Goal: Task Accomplishment & Management: Manage account settings

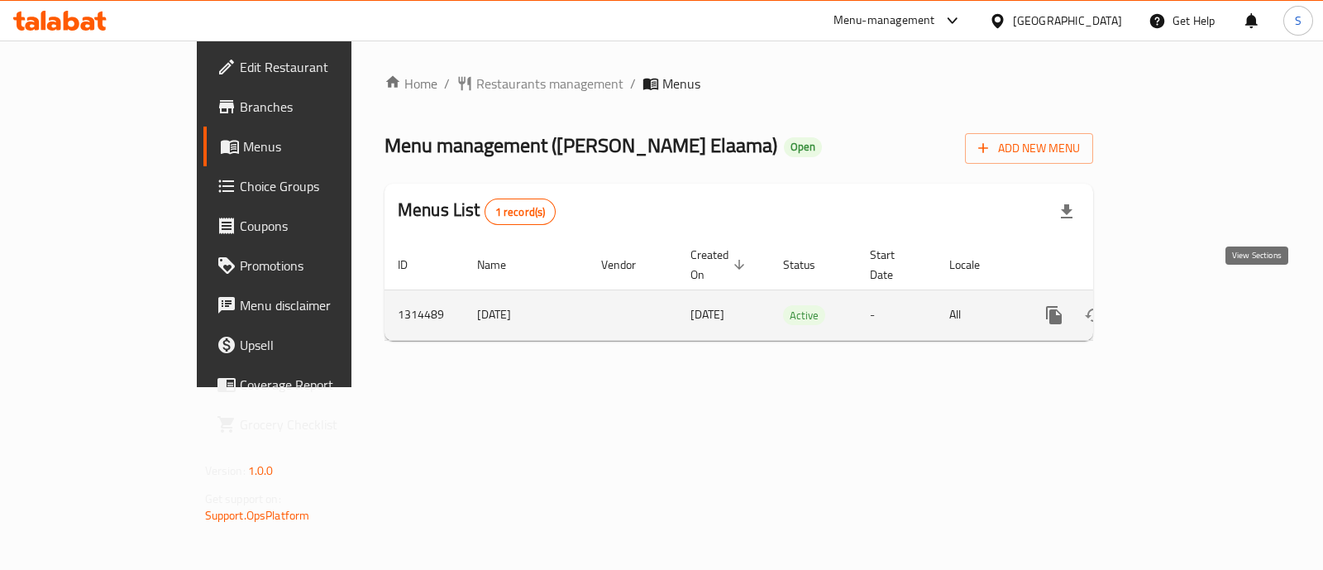
click at [1193, 296] on link "enhanced table" at bounding box center [1173, 315] width 40 height 40
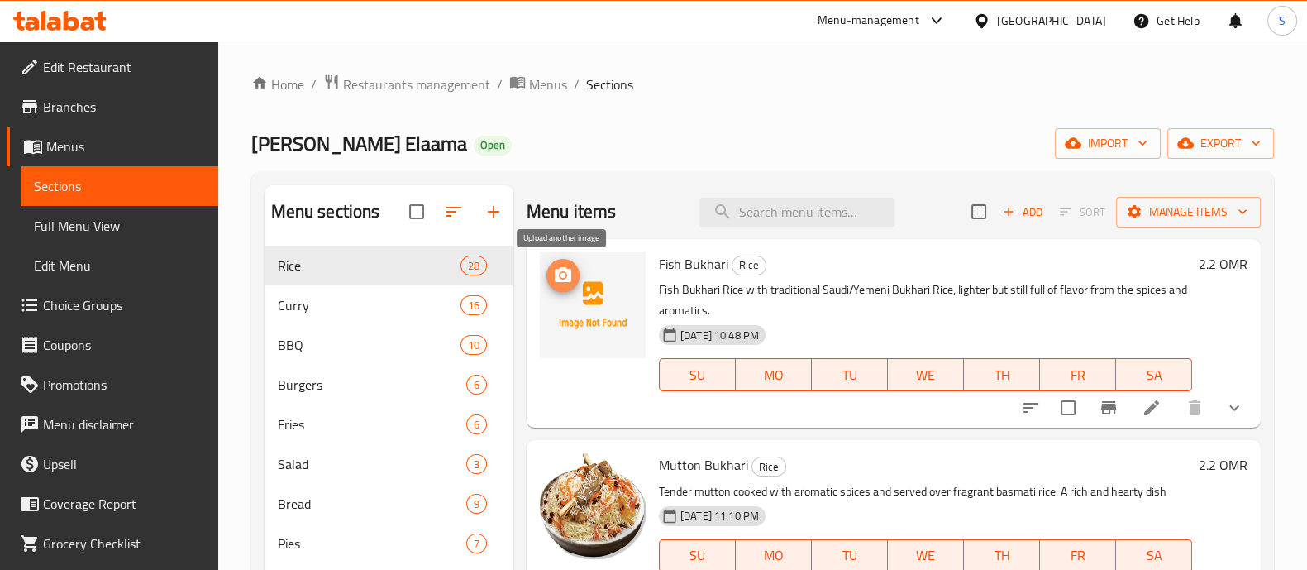
click at [556, 271] on icon "upload picture" at bounding box center [563, 274] width 17 height 15
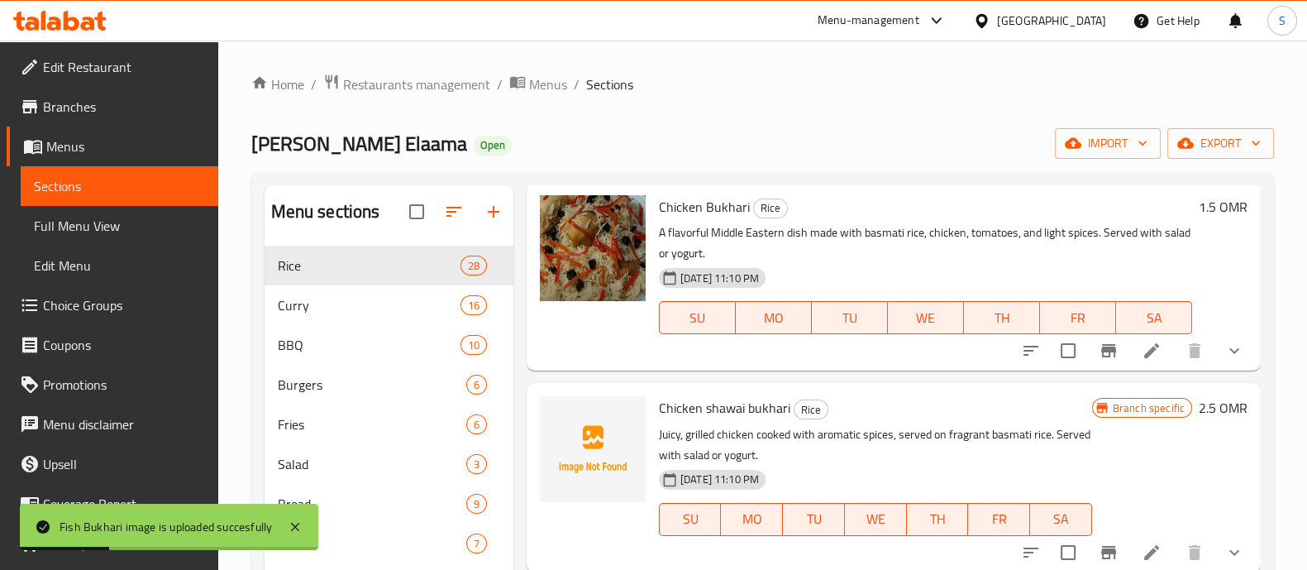
scroll to position [517, 0]
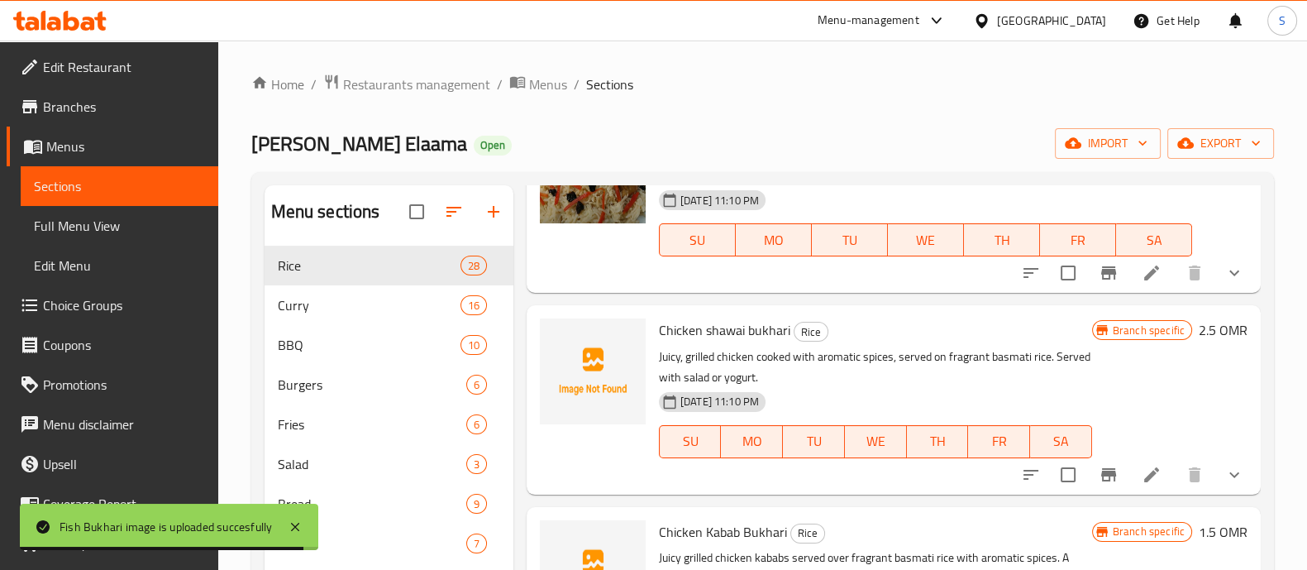
click at [675, 332] on span "Chicken shawai bukhari" at bounding box center [724, 329] width 131 height 25
click at [674, 329] on span "Chicken shawai bukhari" at bounding box center [724, 329] width 131 height 25
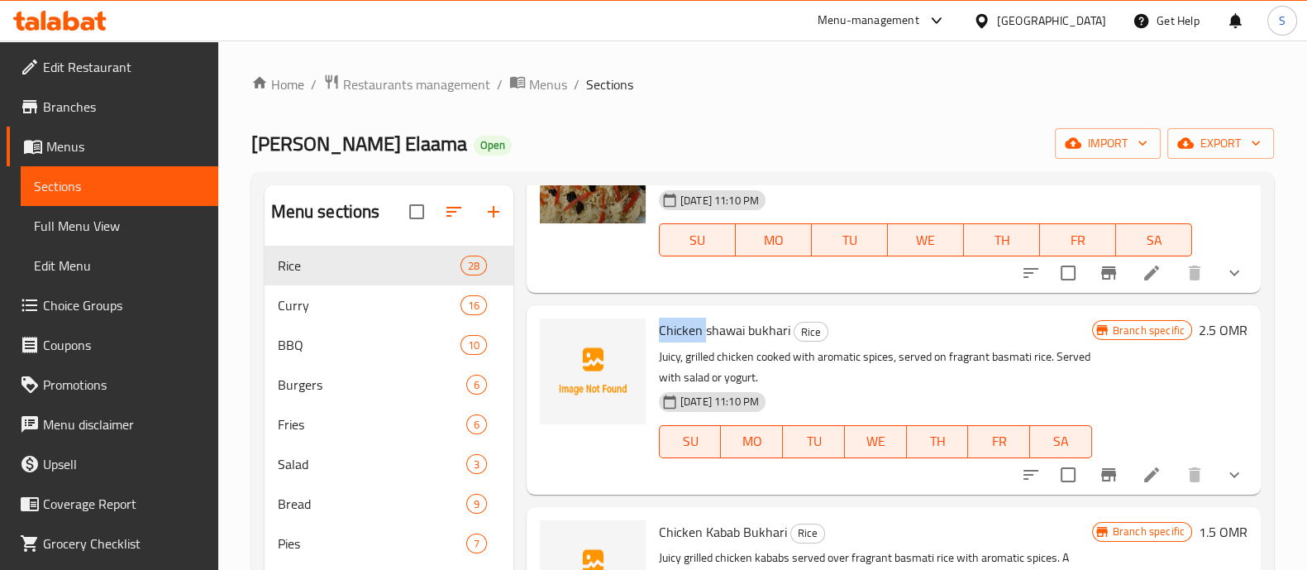
click at [674, 329] on span "Chicken shawai bukhari" at bounding box center [724, 329] width 131 height 25
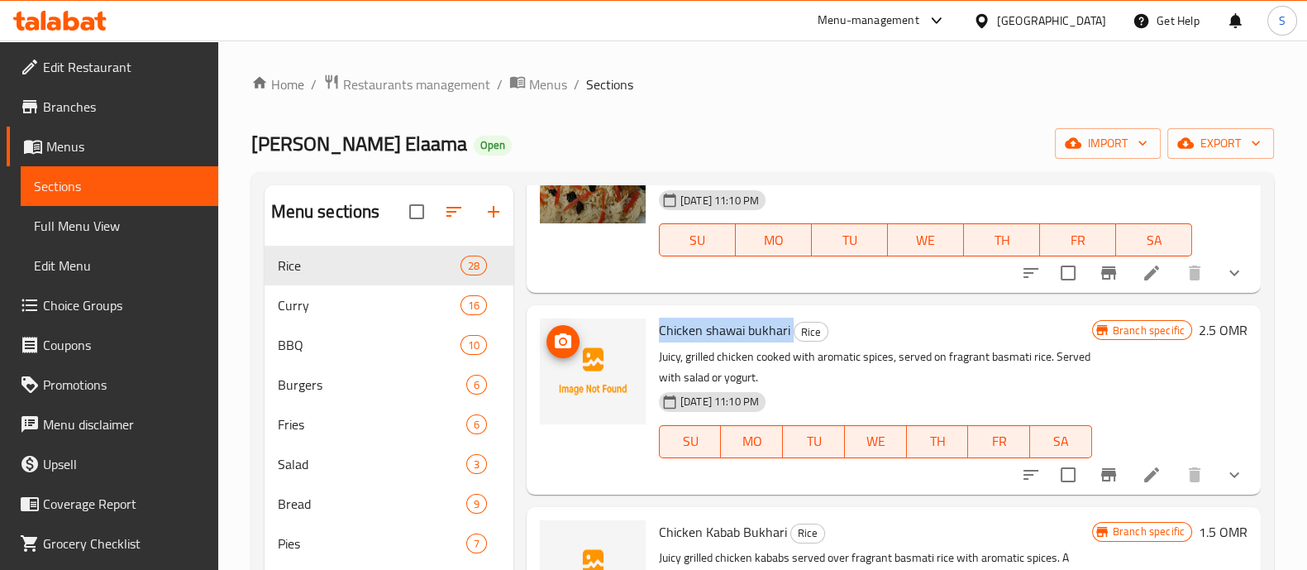
click at [579, 335] on img at bounding box center [593, 371] width 106 height 106
click at [573, 340] on span "upload picture" at bounding box center [562, 342] width 33 height 20
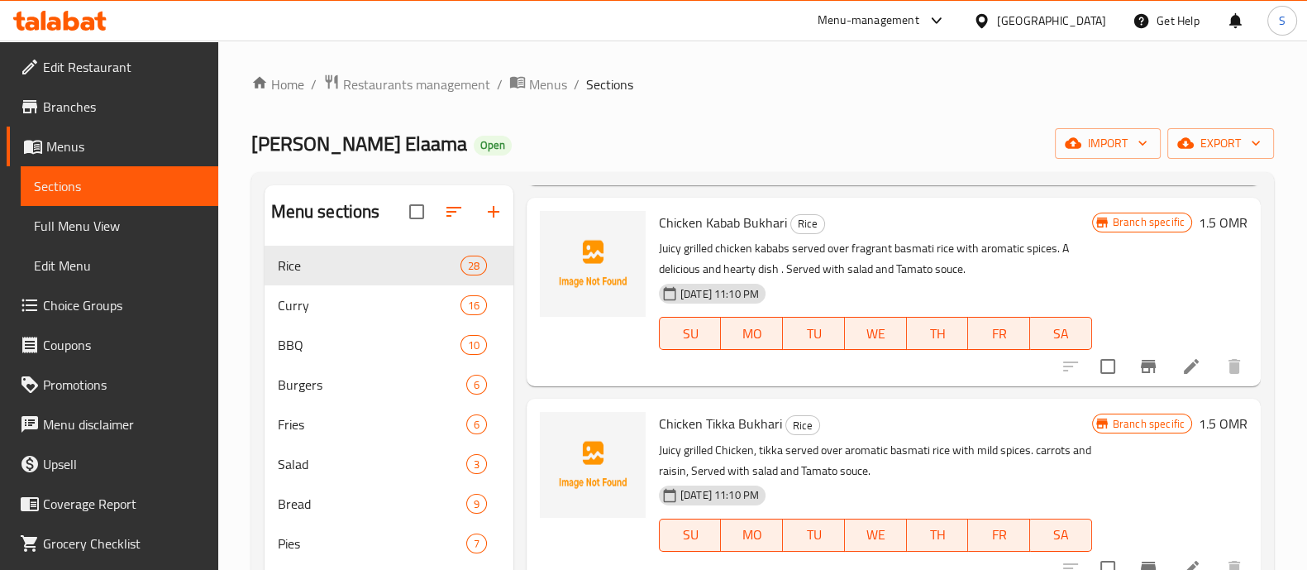
scroll to position [826, 0]
click at [699, 226] on span "Chicken Kabab Bukhari" at bounding box center [723, 222] width 128 height 25
copy h6 "Chicken Kabab Bukhari"
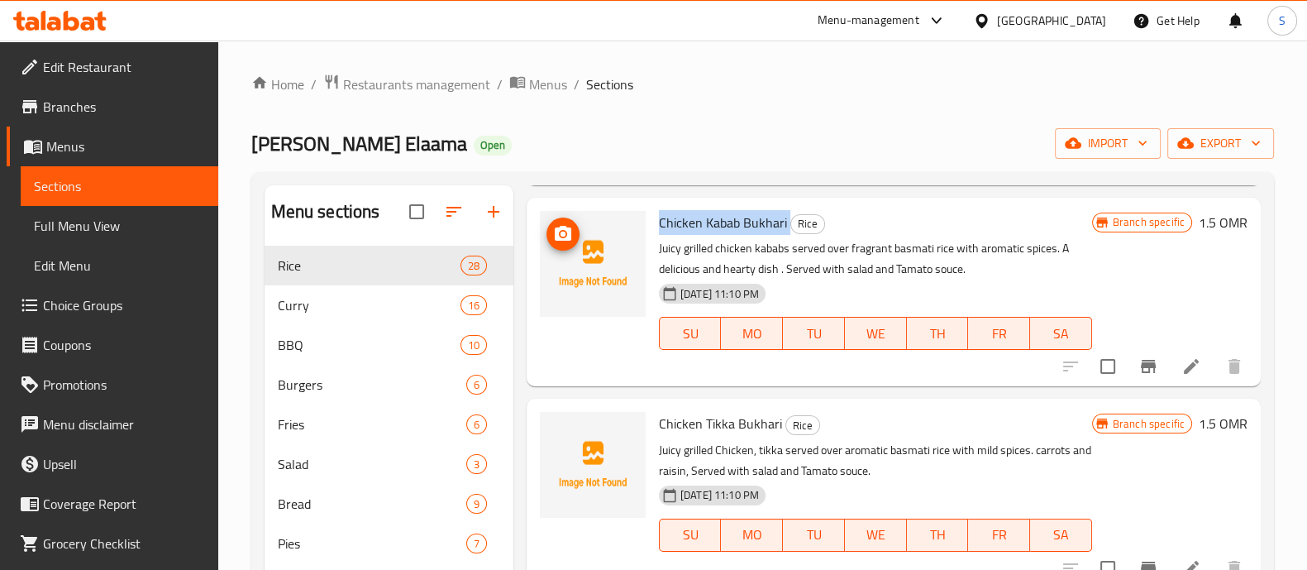
click at [569, 238] on icon "upload picture" at bounding box center [563, 233] width 17 height 15
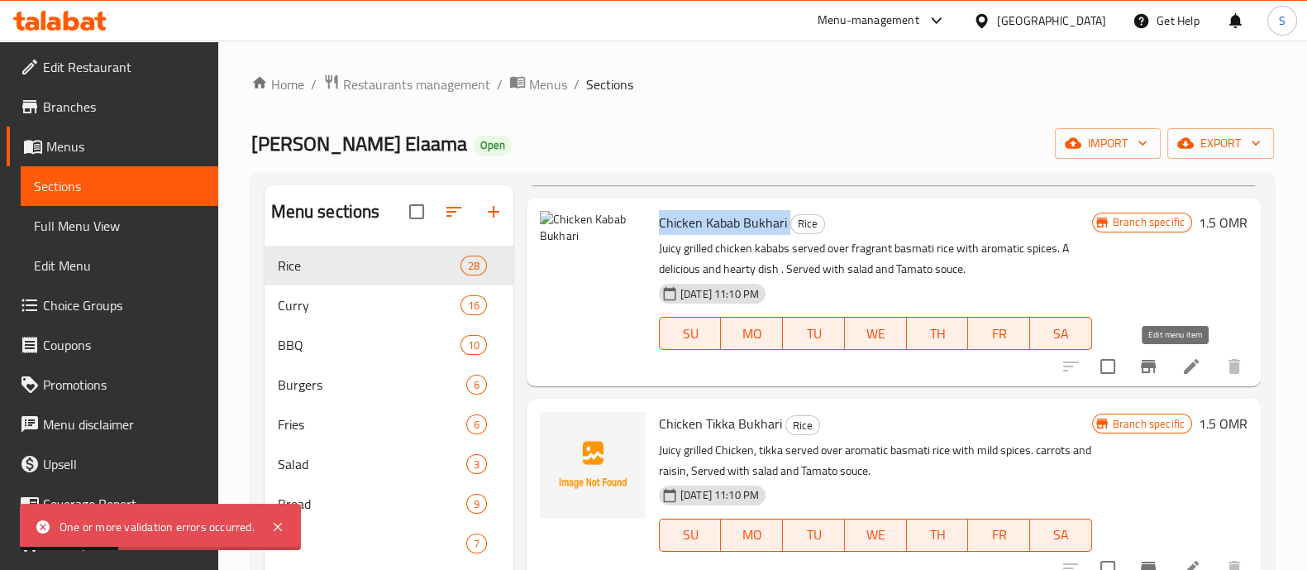
click at [1181, 370] on icon at bounding box center [1191, 366] width 20 height 20
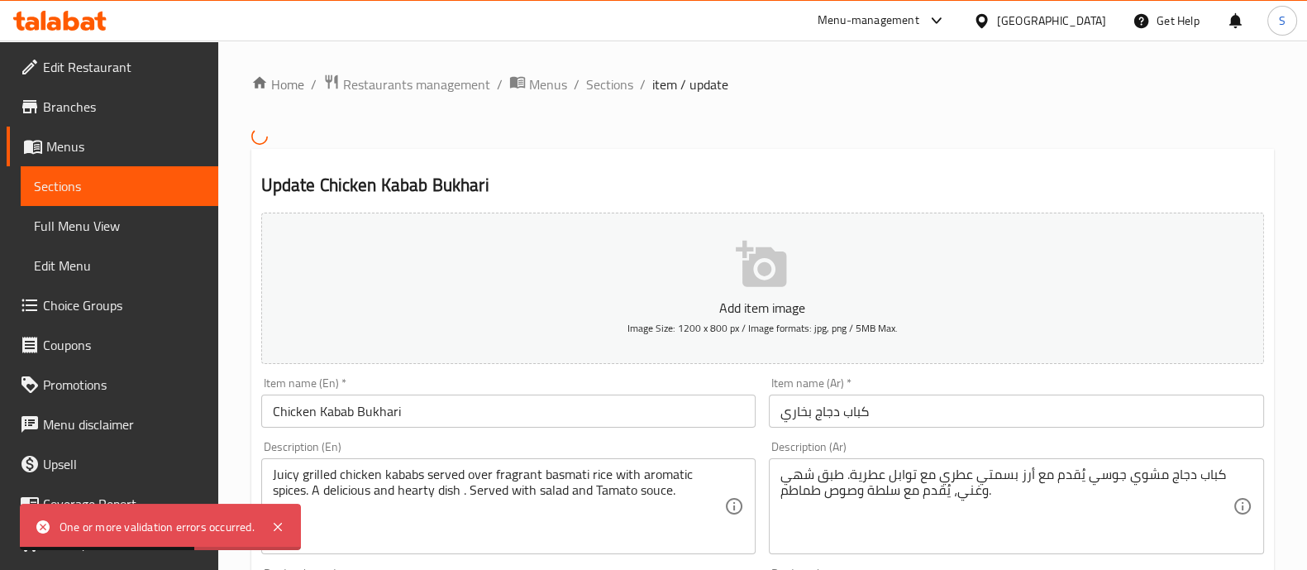
click at [795, 259] on button "Add item image Image Size: 1200 x 800 px / Image formats: jpg, png / 5MB Max." at bounding box center [762, 287] width 1003 height 151
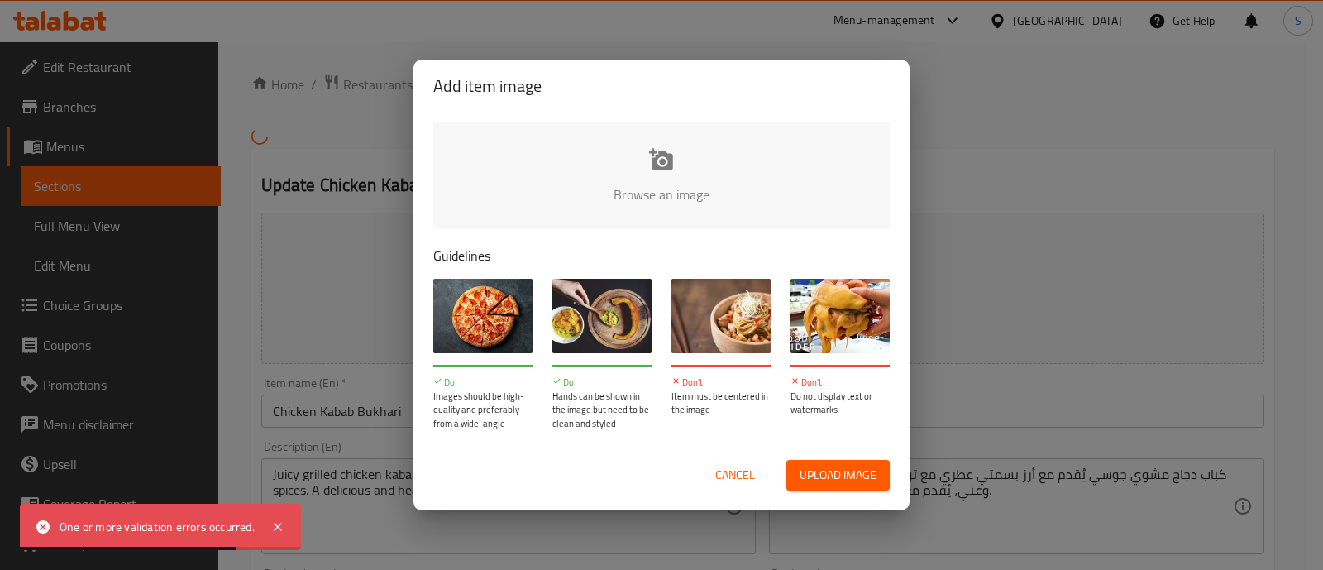
click at [664, 174] on input "file" at bounding box center [1220, 199] width 1574 height 155
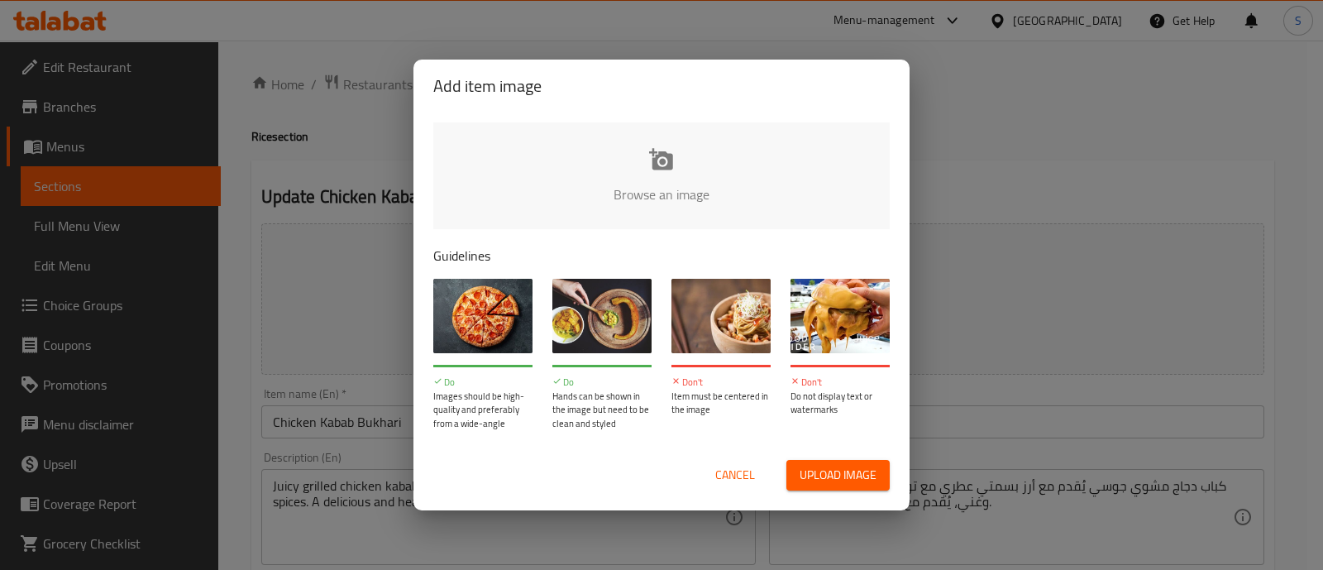
click at [723, 470] on span "Cancel" at bounding box center [735, 475] width 40 height 21
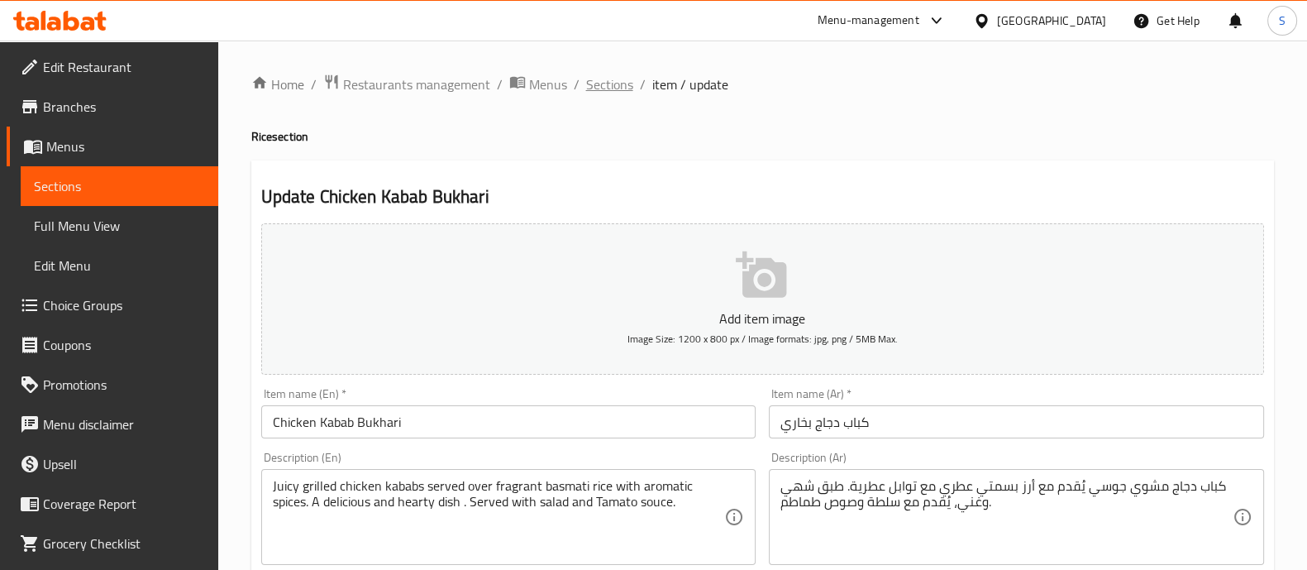
click at [616, 86] on span "Sections" at bounding box center [609, 84] width 47 height 20
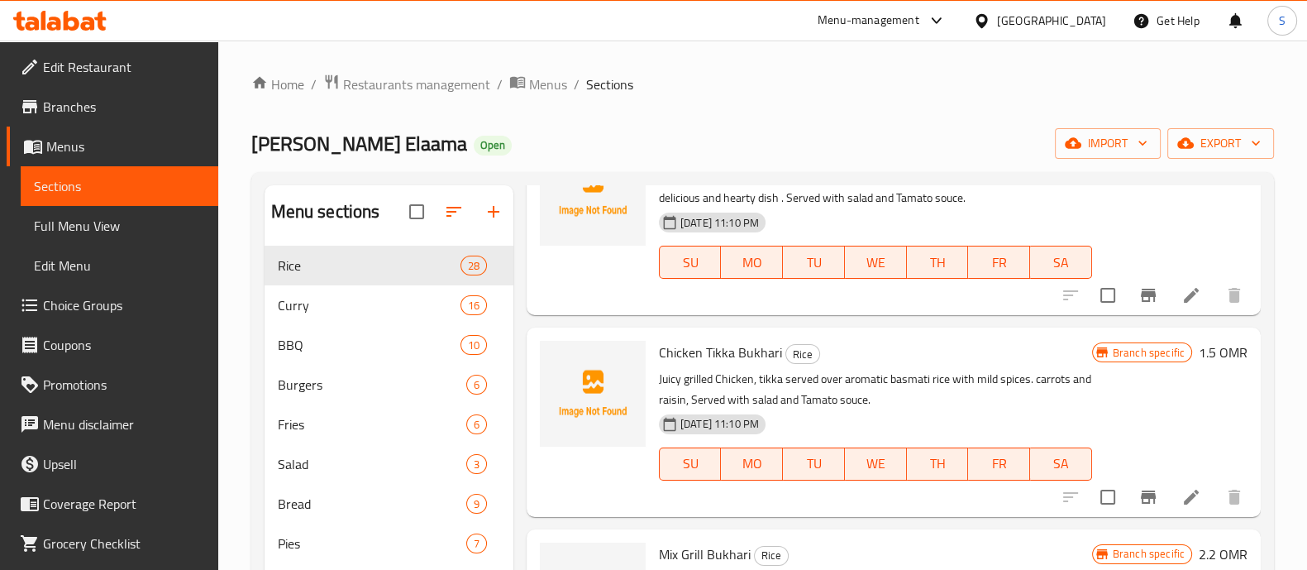
scroll to position [930, 0]
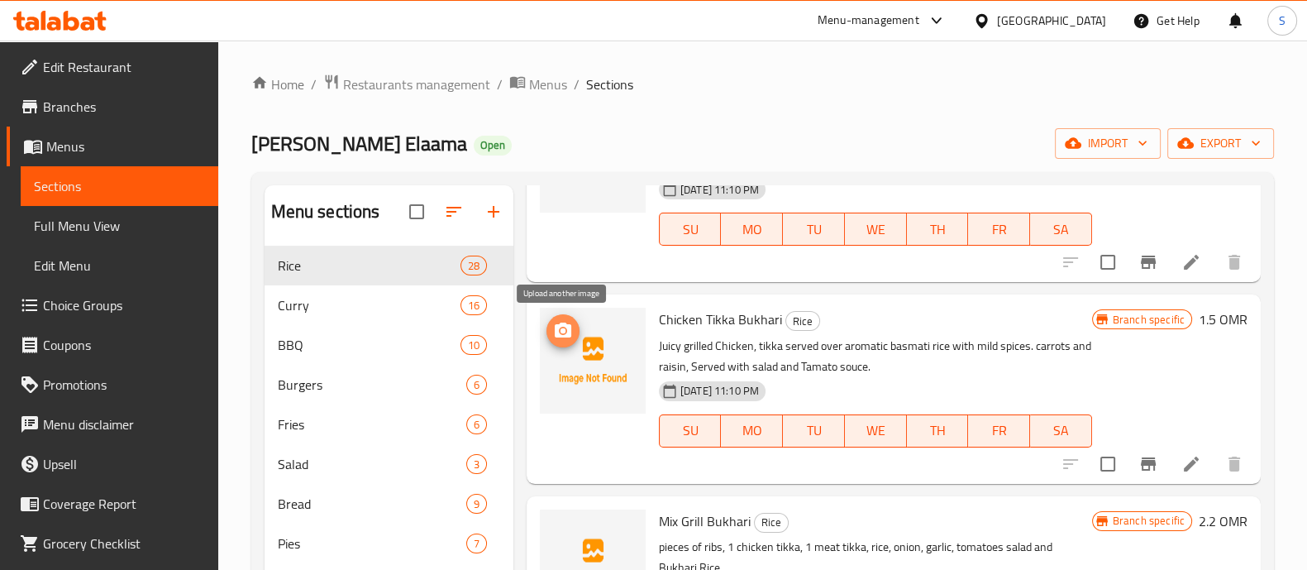
click at [569, 332] on icon "upload picture" at bounding box center [563, 329] width 17 height 15
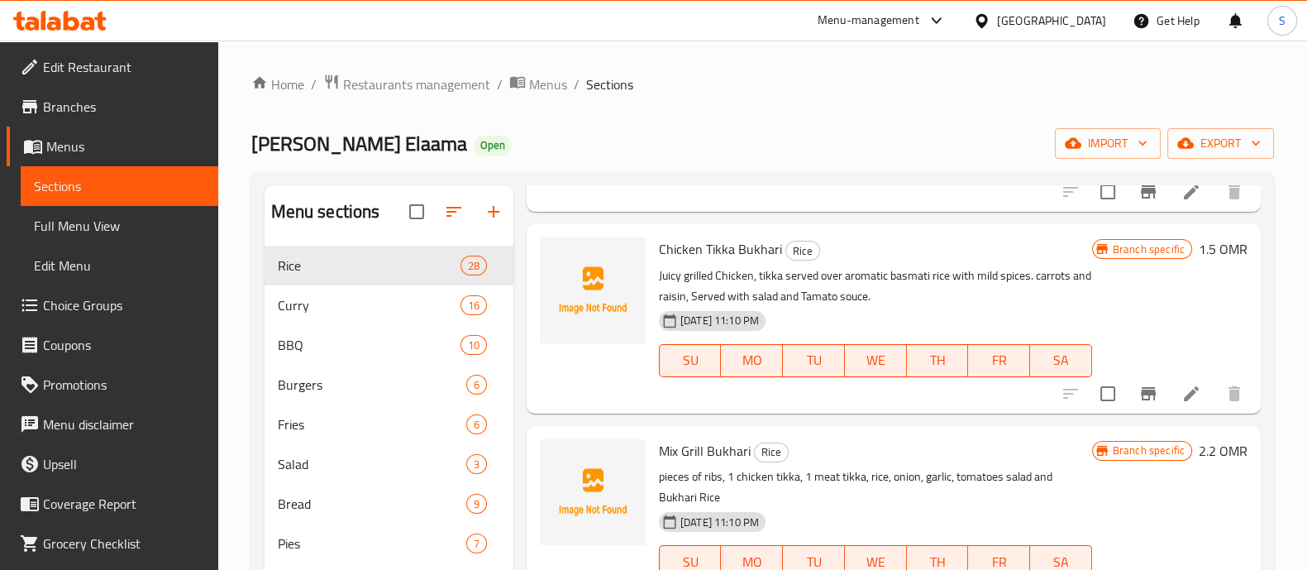
scroll to position [1033, 0]
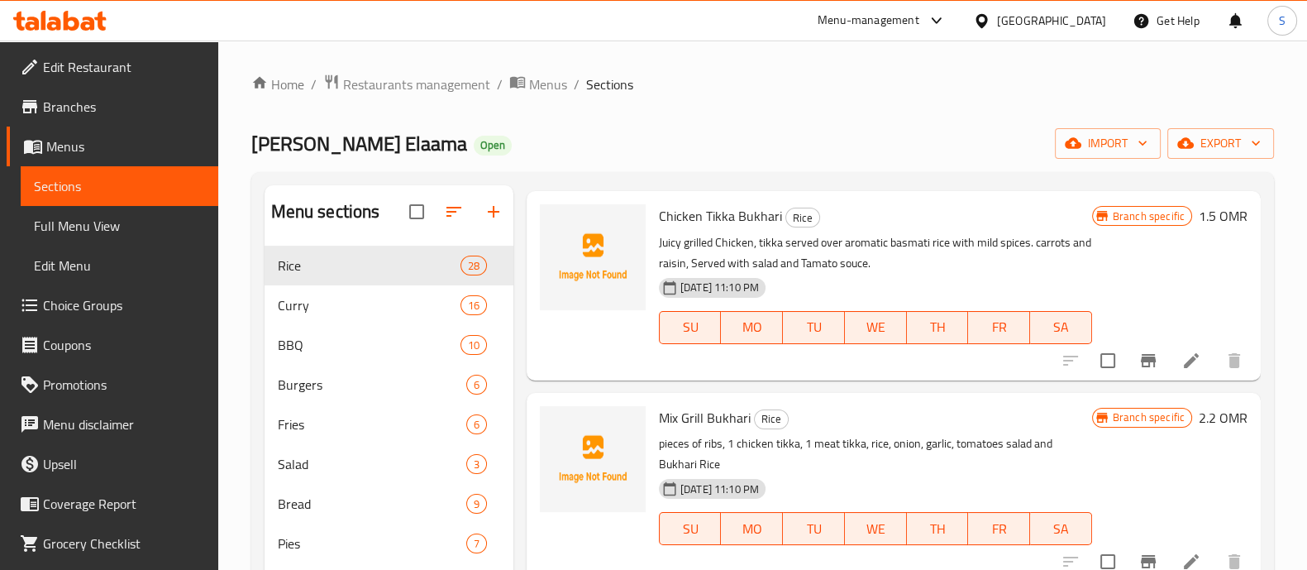
click at [699, 405] on span "Mix Grill Bukhari" at bounding box center [705, 417] width 92 height 25
copy h6 "Mix Grill Bukhari"
click at [562, 425] on icon "upload picture" at bounding box center [563, 429] width 20 height 20
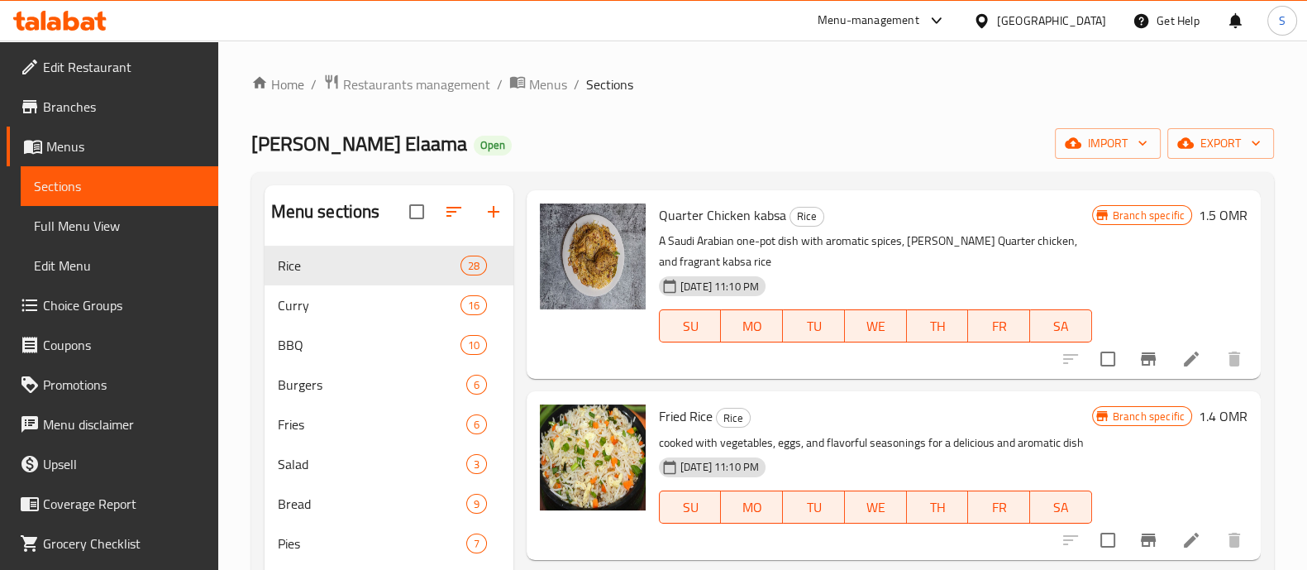
scroll to position [4878, 0]
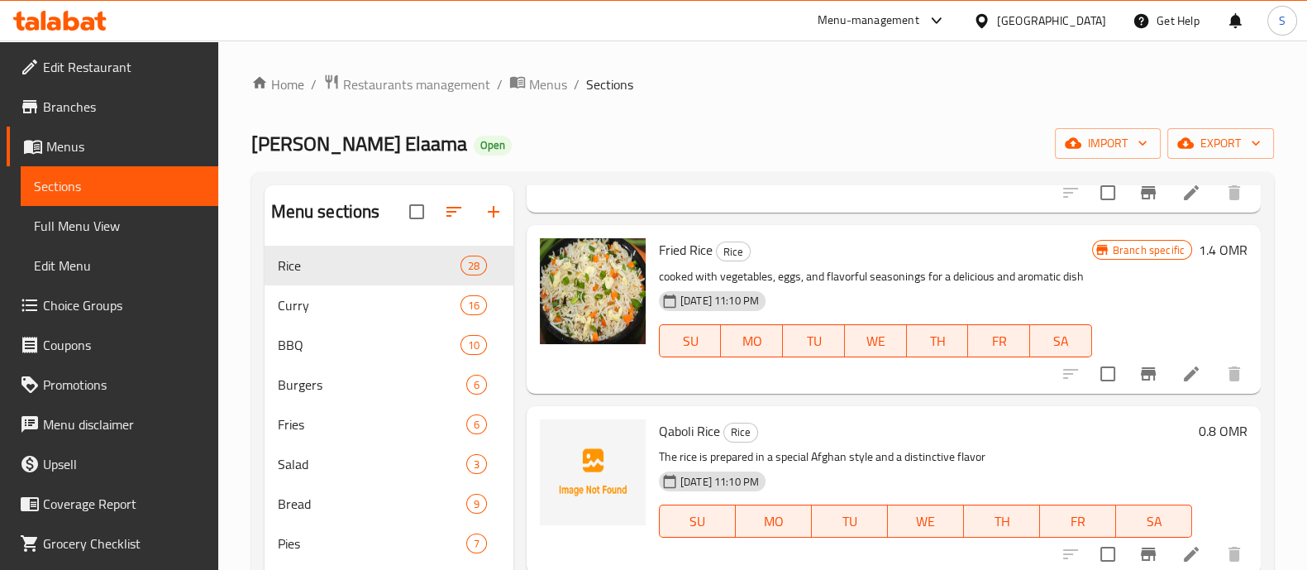
click at [693, 428] on span "Qaboli Rice" at bounding box center [689, 430] width 61 height 25
copy h6 "Qaboli Rice"
click at [547, 435] on span "upload picture" at bounding box center [562, 442] width 33 height 20
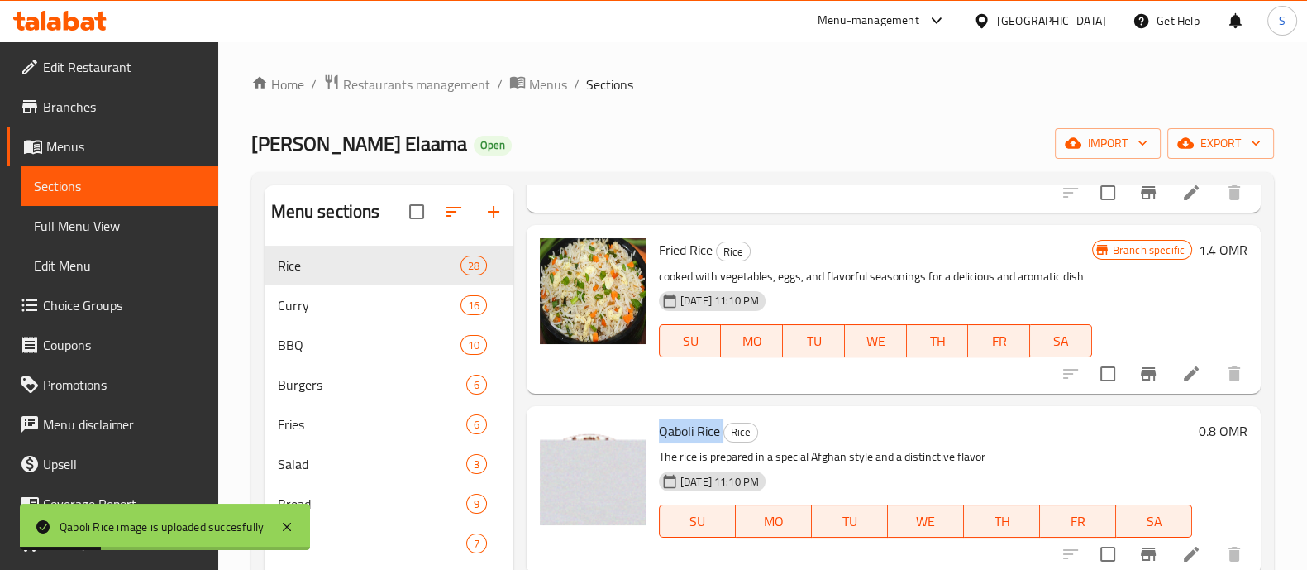
scroll to position [231, 0]
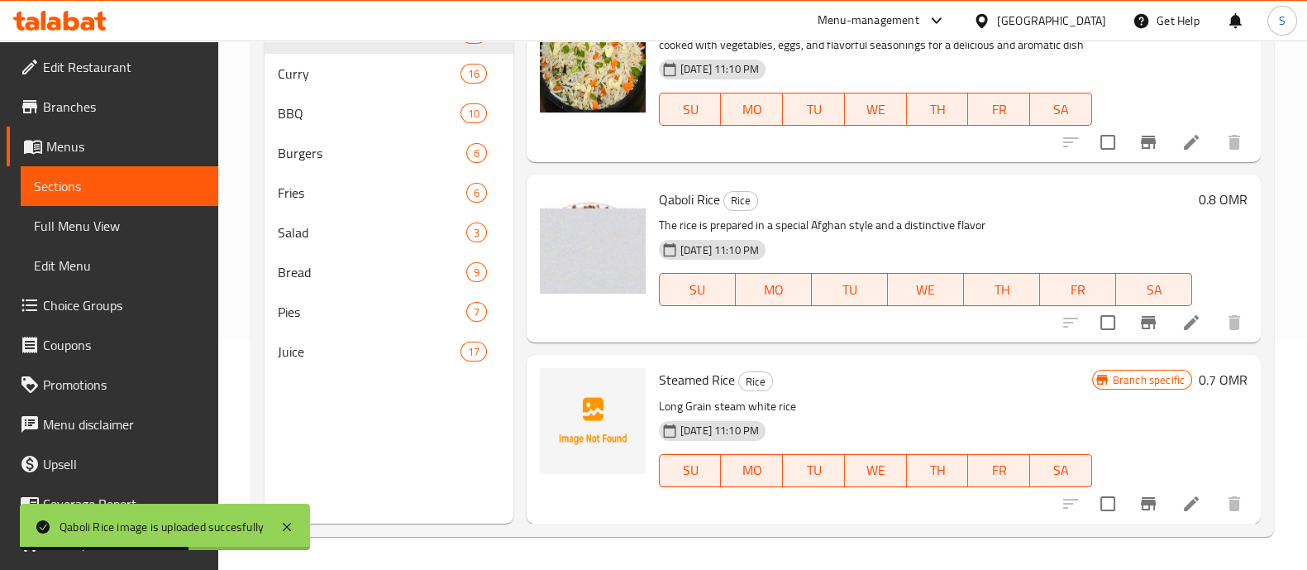
click at [704, 385] on span "Steamed Rice" at bounding box center [697, 379] width 76 height 25
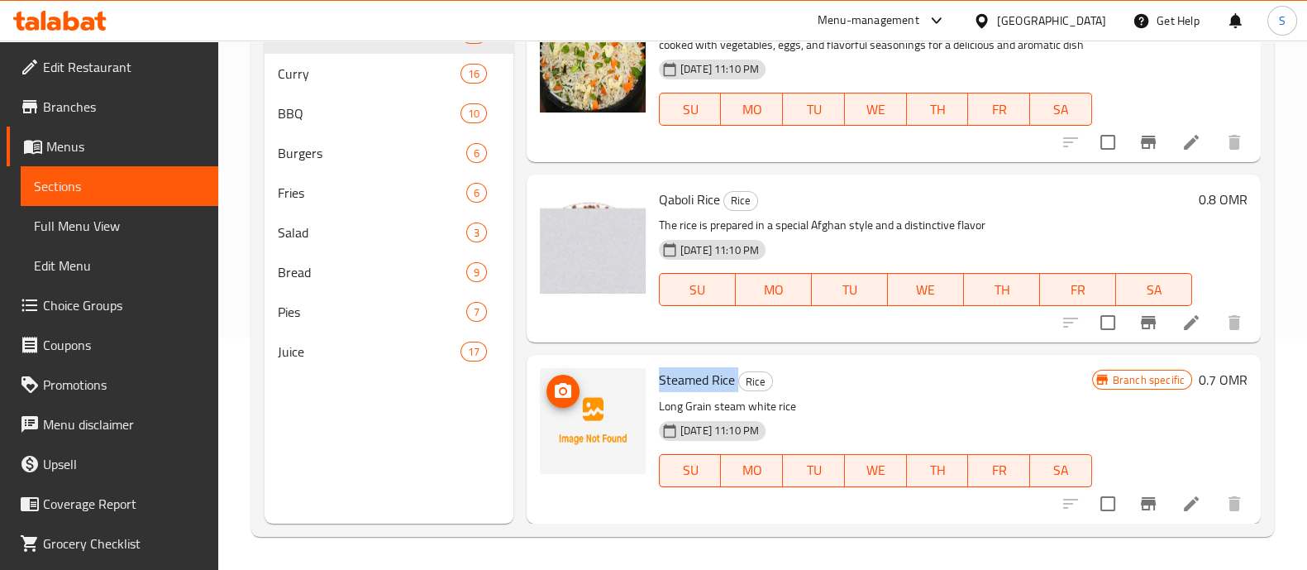
click at [560, 392] on icon "upload picture" at bounding box center [563, 391] width 20 height 20
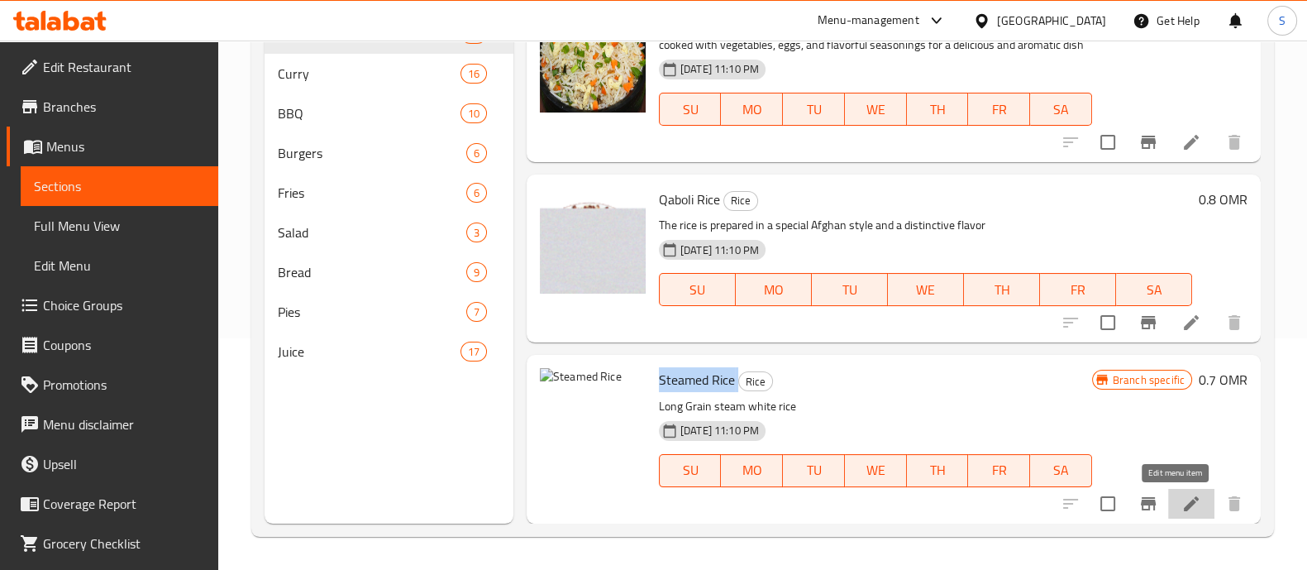
click at [1181, 506] on icon at bounding box center [1191, 504] width 20 height 20
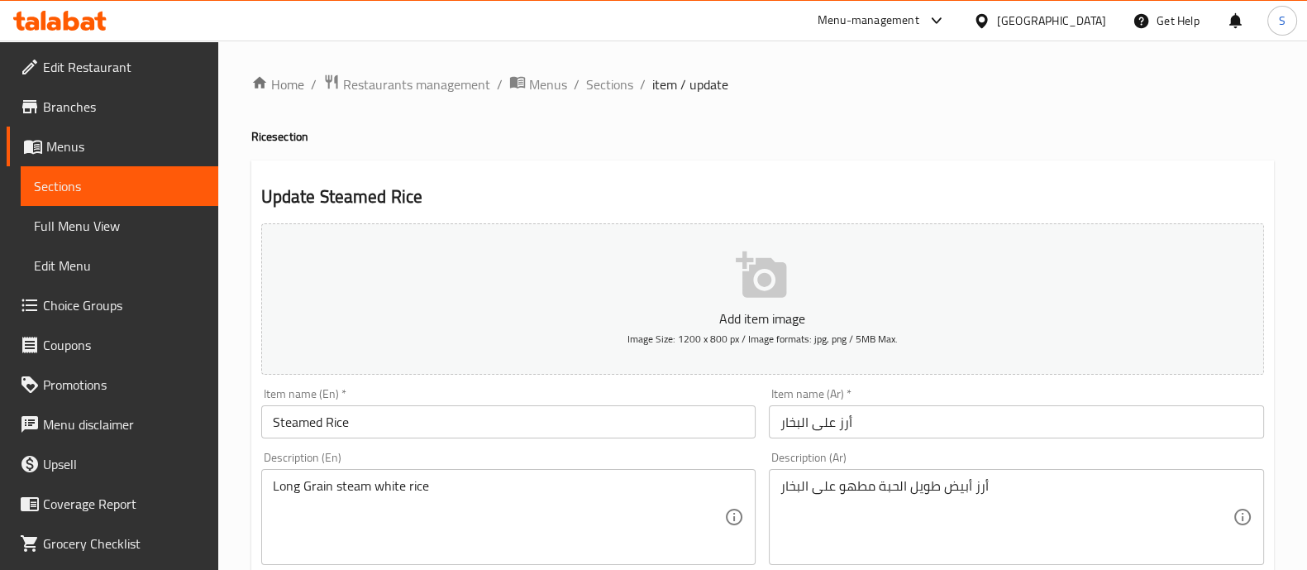
click at [761, 296] on icon "button" at bounding box center [761, 274] width 50 height 46
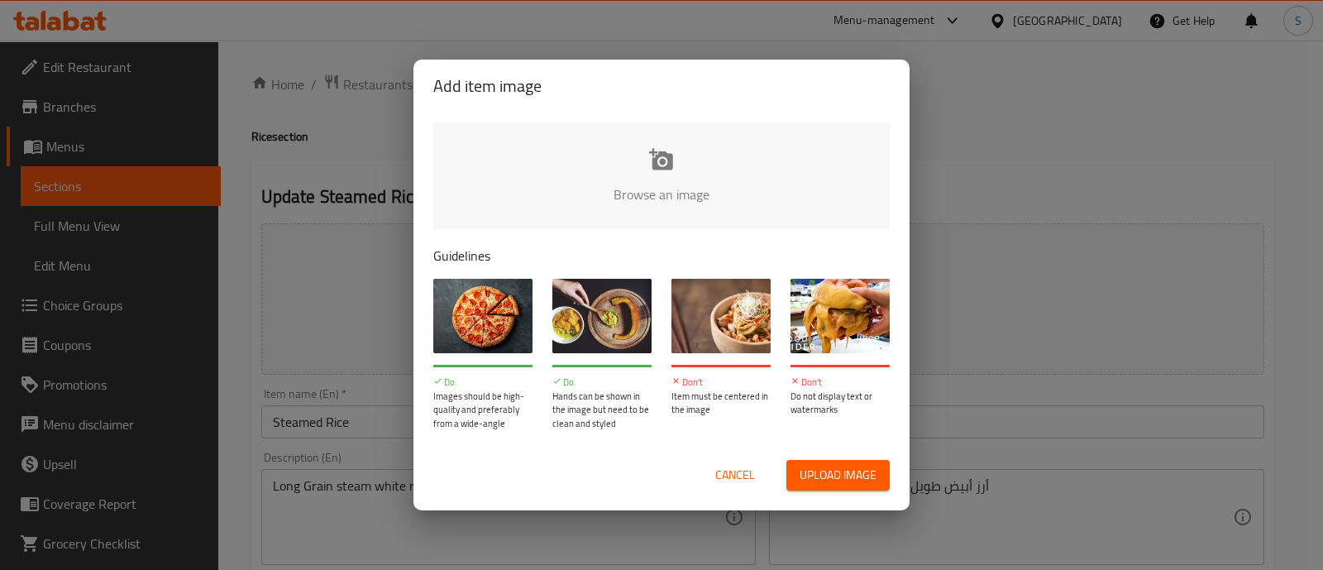
click at [648, 171] on input "file" at bounding box center [1220, 199] width 1574 height 155
click at [707, 456] on div "Cancel Upload image" at bounding box center [661, 474] width 483 height 57
click at [723, 460] on button "Cancel" at bounding box center [735, 475] width 53 height 31
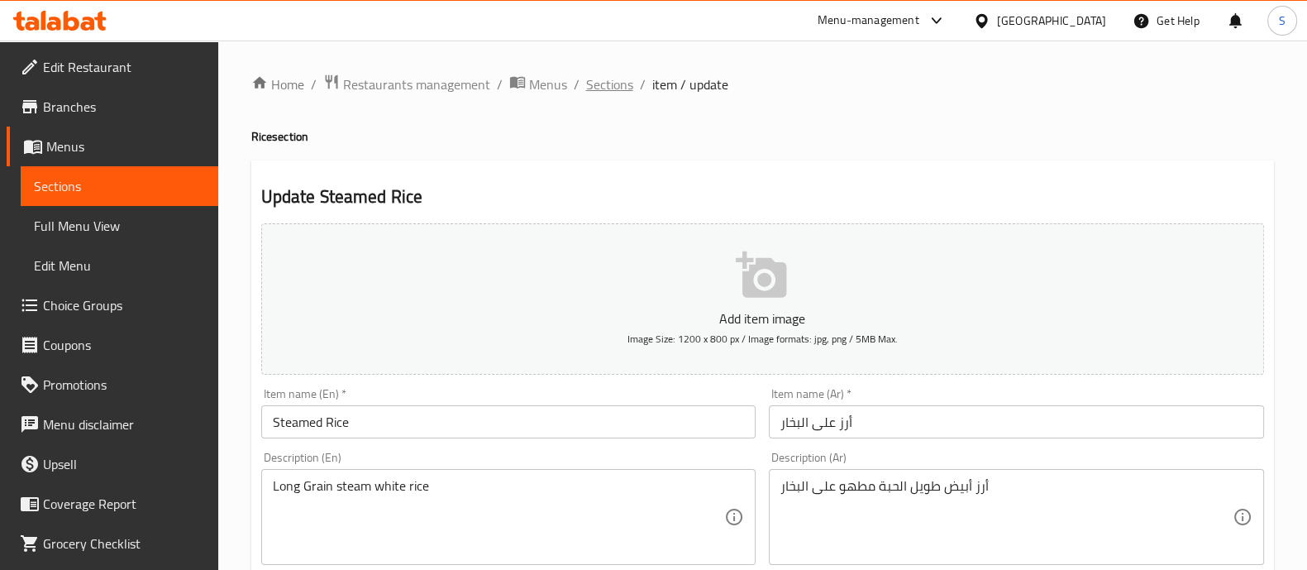
click at [600, 92] on span "Sections" at bounding box center [609, 84] width 47 height 20
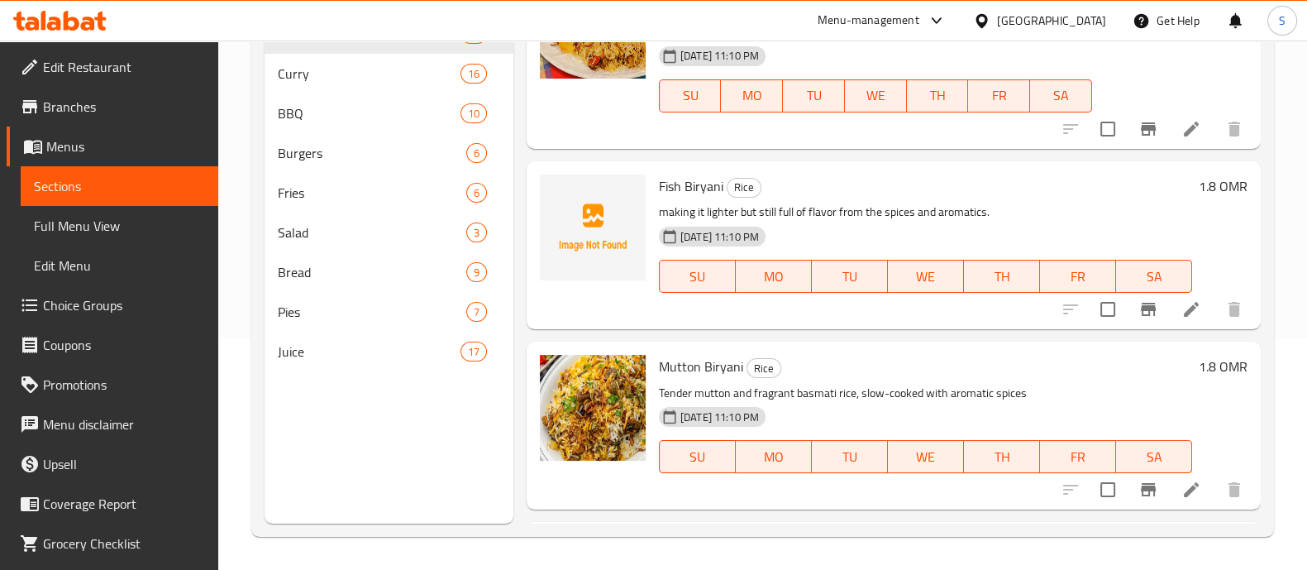
scroll to position [3534, 0]
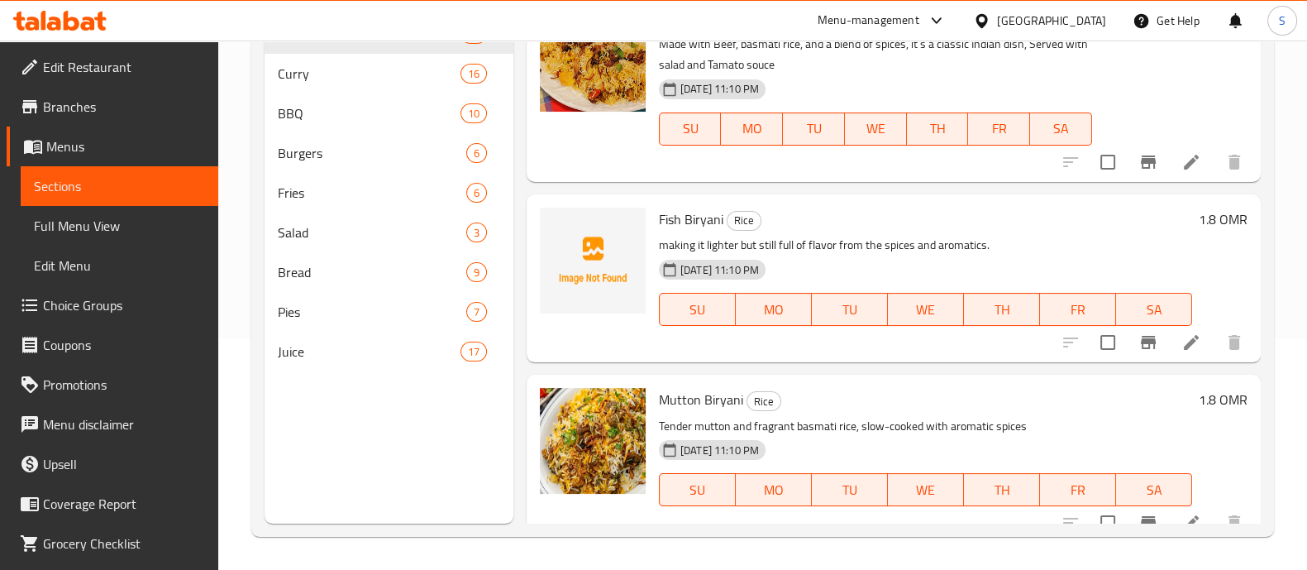
click at [678, 208] on span "Fish Biryani" at bounding box center [691, 219] width 64 height 25
click at [550, 227] on span "upload picture" at bounding box center [562, 231] width 33 height 20
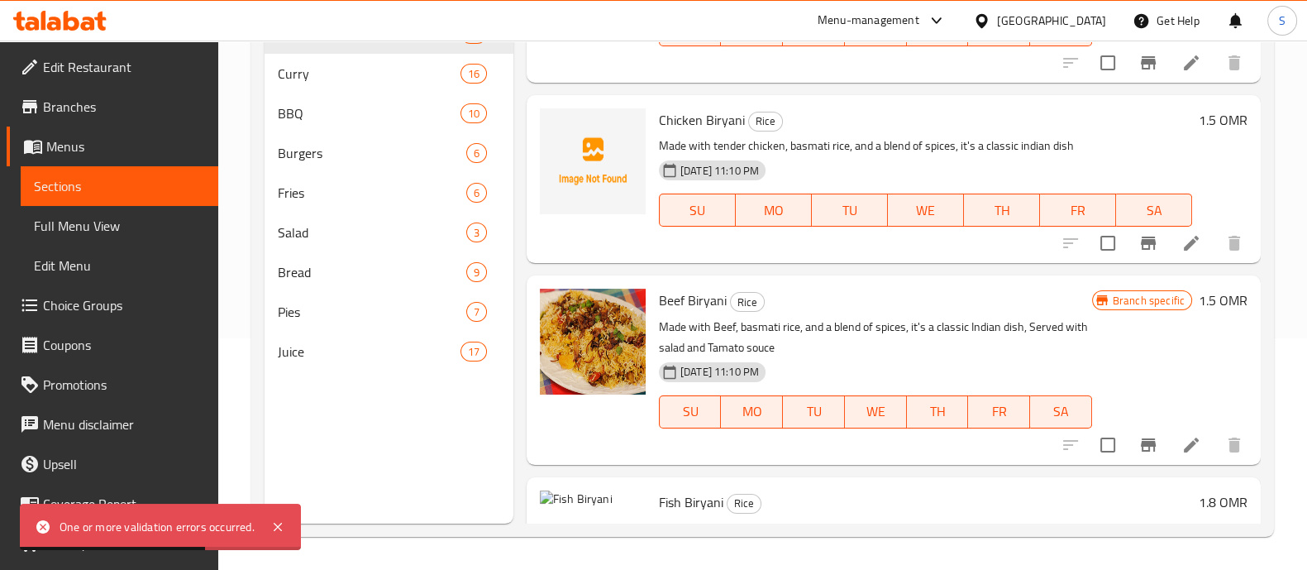
scroll to position [3224, 0]
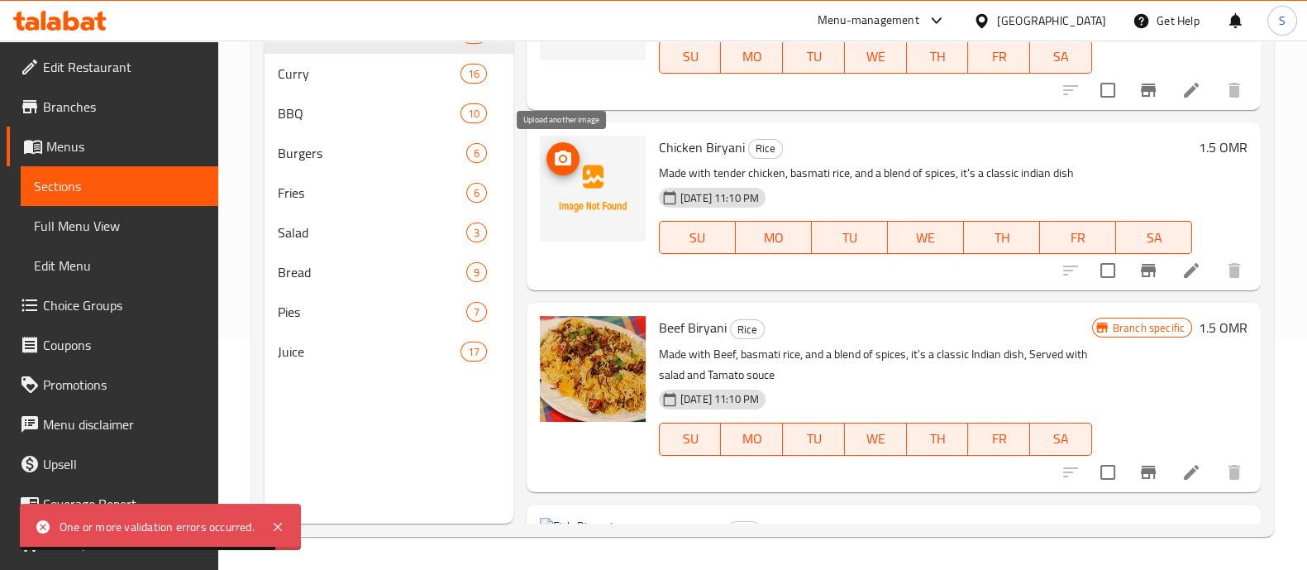
click at [570, 159] on icon "upload picture" at bounding box center [563, 157] width 17 height 15
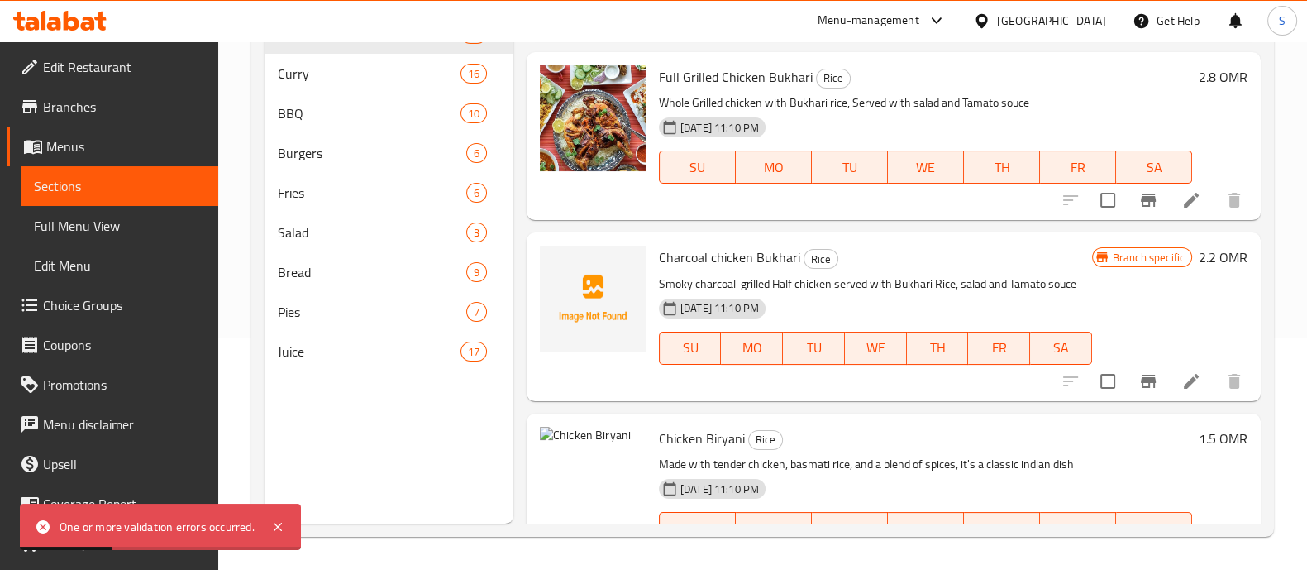
scroll to position [2914, 0]
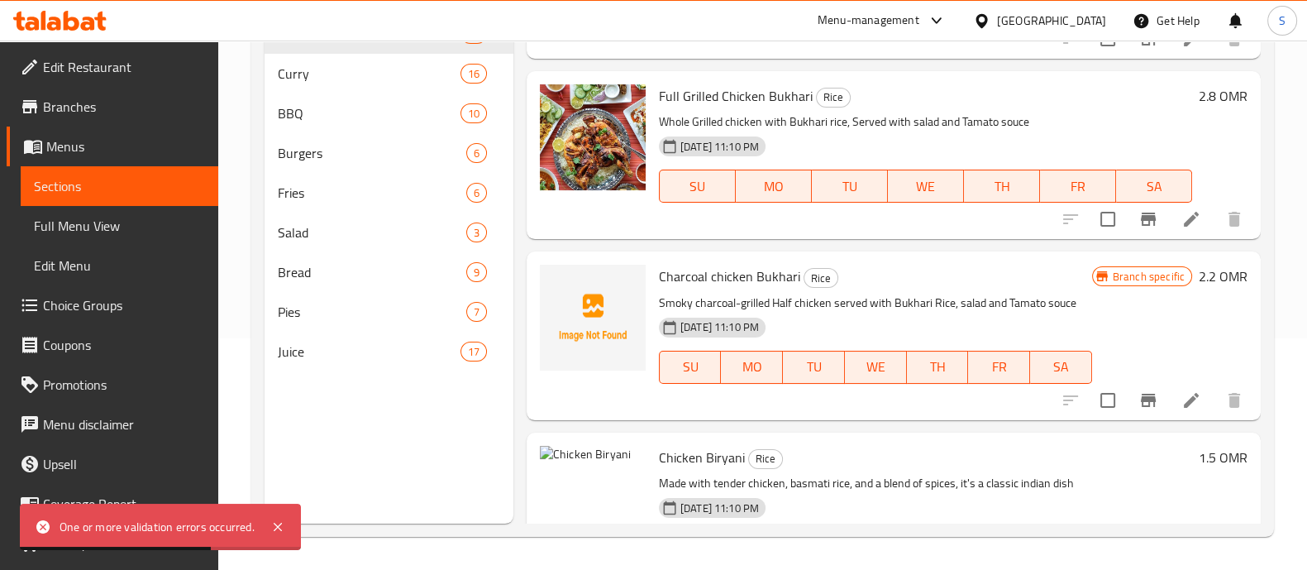
click at [760, 282] on span "Charcoal chicken Bukhari" at bounding box center [729, 276] width 141 height 25
copy h6 "Charcoal chicken Bukhari"
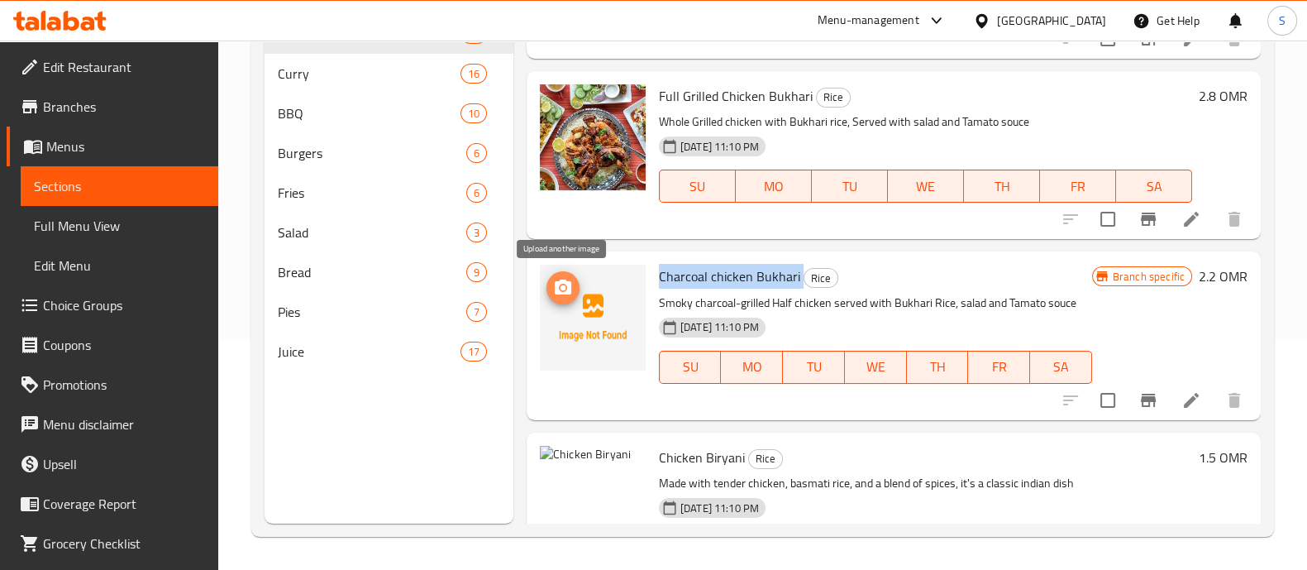
click at [558, 286] on icon "upload picture" at bounding box center [563, 286] width 17 height 15
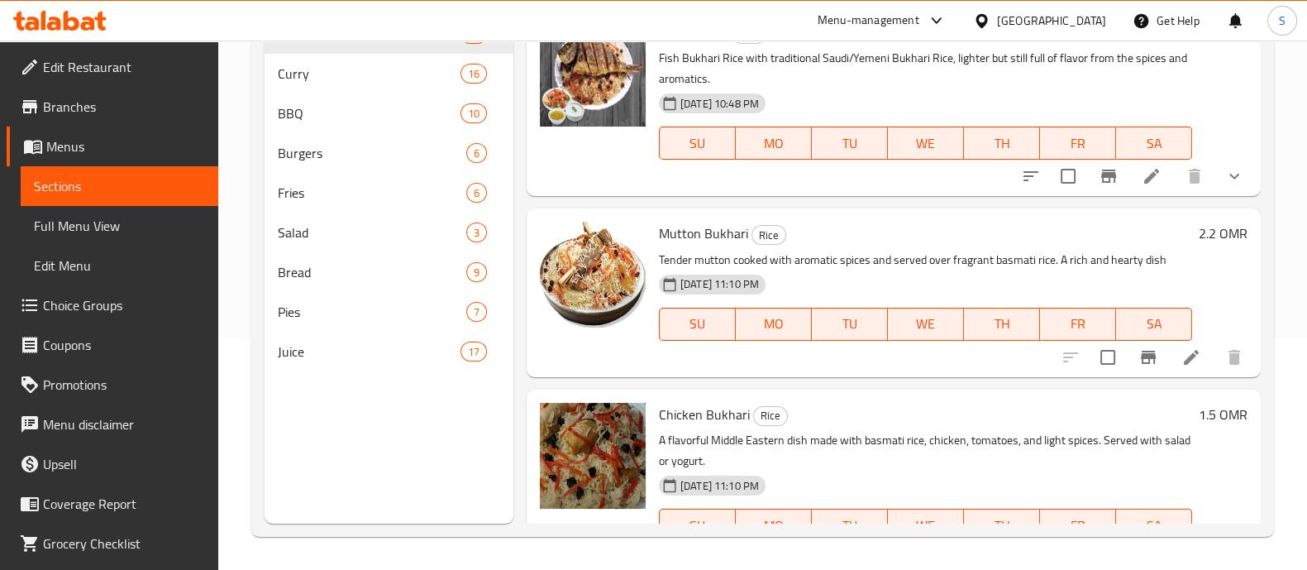
scroll to position [128, 0]
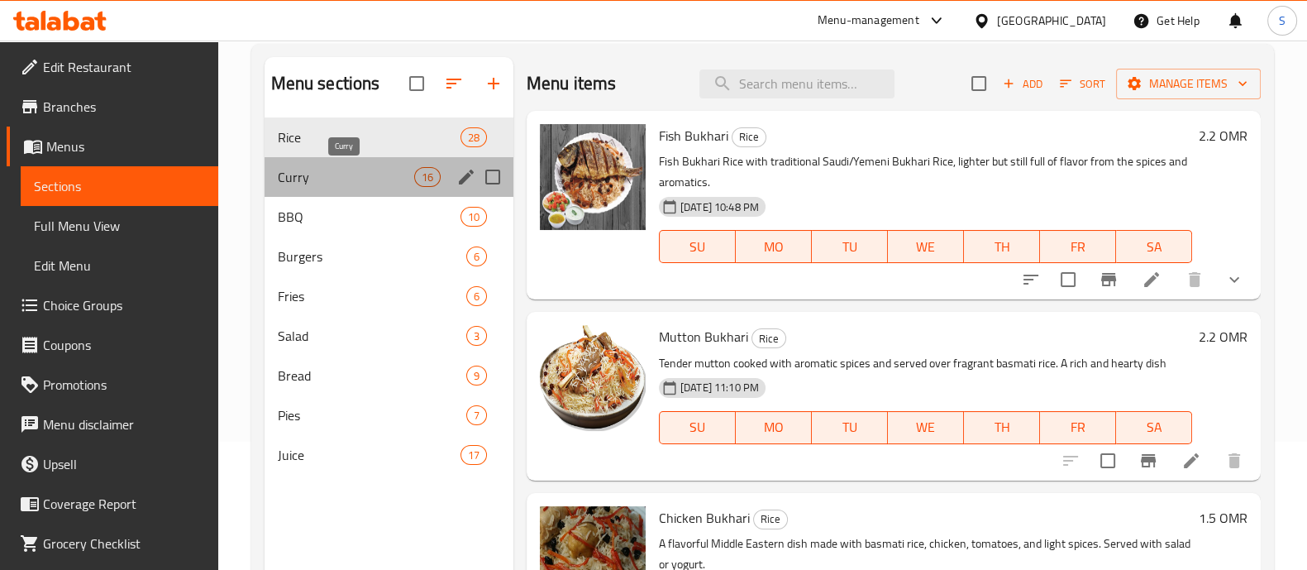
click at [365, 172] on span "Curry" at bounding box center [346, 177] width 136 height 20
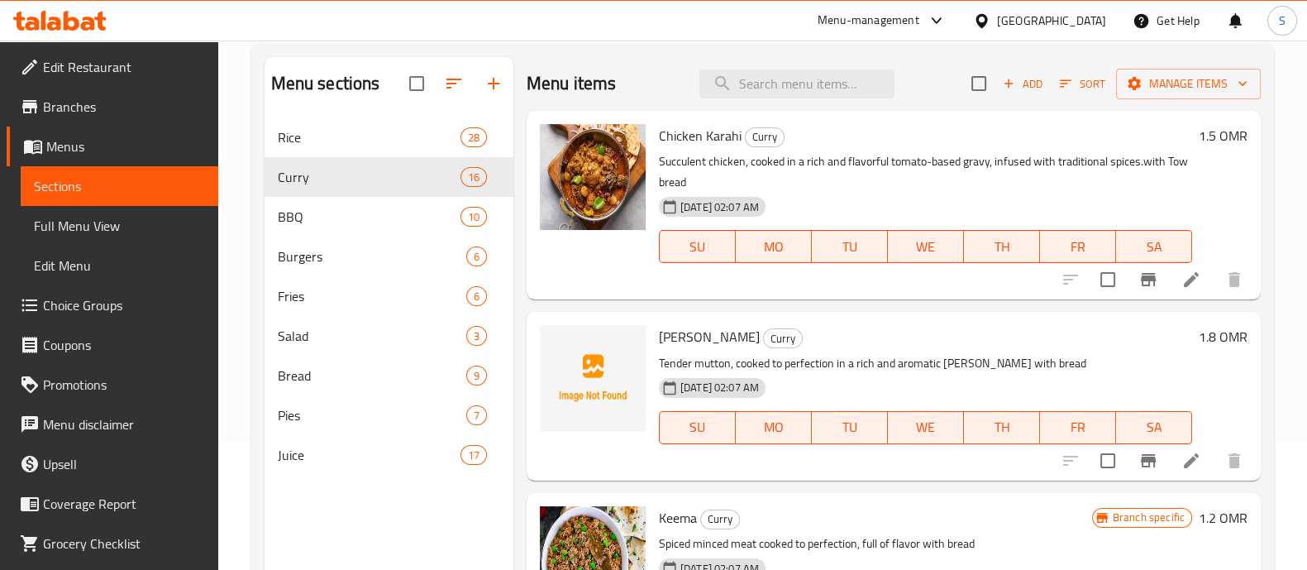
click at [716, 343] on span "[PERSON_NAME]" at bounding box center [709, 336] width 101 height 25
copy h6 "[PERSON_NAME]"
click at [559, 341] on icon "upload picture" at bounding box center [563, 347] width 17 height 15
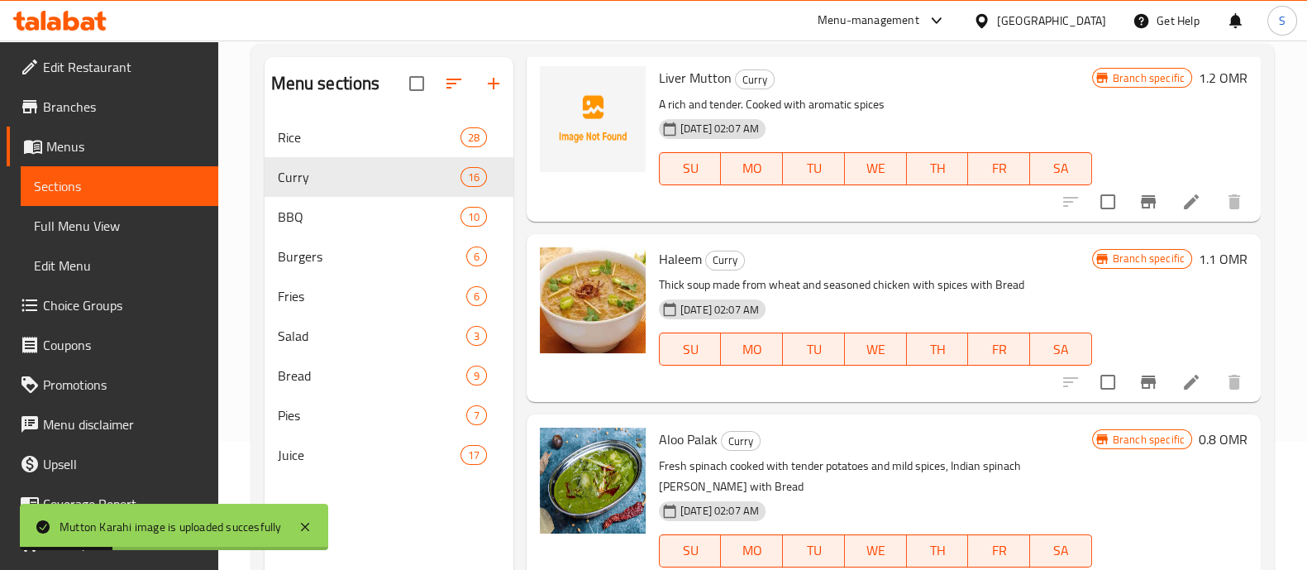
scroll to position [517, 0]
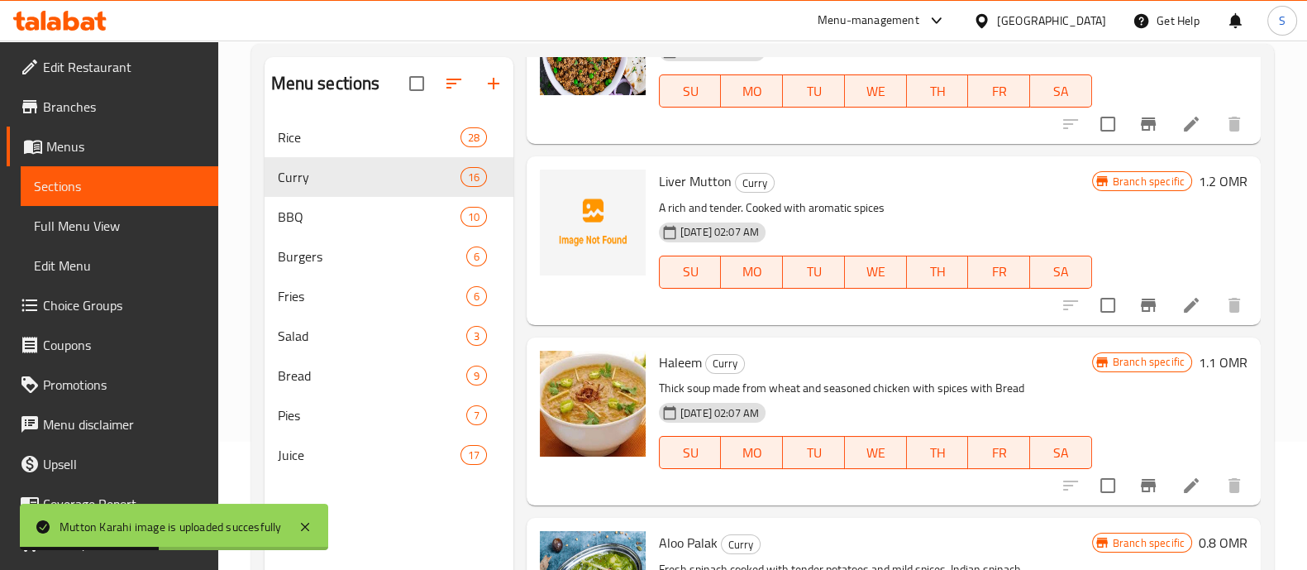
click at [702, 183] on span "Liver Mutton" at bounding box center [695, 181] width 73 height 25
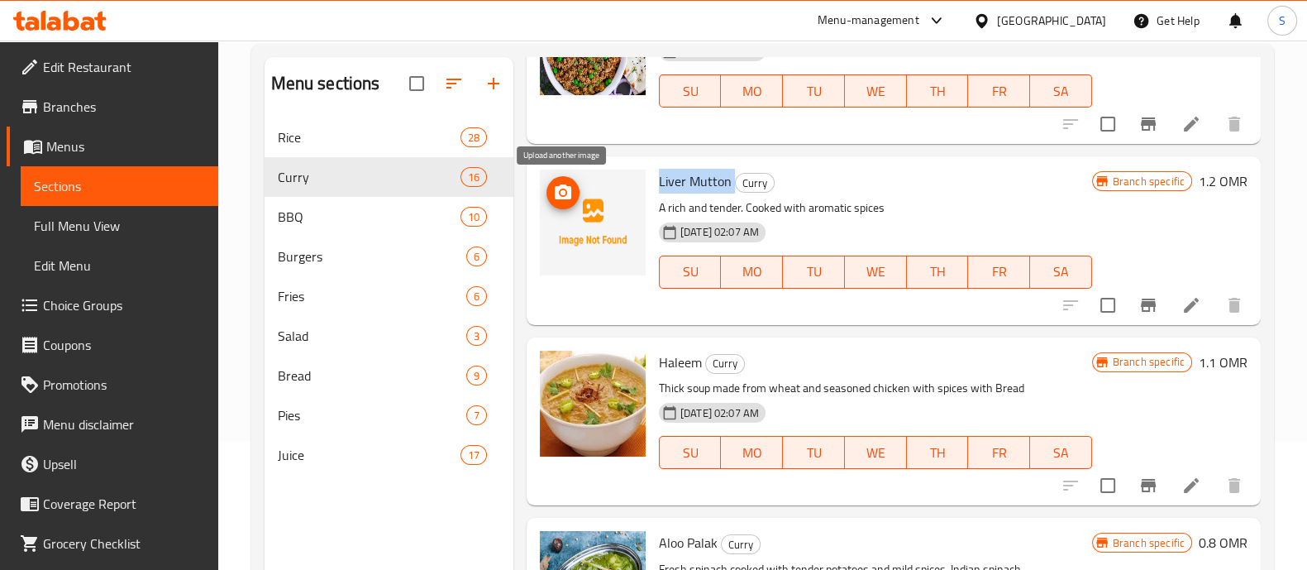
click at [570, 196] on icon "upload picture" at bounding box center [563, 191] width 17 height 15
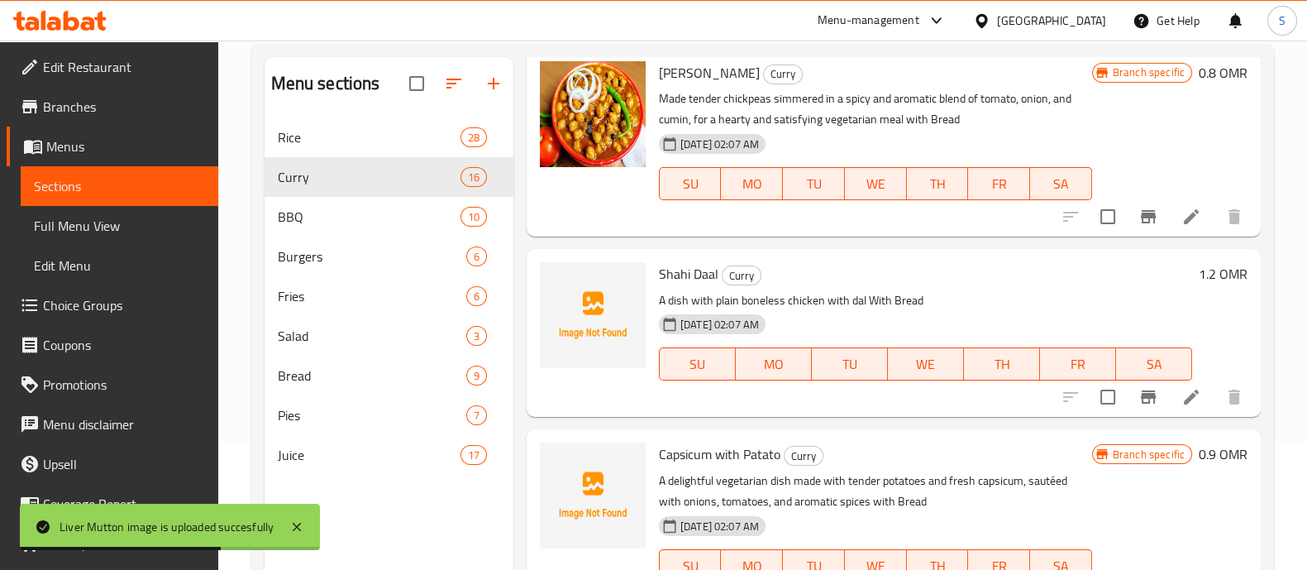
scroll to position [1653, 0]
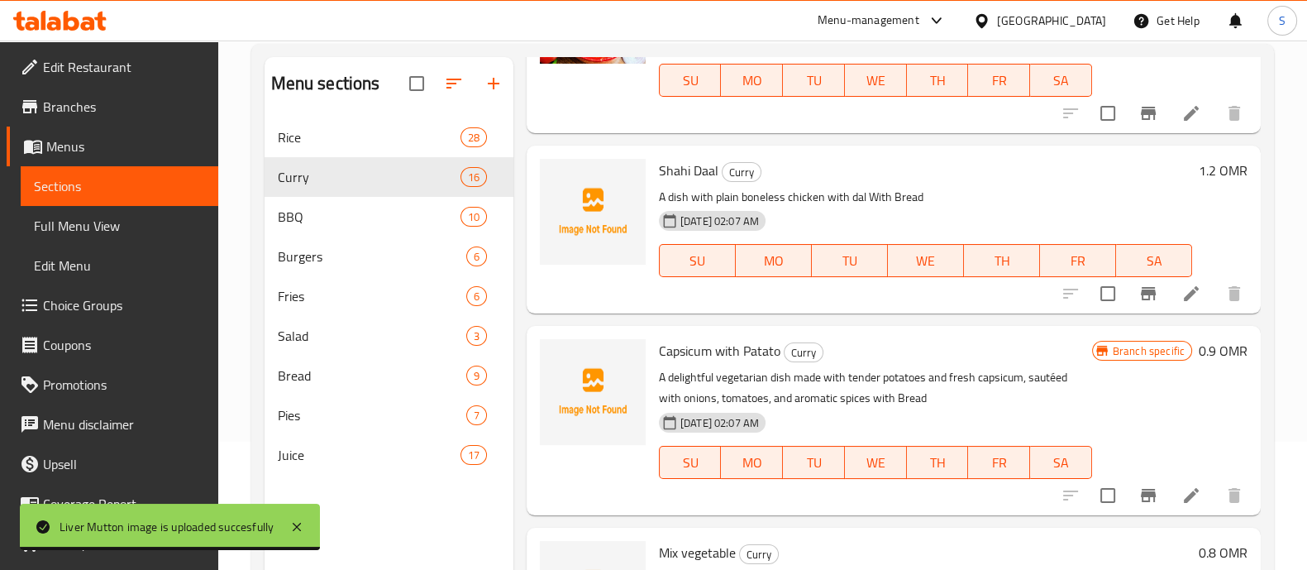
click at [678, 171] on span "Shahi Daal" at bounding box center [689, 170] width 60 height 25
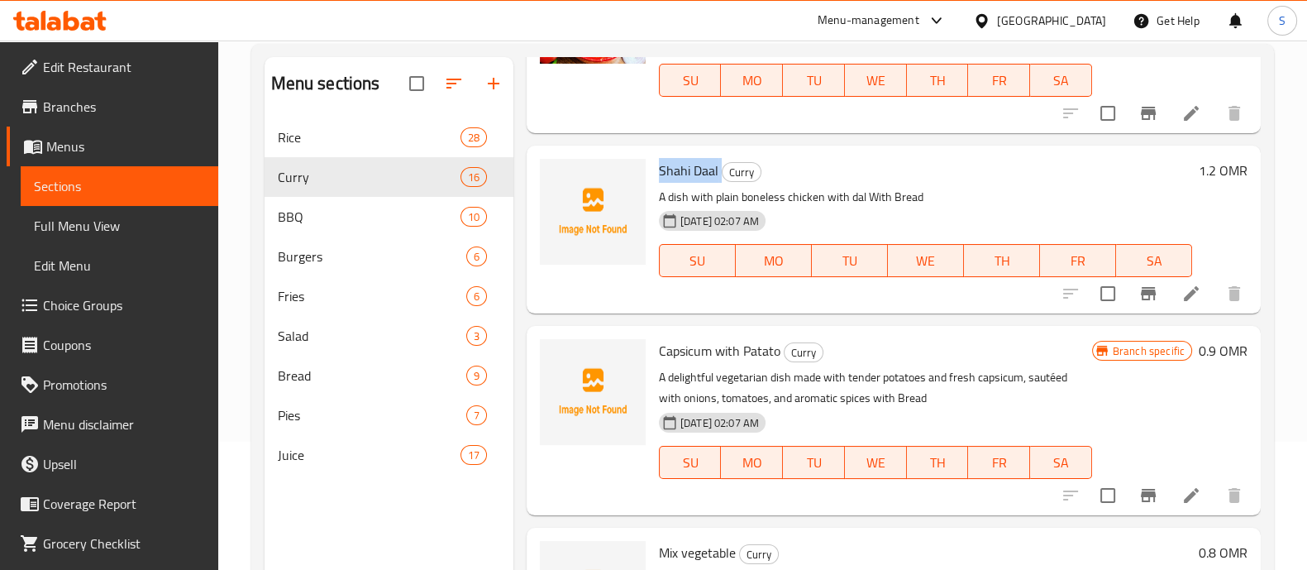
click at [678, 171] on span "Shahi Daal" at bounding box center [689, 170] width 60 height 25
copy h6 "Shahi Daal"
click at [554, 179] on icon "upload picture" at bounding box center [563, 182] width 20 height 20
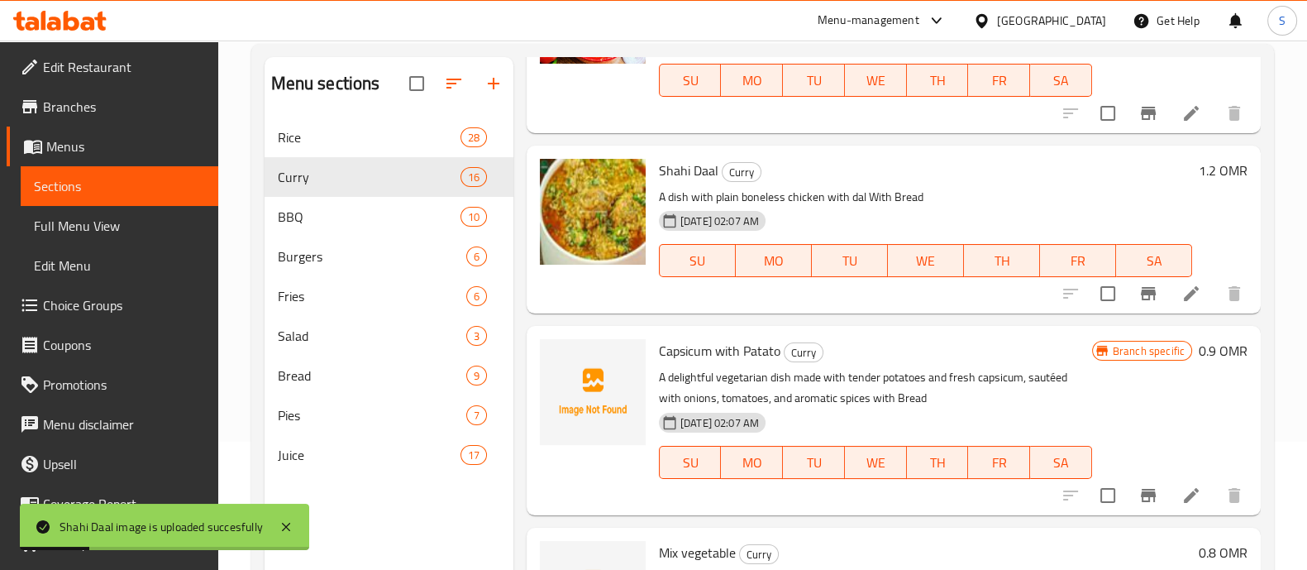
click at [707, 350] on span "Capsicum with Patato" at bounding box center [720, 350] width 122 height 25
copy h6 "Capsicum with Patato"
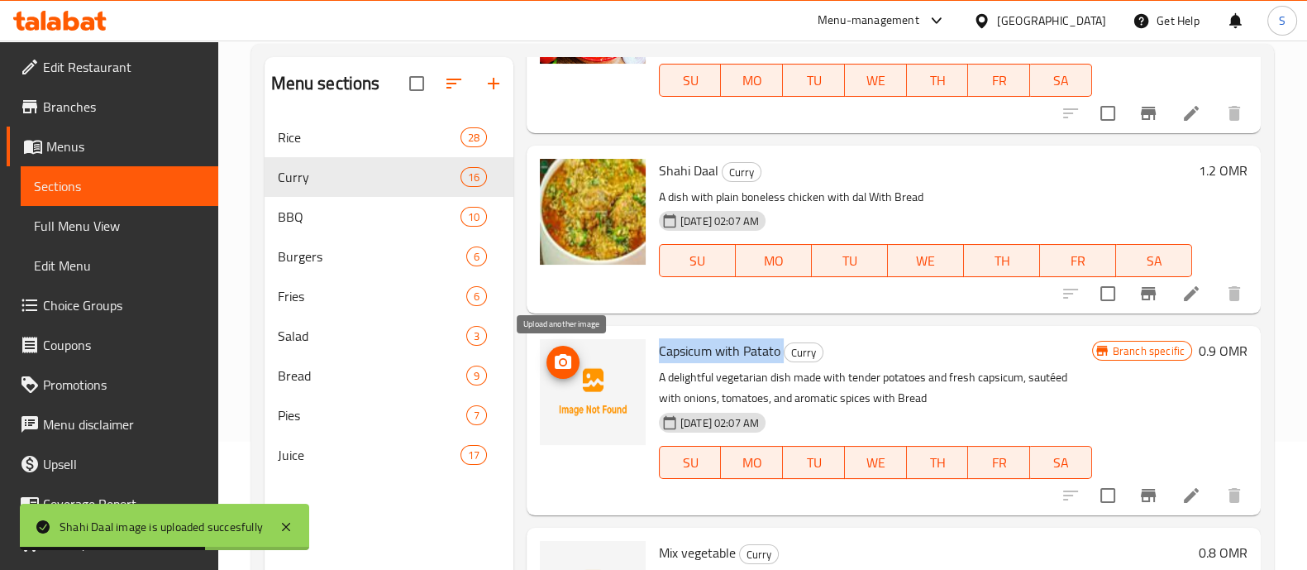
click at [561, 352] on icon "upload picture" at bounding box center [563, 362] width 20 height 20
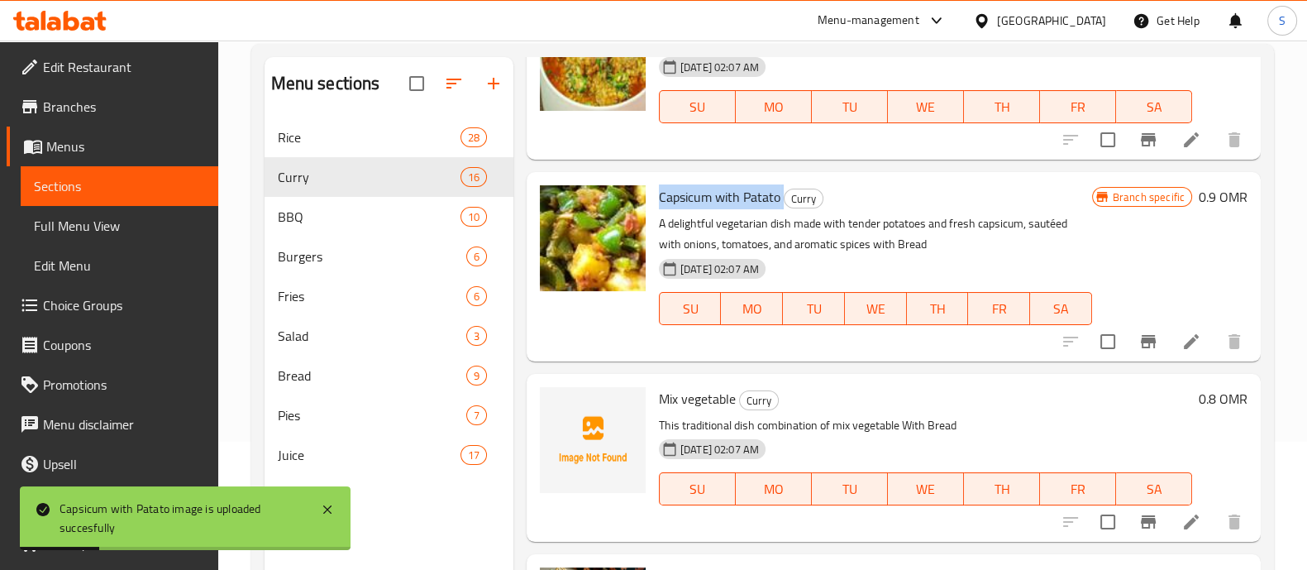
scroll to position [1860, 0]
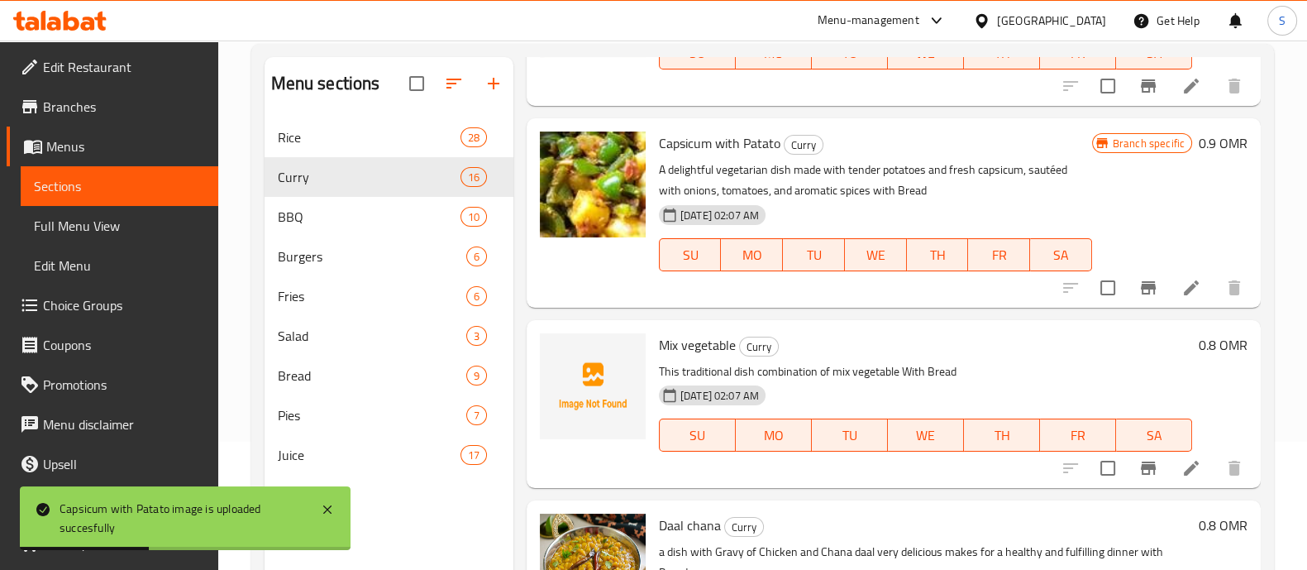
click at [696, 349] on span "Mix vegetable" at bounding box center [697, 344] width 77 height 25
copy h6 "Mix vegetable"
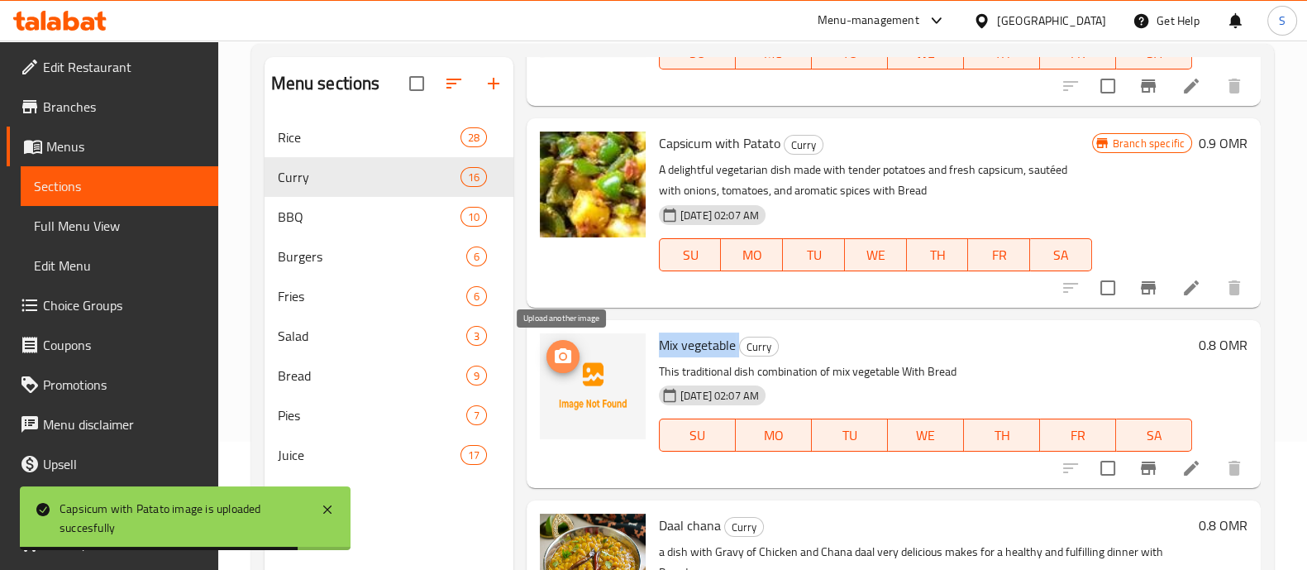
click at [558, 356] on icon "upload picture" at bounding box center [563, 355] width 17 height 15
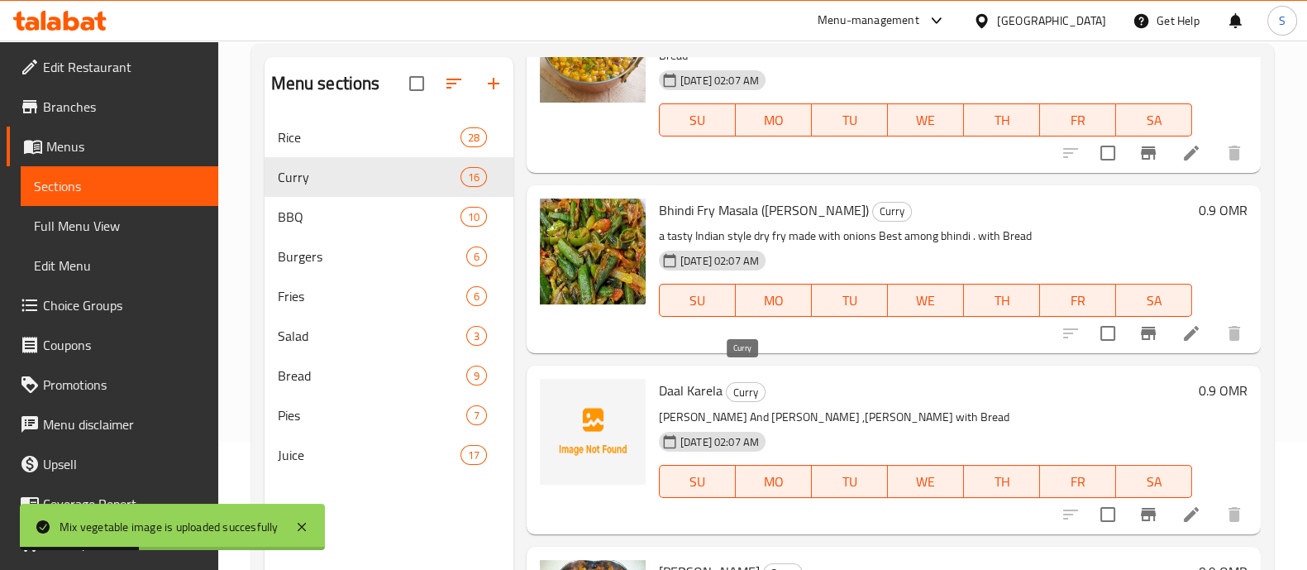
scroll to position [2464, 0]
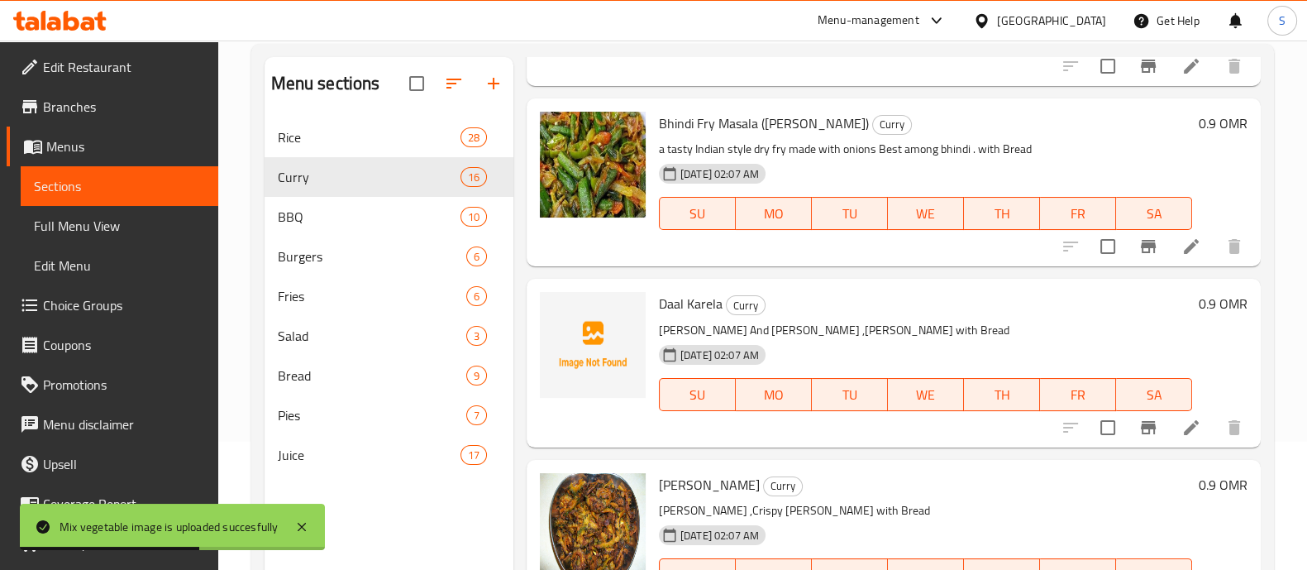
click at [696, 305] on span "Daal Karela" at bounding box center [691, 303] width 64 height 25
copy h6 "Daal Karela"
click at [566, 323] on icon "upload picture" at bounding box center [563, 315] width 20 height 20
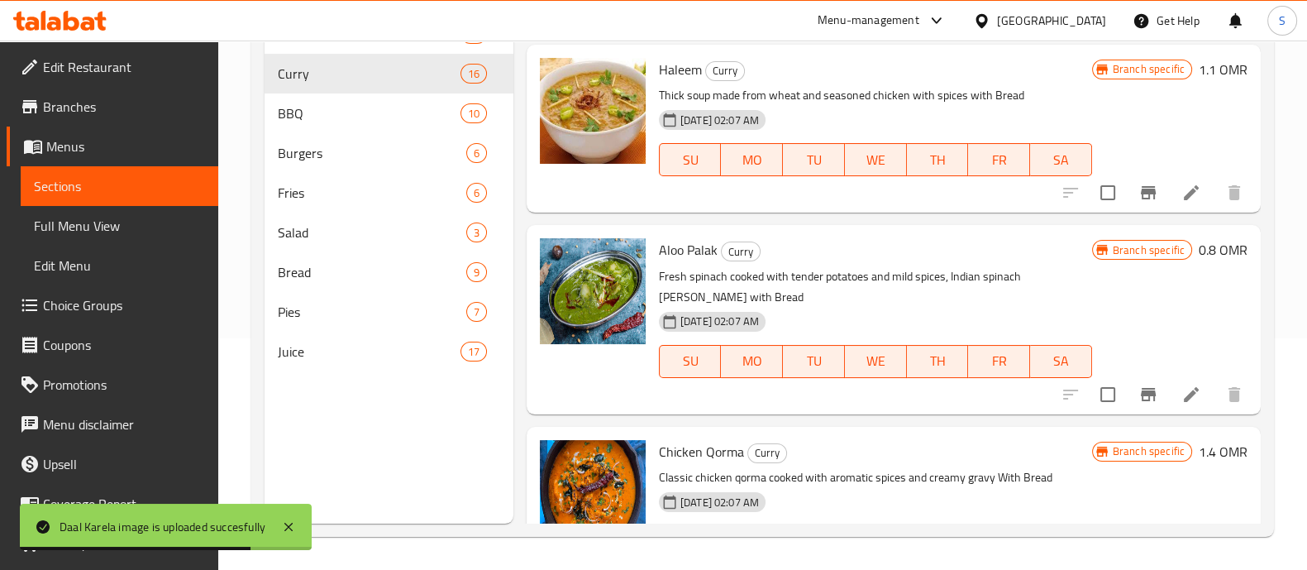
scroll to position [0, 0]
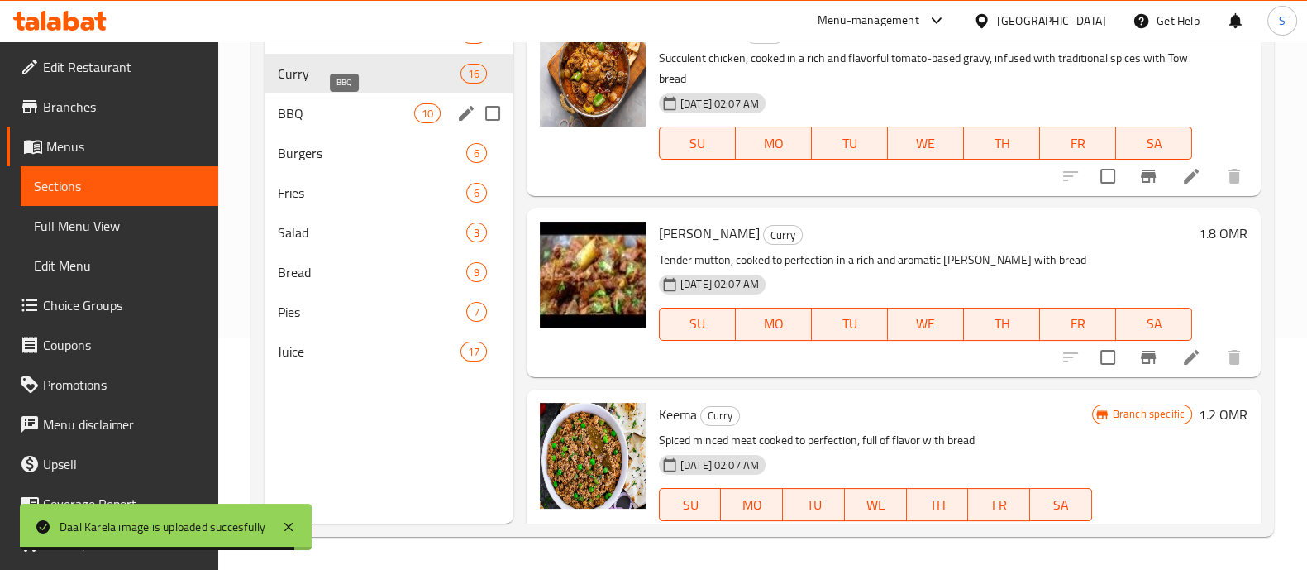
click at [336, 113] on span "BBQ" at bounding box center [346, 113] width 136 height 20
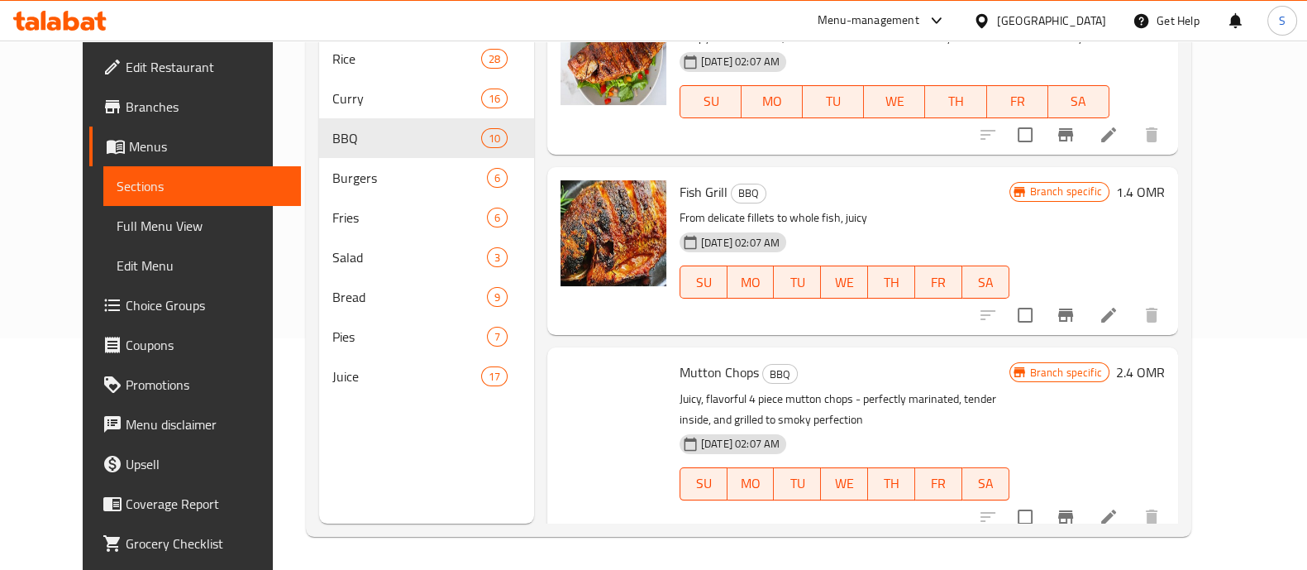
scroll to position [1297, 0]
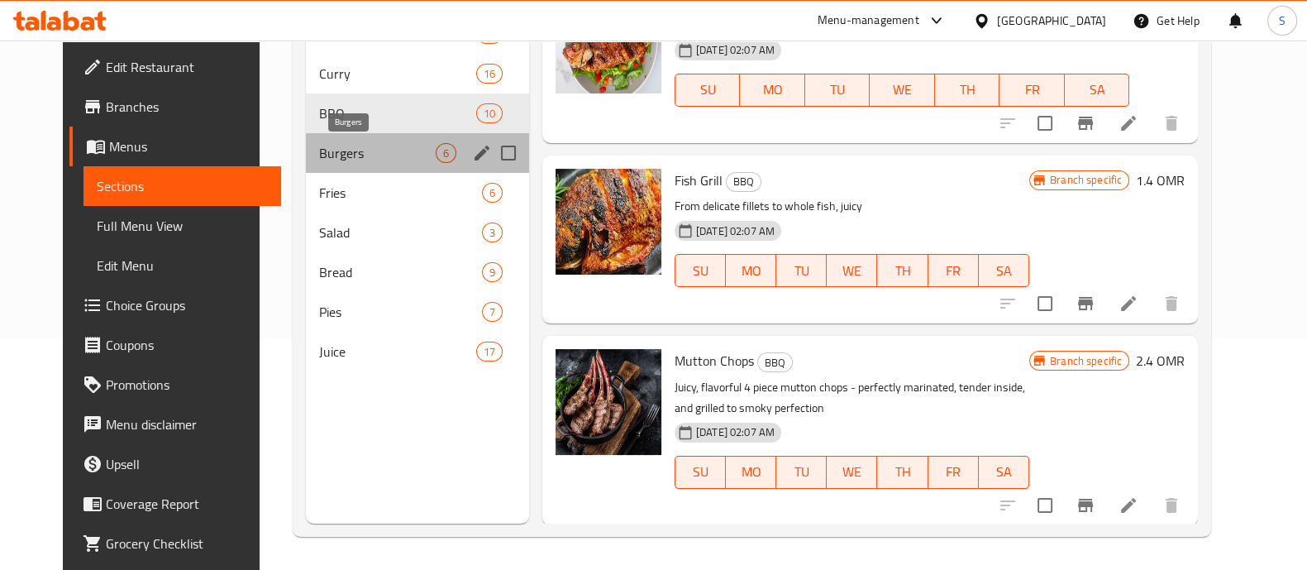
click at [365, 157] on span "Burgers" at bounding box center [377, 153] width 117 height 20
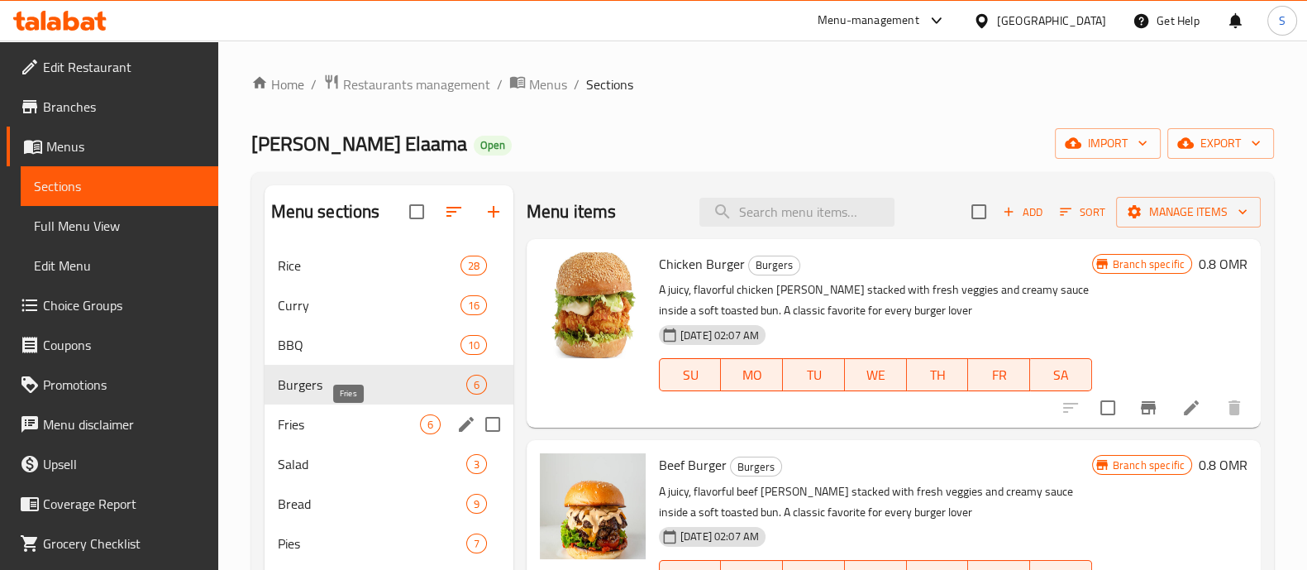
click at [399, 418] on span "Fries" at bounding box center [349, 424] width 142 height 20
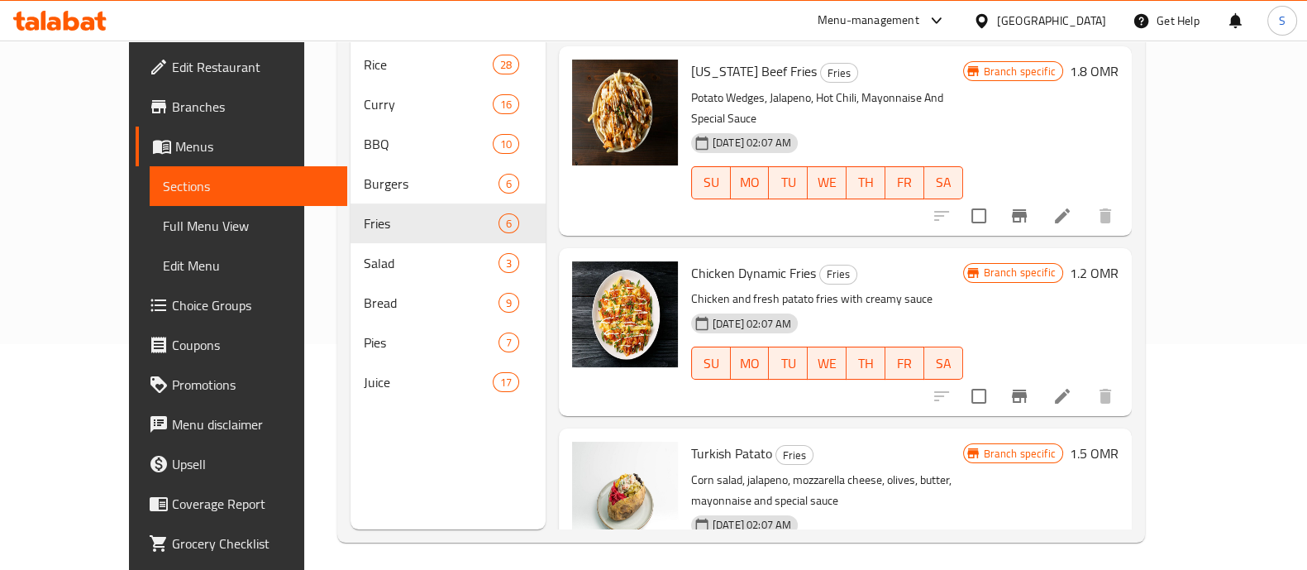
scroll to position [231, 0]
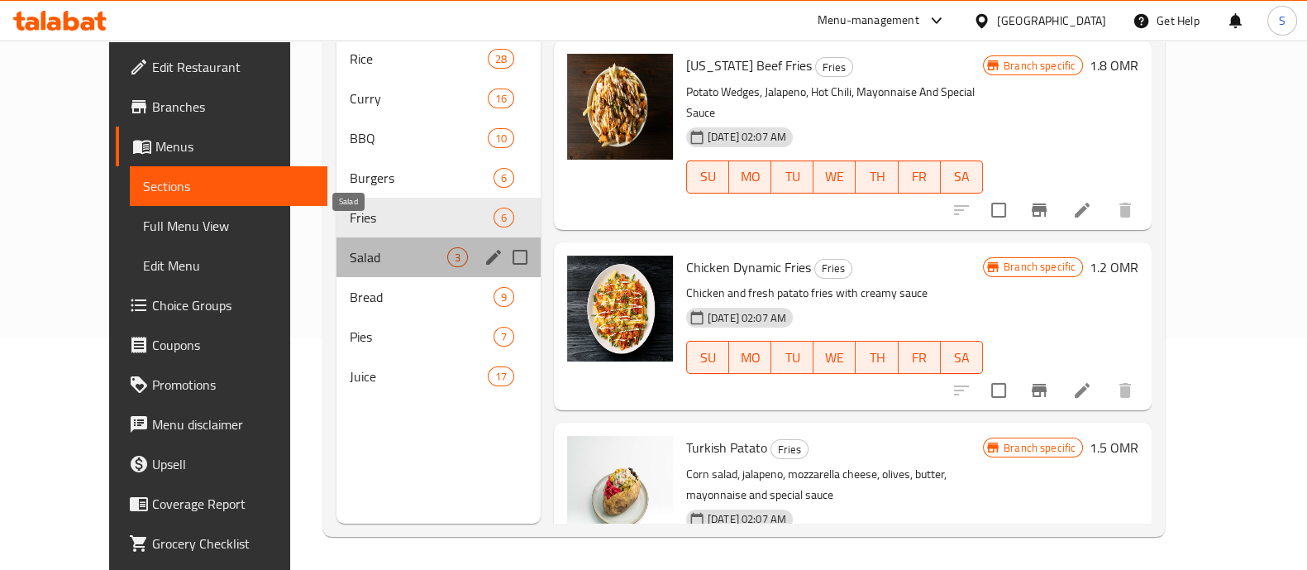
click at [353, 247] on span "Salad" at bounding box center [398, 257] width 97 height 20
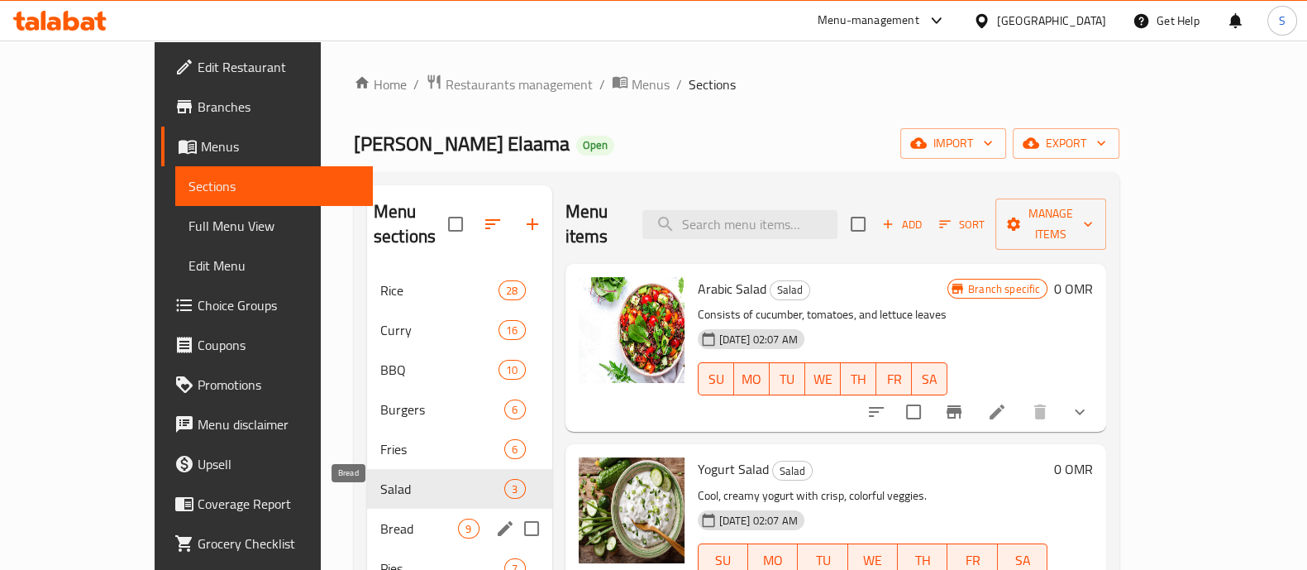
click at [401, 518] on span "Bread" at bounding box center [419, 528] width 78 height 20
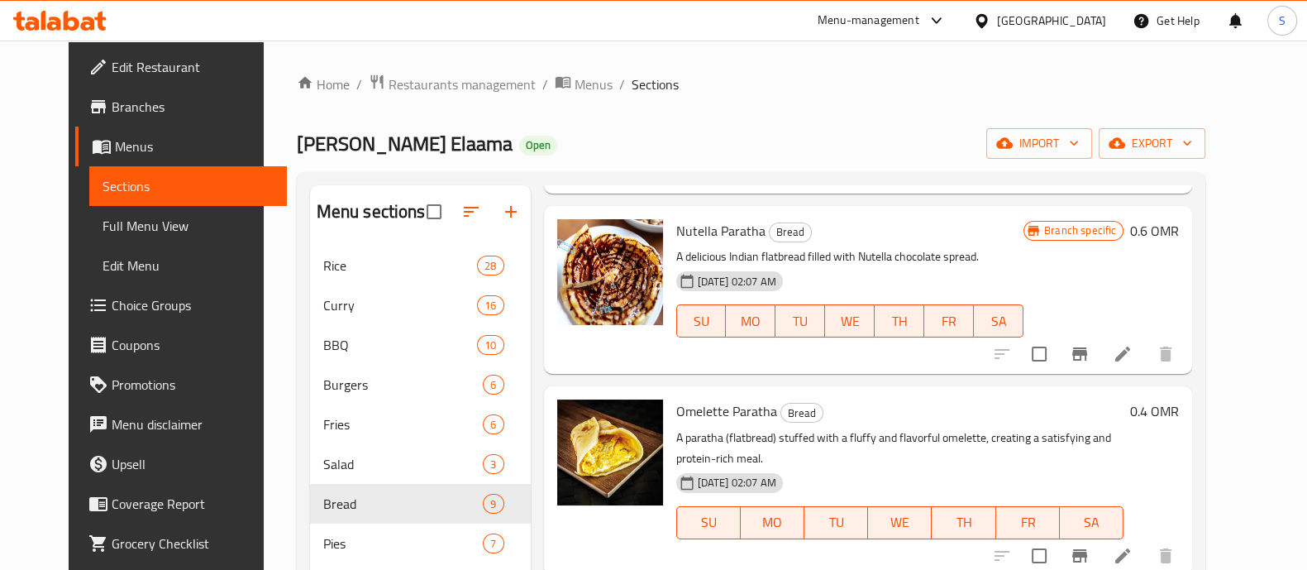
scroll to position [231, 0]
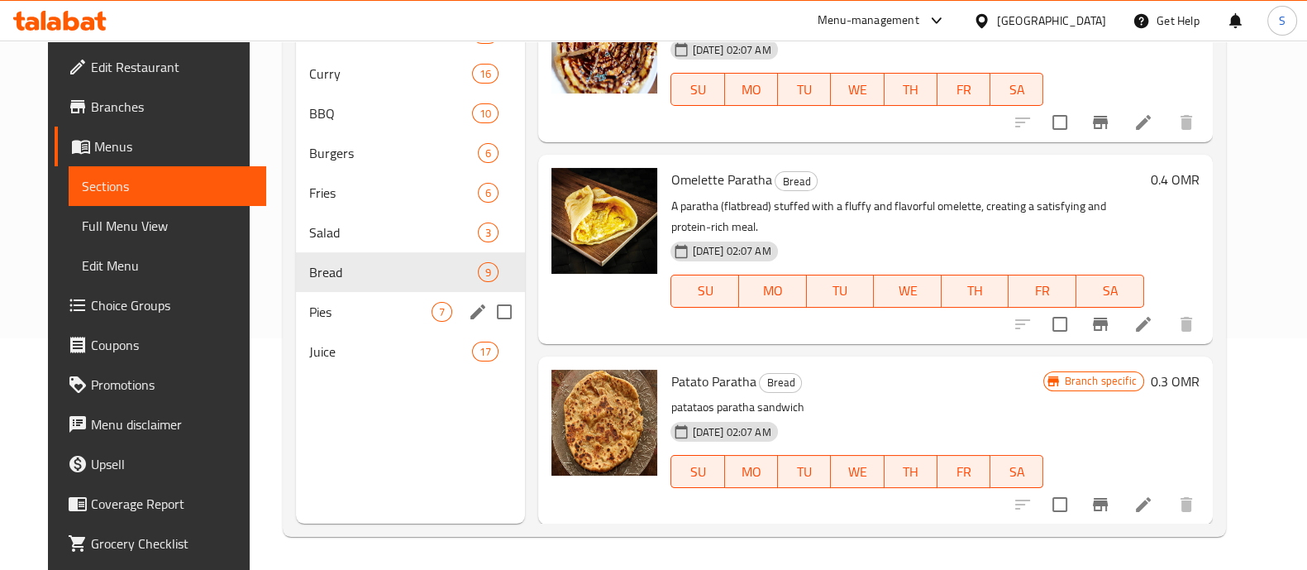
click at [315, 328] on div "Pies 7" at bounding box center [410, 312] width 229 height 40
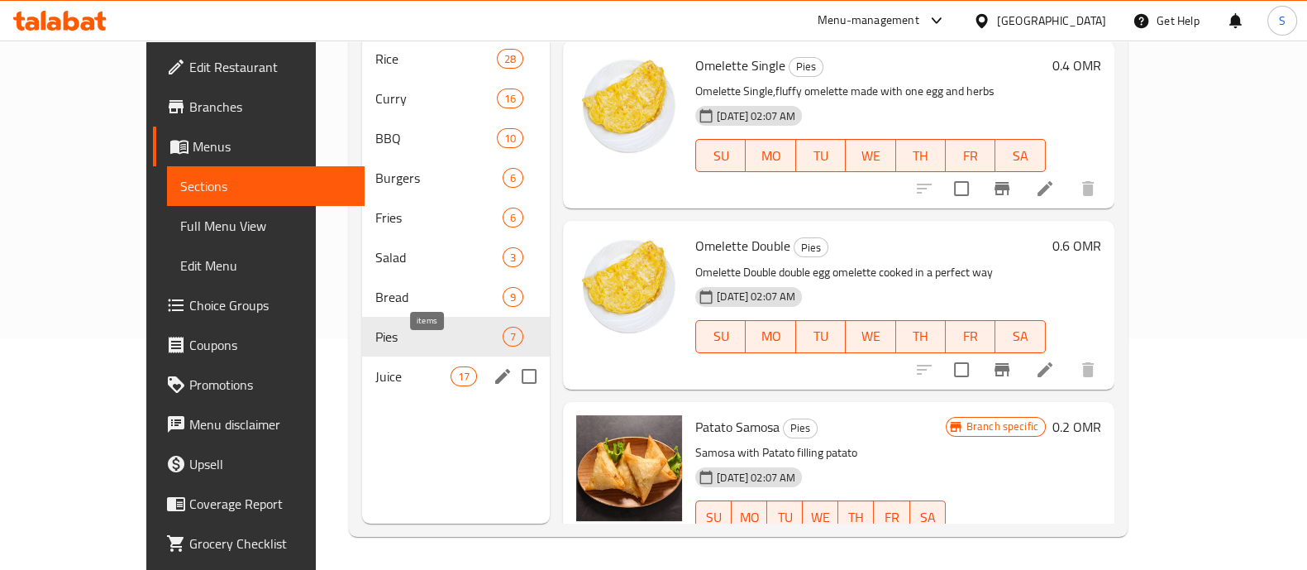
click at [451, 369] on span "17" at bounding box center [463, 377] width 25 height 16
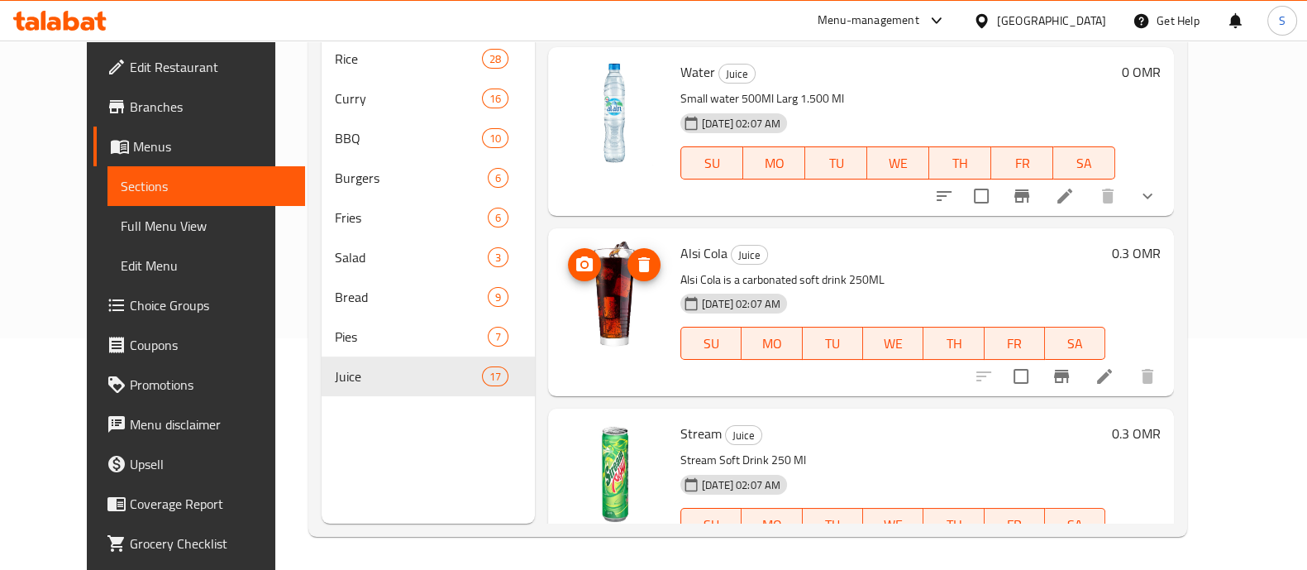
click at [576, 266] on icon "upload picture" at bounding box center [584, 263] width 17 height 15
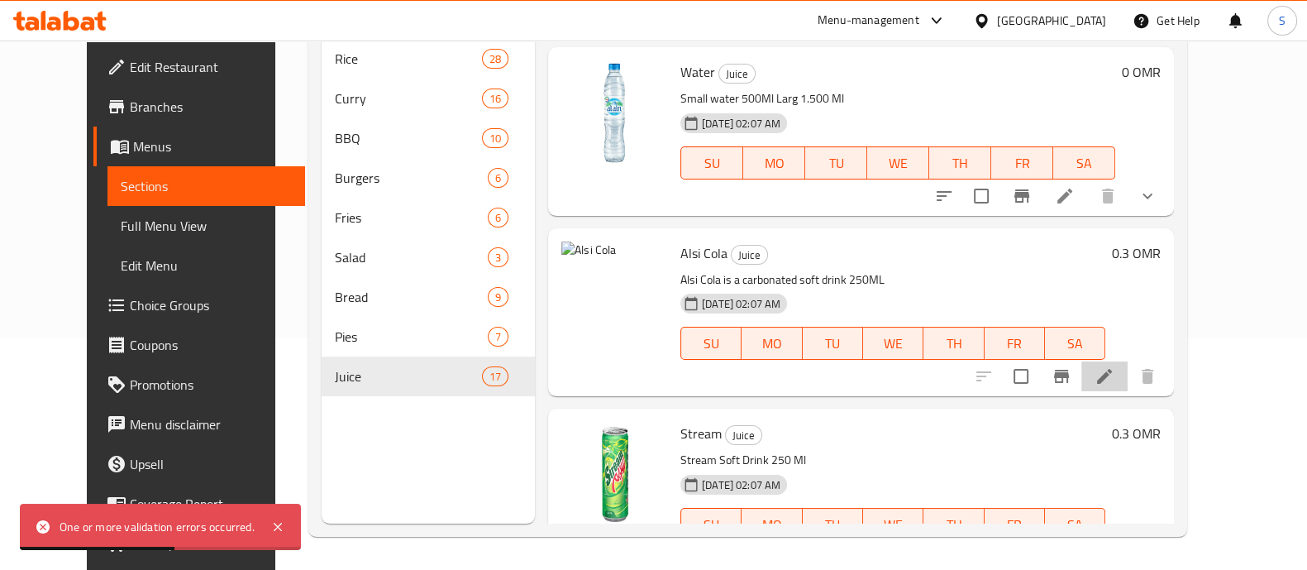
click at [1128, 376] on li at bounding box center [1104, 376] width 46 height 30
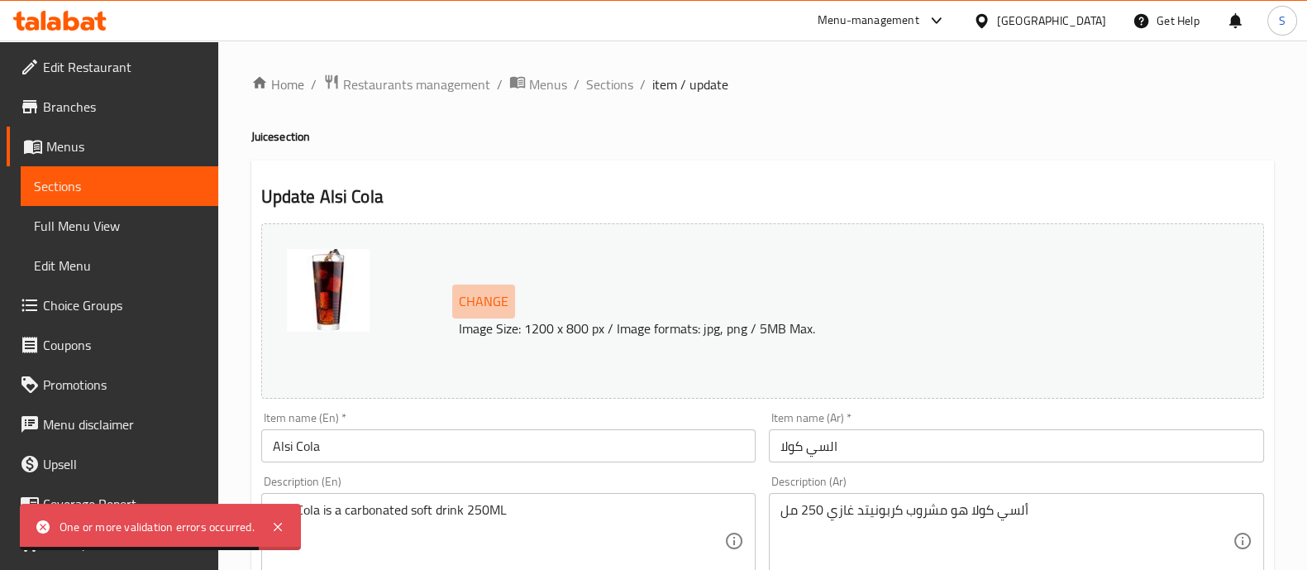
click at [492, 296] on span "Change" at bounding box center [484, 301] width 50 height 24
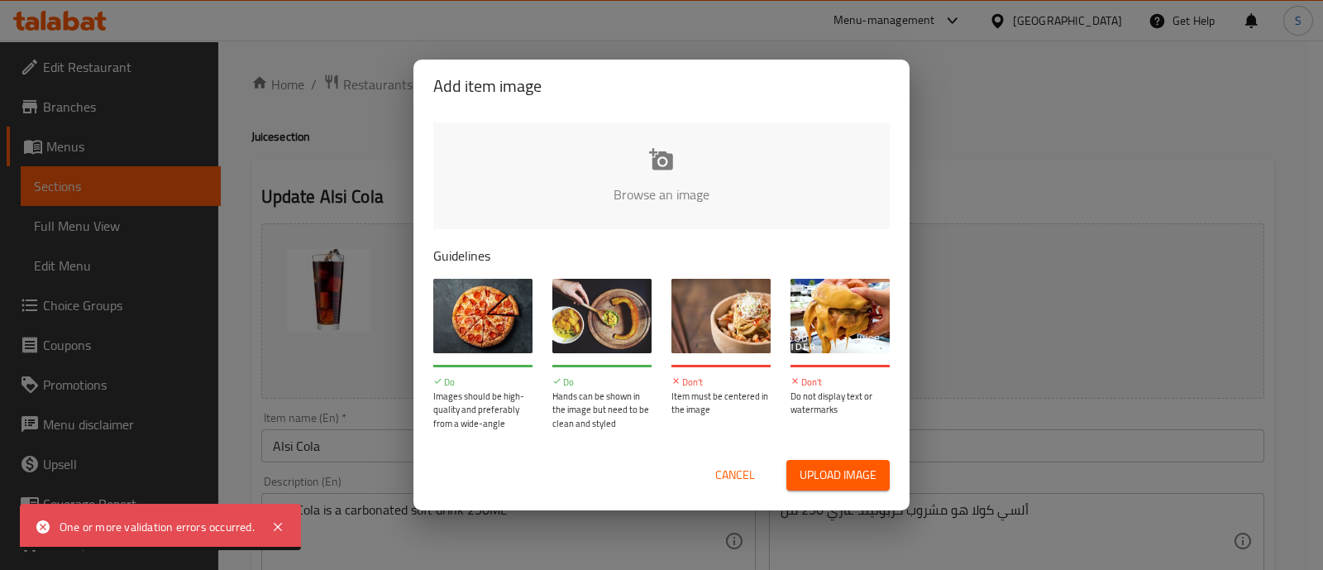
click at [699, 150] on input "file" at bounding box center [1220, 199] width 1574 height 155
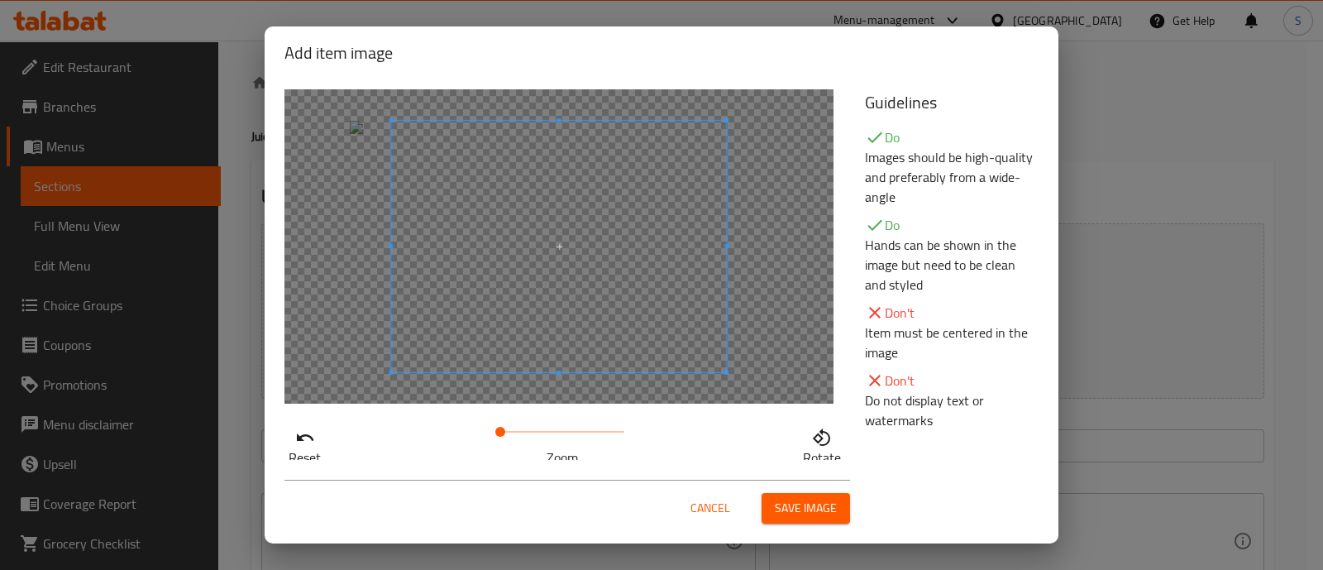
drag, startPoint x: 517, startPoint y: 430, endPoint x: 508, endPoint y: 427, distance: 8.6
click at [517, 430] on span at bounding box center [562, 431] width 124 height 23
click at [528, 308] on span at bounding box center [538, 247] width 335 height 251
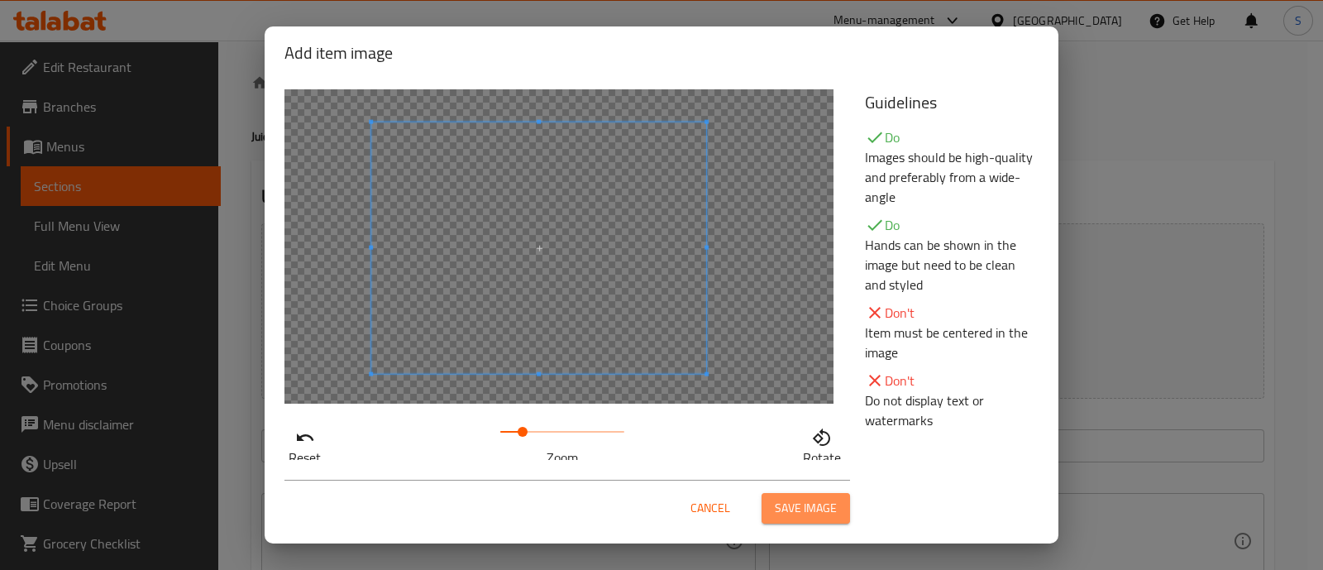
click at [838, 513] on button "Save image" at bounding box center [805, 508] width 88 height 31
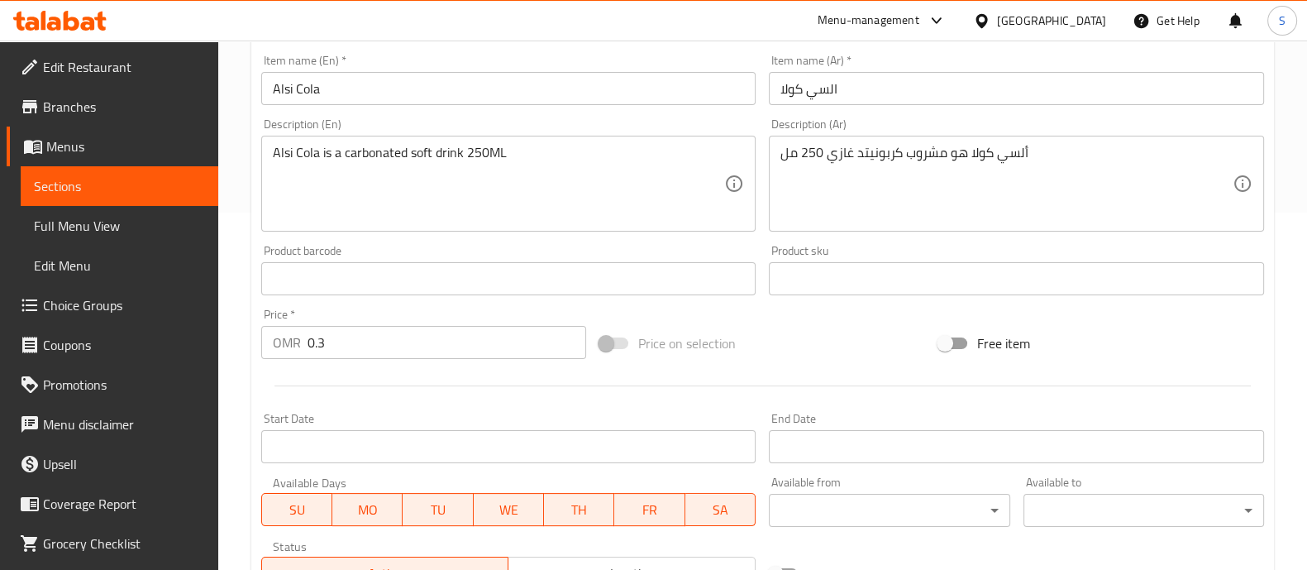
scroll to position [621, 0]
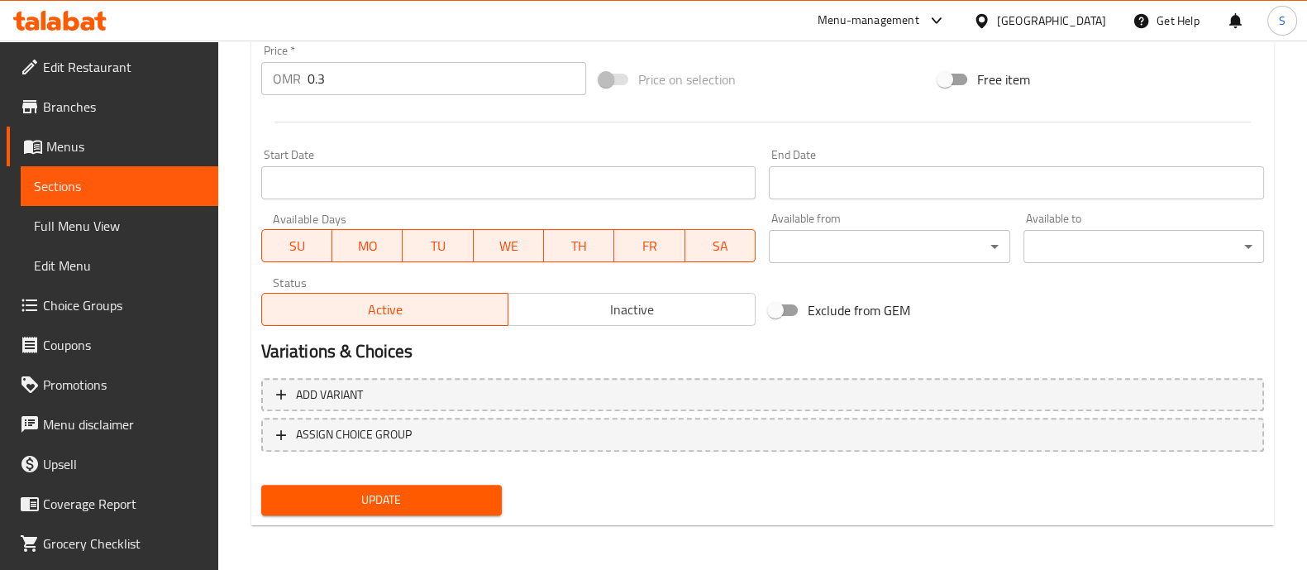
click at [435, 506] on span "Update" at bounding box center [381, 499] width 214 height 21
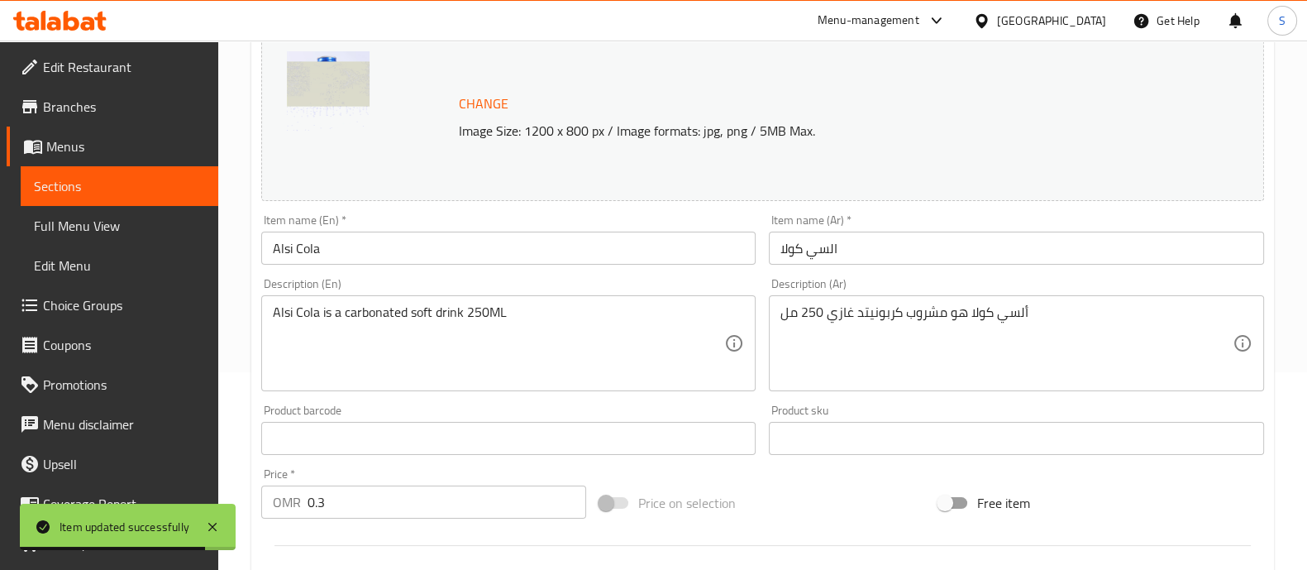
scroll to position [0, 0]
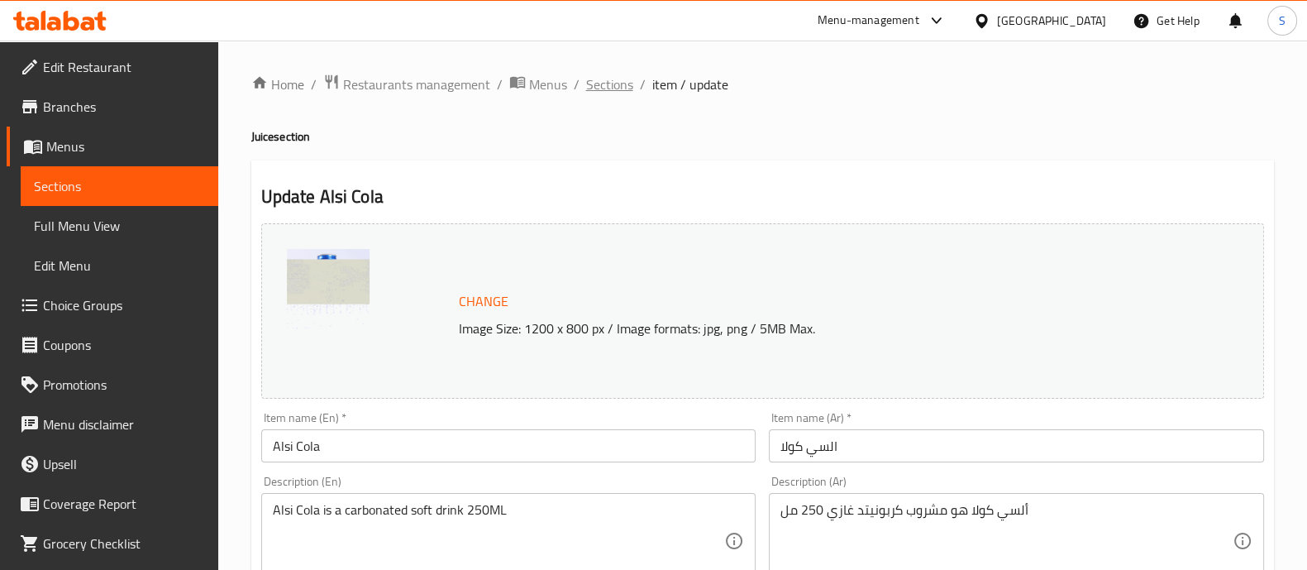
click at [613, 83] on span "Sections" at bounding box center [609, 84] width 47 height 20
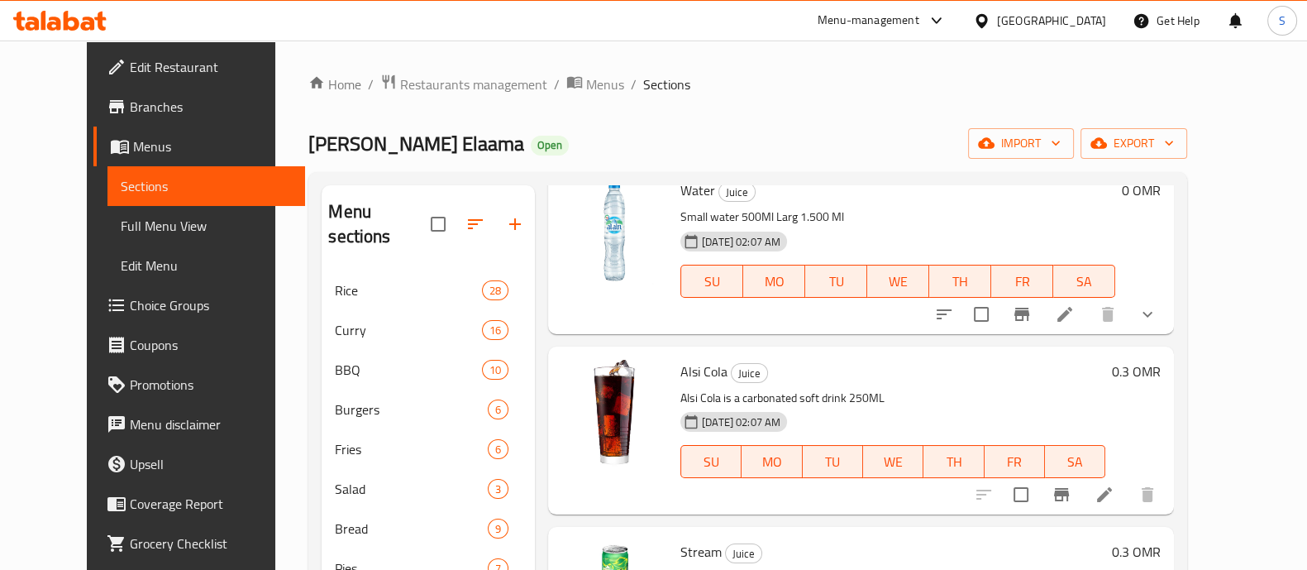
scroll to position [2274, 0]
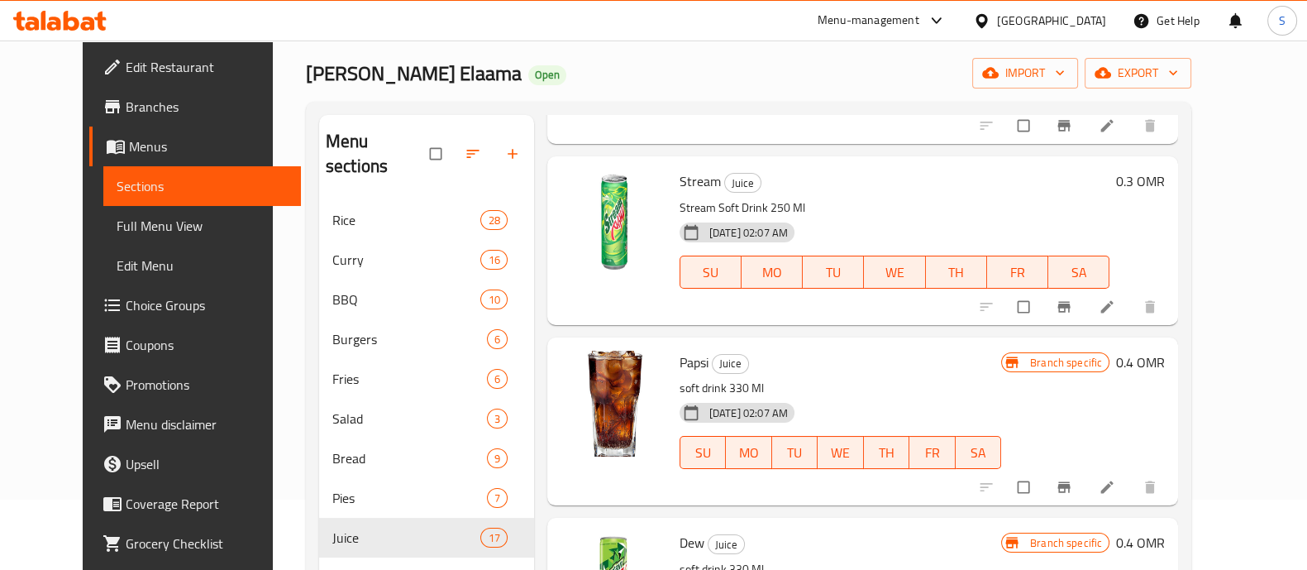
scroll to position [103, 0]
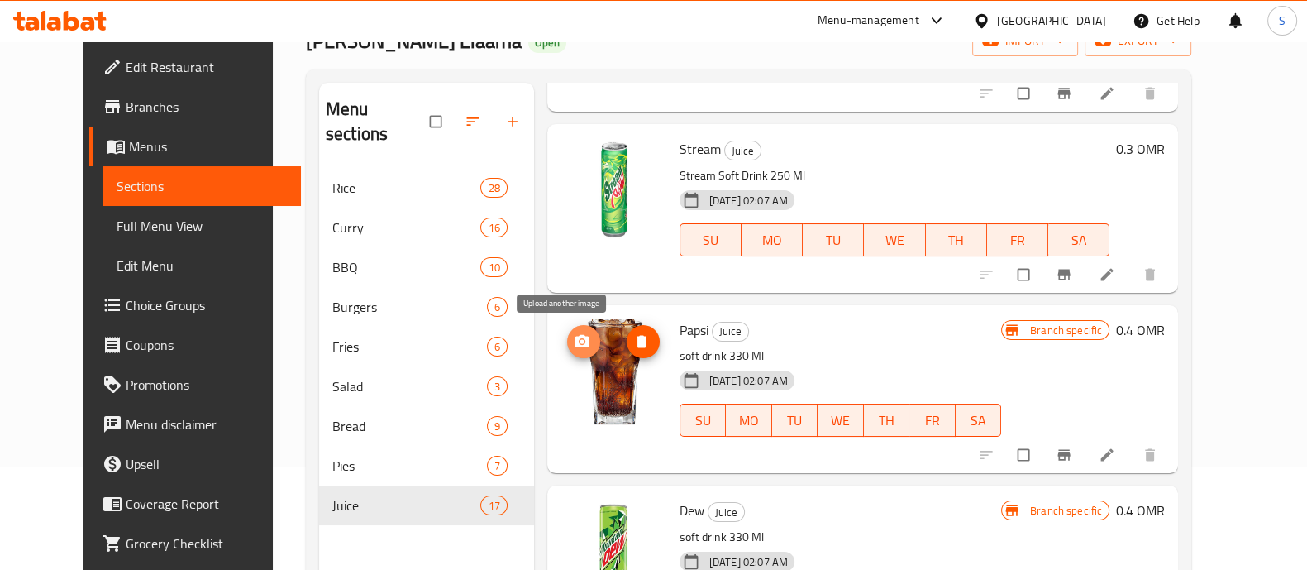
click at [572, 346] on span "upload picture" at bounding box center [583, 341] width 33 height 17
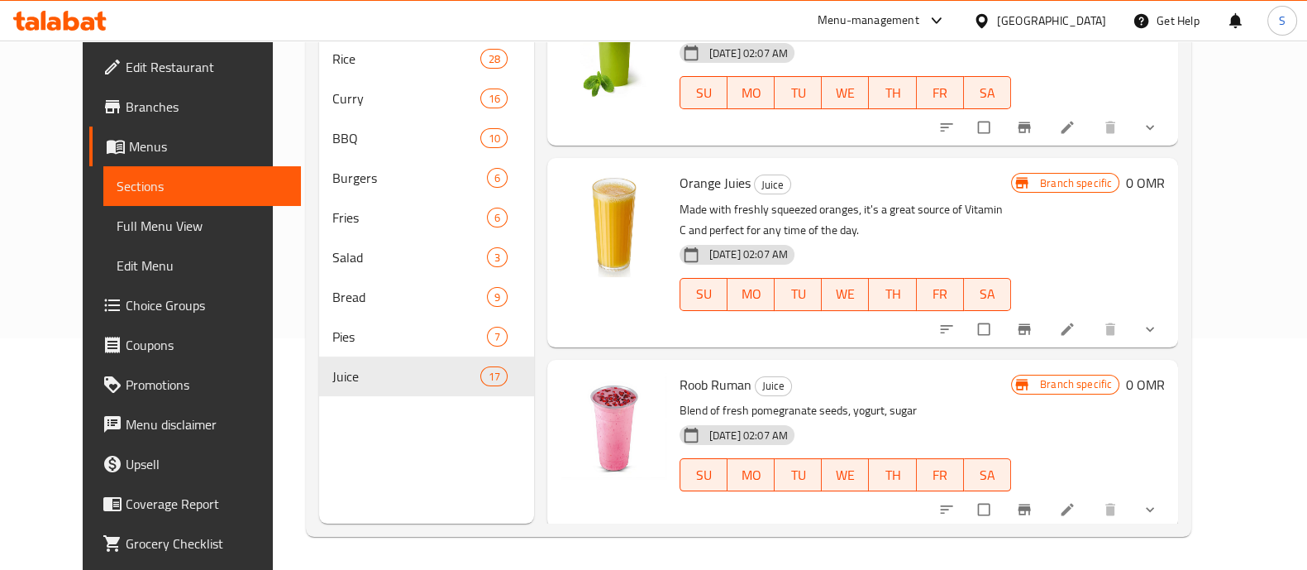
scroll to position [0, 0]
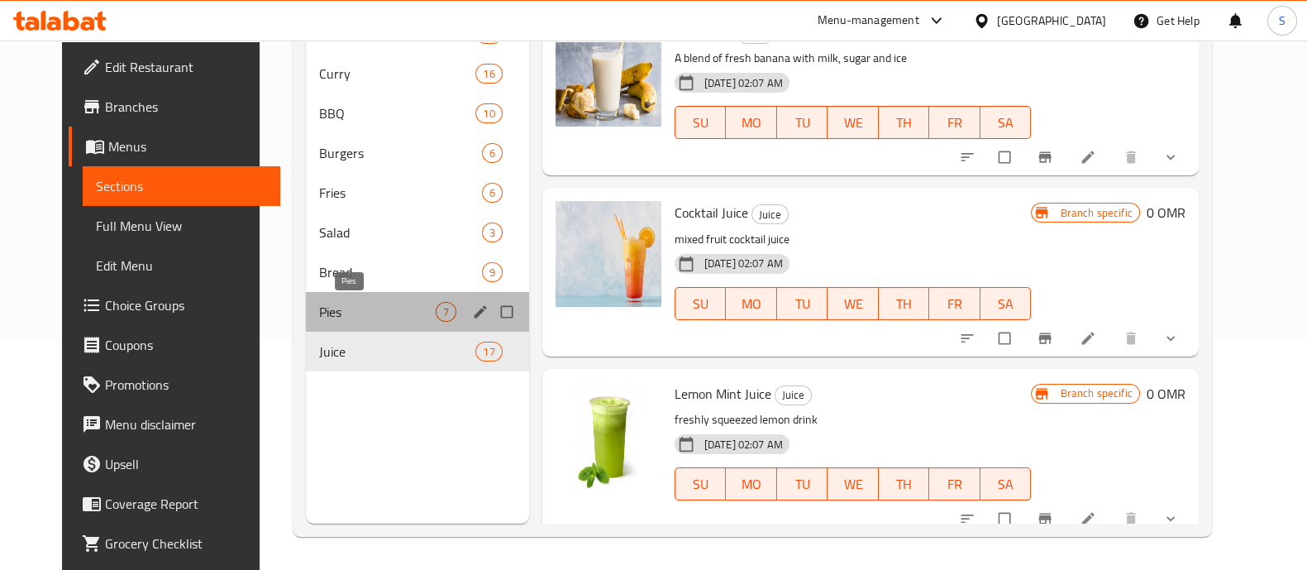
click at [345, 312] on span "Pies" at bounding box center [377, 312] width 117 height 20
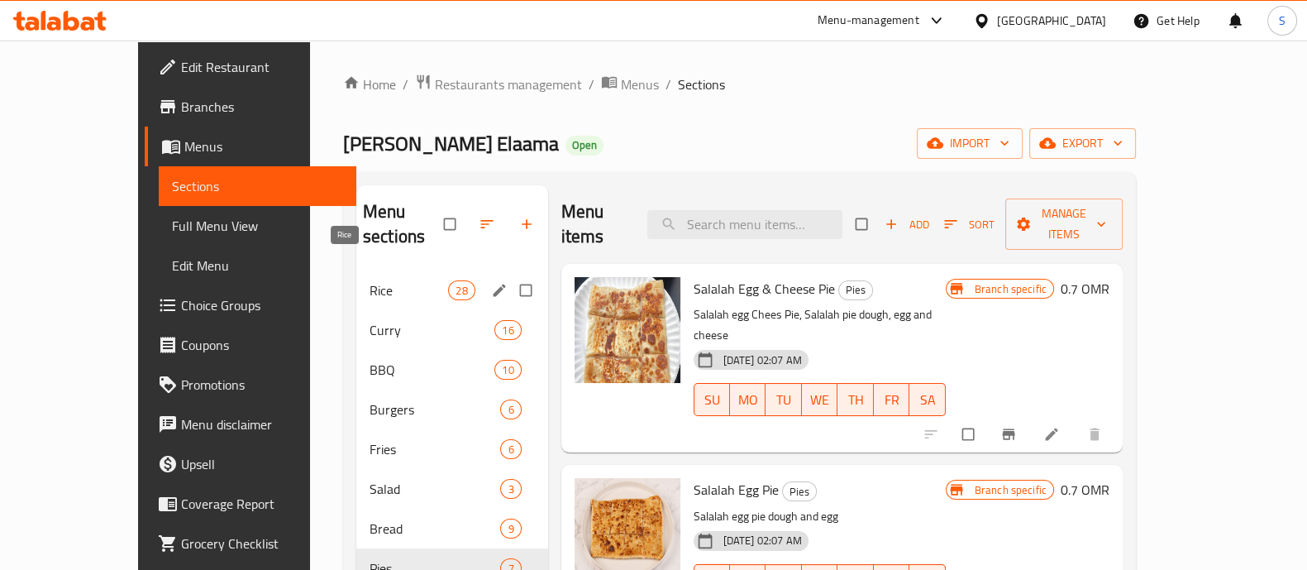
click at [370, 280] on span "Rice" at bounding box center [409, 290] width 79 height 20
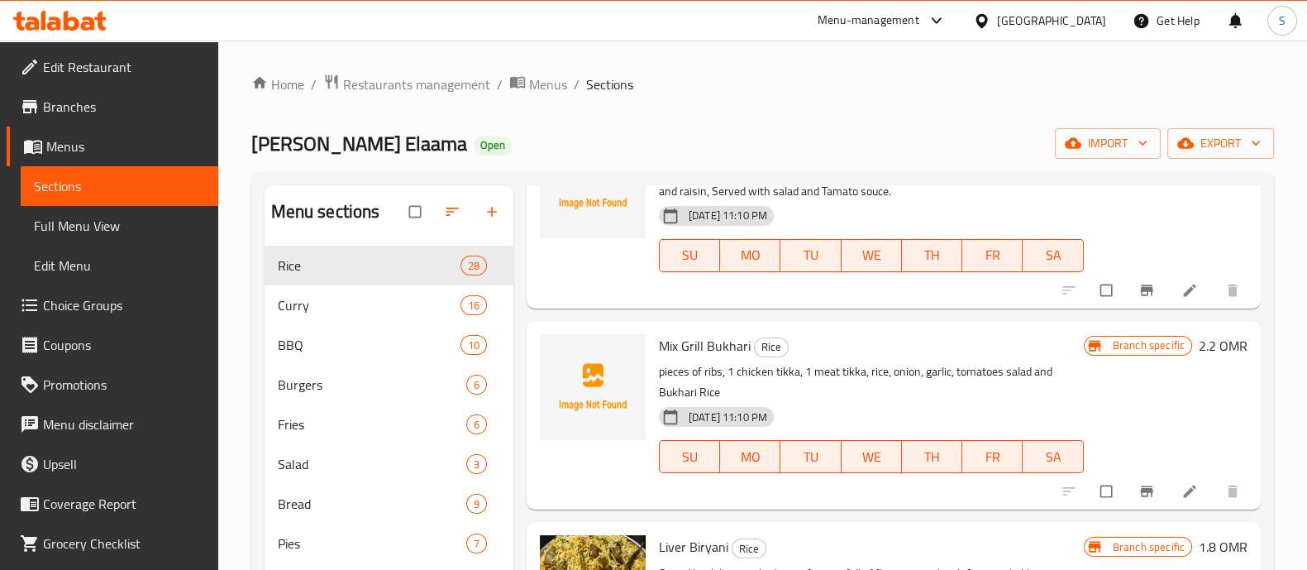
scroll to position [1137, 0]
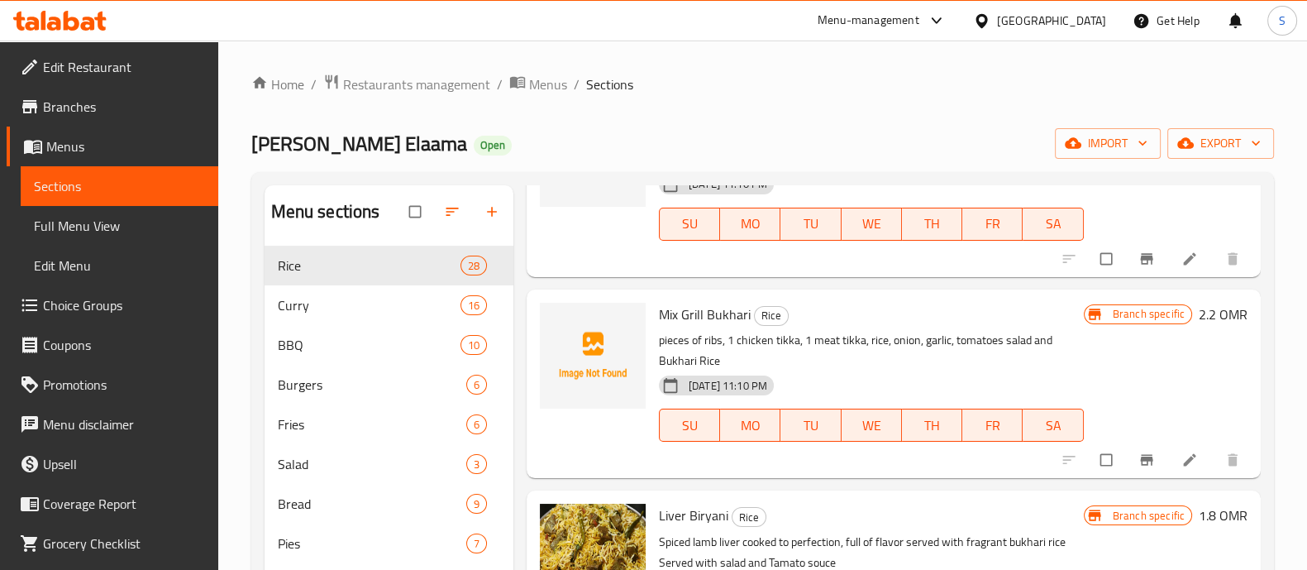
click at [715, 317] on span "Mix Grill Bukhari" at bounding box center [705, 314] width 92 height 25
copy h6 "Mix Grill Bukhari"
click at [570, 315] on button "upload picture" at bounding box center [562, 325] width 33 height 33
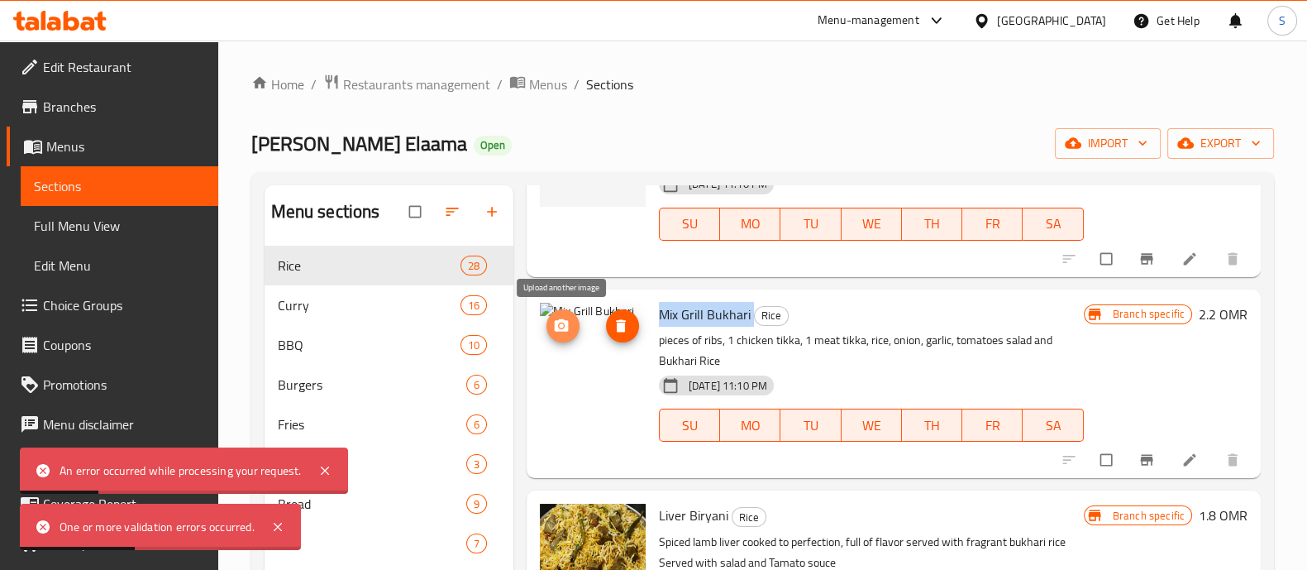
click at [566, 333] on button "upload picture" at bounding box center [562, 325] width 33 height 33
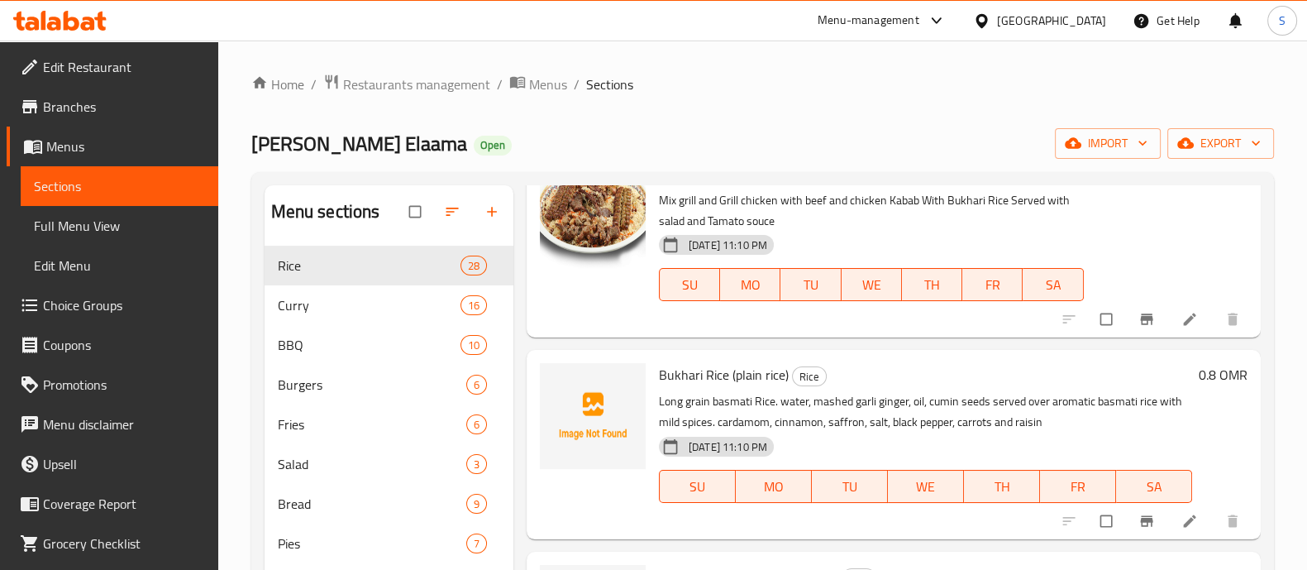
scroll to position [1964, 0]
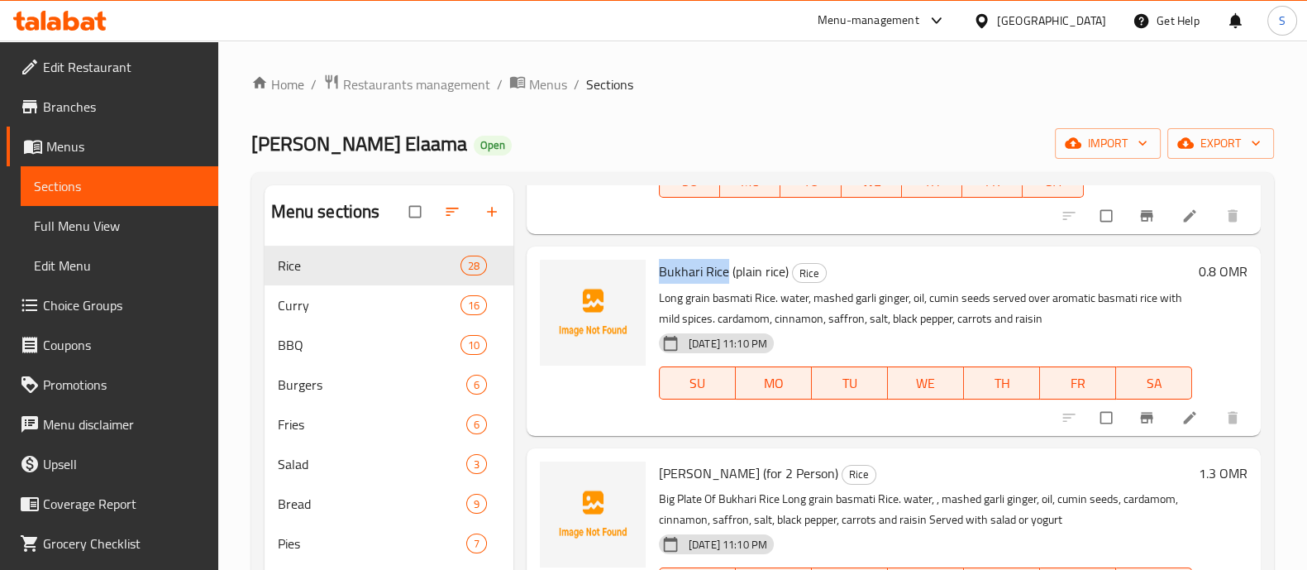
drag, startPoint x: 725, startPoint y: 271, endPoint x: 653, endPoint y: 270, distance: 71.9
click at [653, 270] on div "Bukhari Rice (plain rice) Rice Long grain basmati Rice. water, mashed garli gin…" at bounding box center [925, 340] width 546 height 175
copy span "Bukhari Rice"
click at [570, 284] on span "upload picture" at bounding box center [562, 282] width 33 height 17
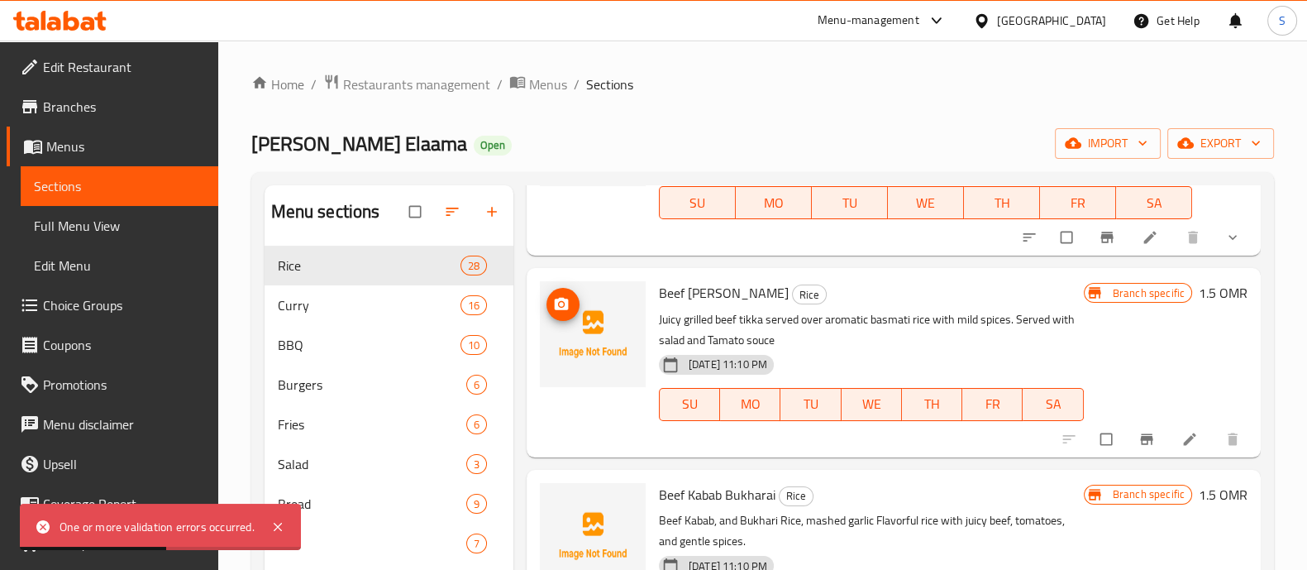
scroll to position [2377, 0]
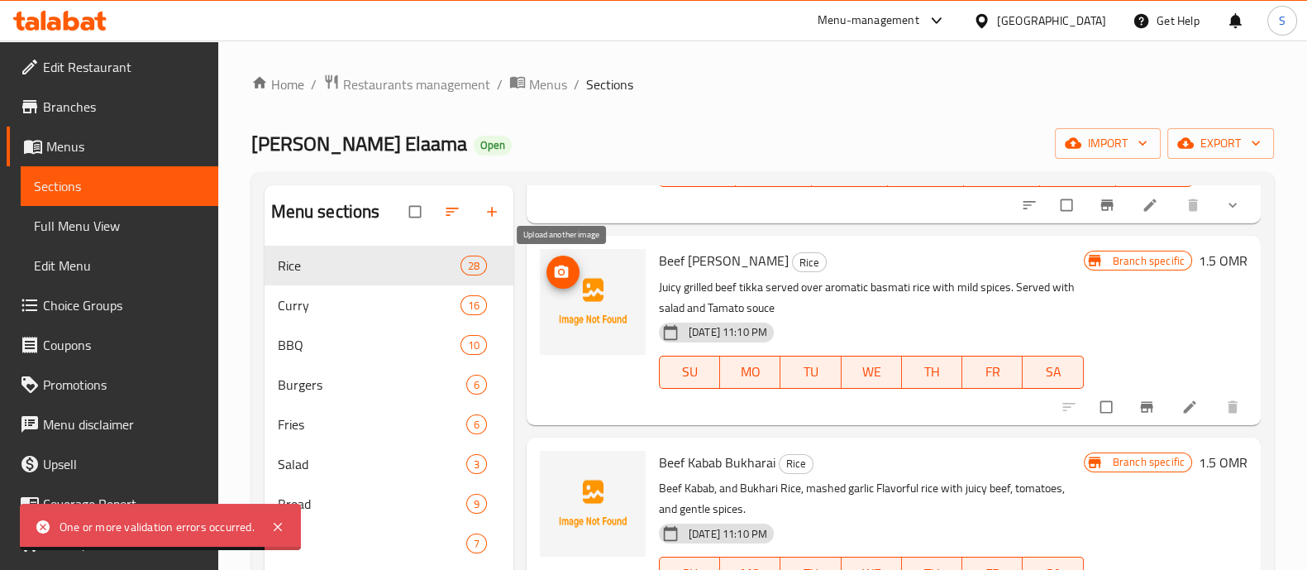
click at [569, 271] on icon "upload picture" at bounding box center [561, 272] width 17 height 17
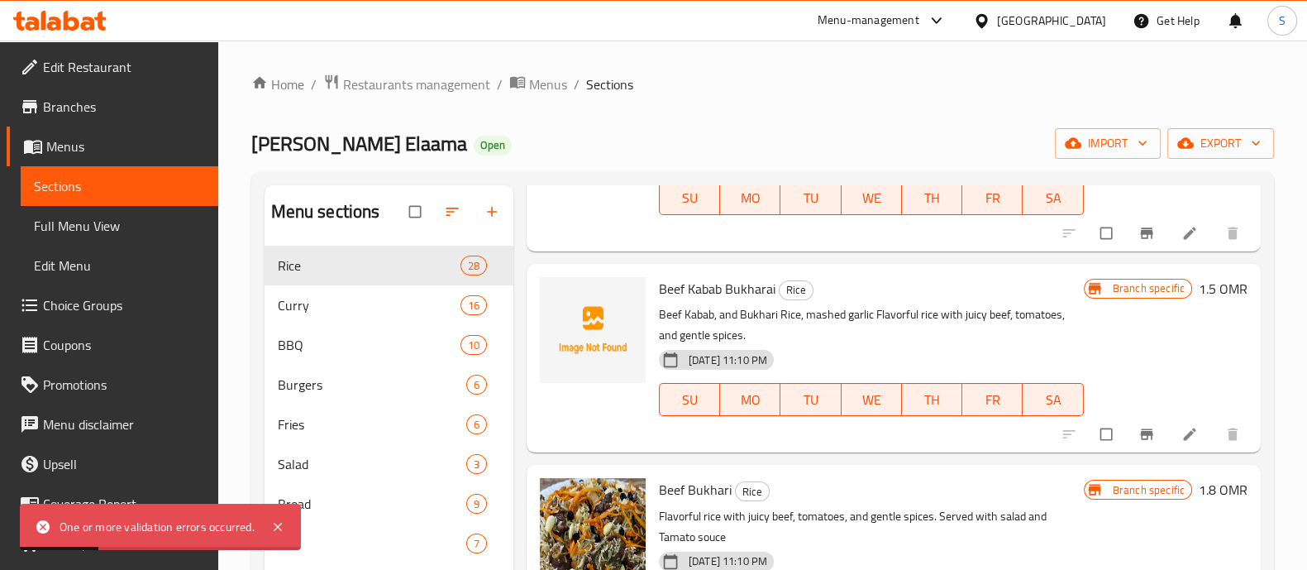
scroll to position [2583, 0]
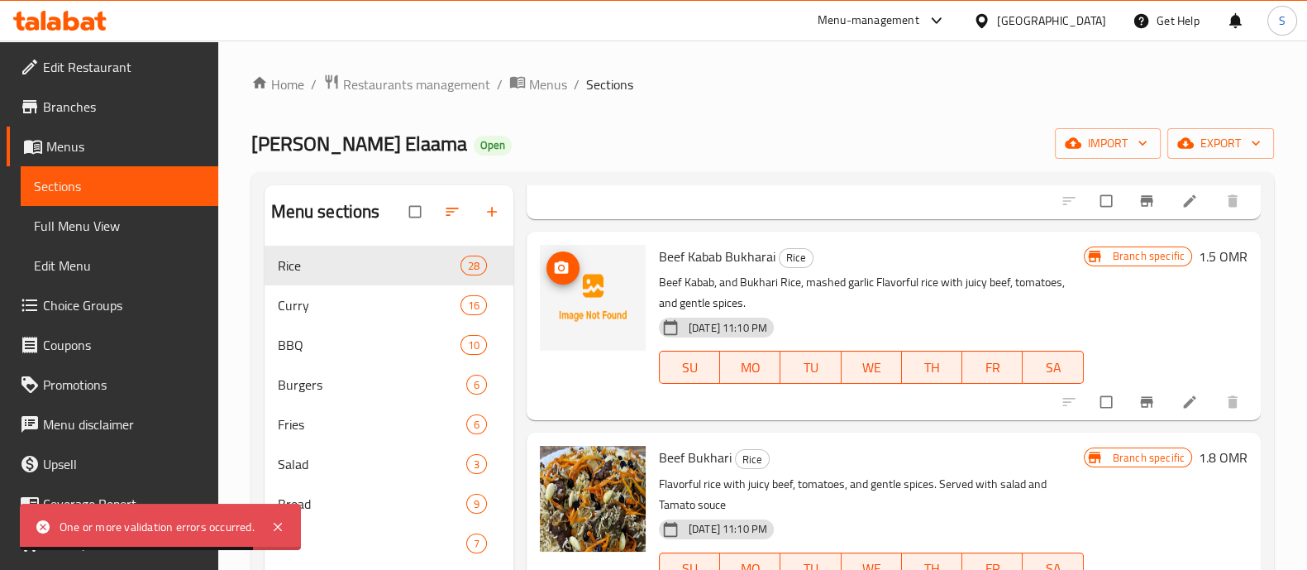
drag, startPoint x: 568, startPoint y: 269, endPoint x: 587, endPoint y: 273, distance: 19.5
click at [587, 273] on div at bounding box center [593, 298] width 106 height 106
click at [556, 273] on icon "upload picture" at bounding box center [561, 268] width 17 height 17
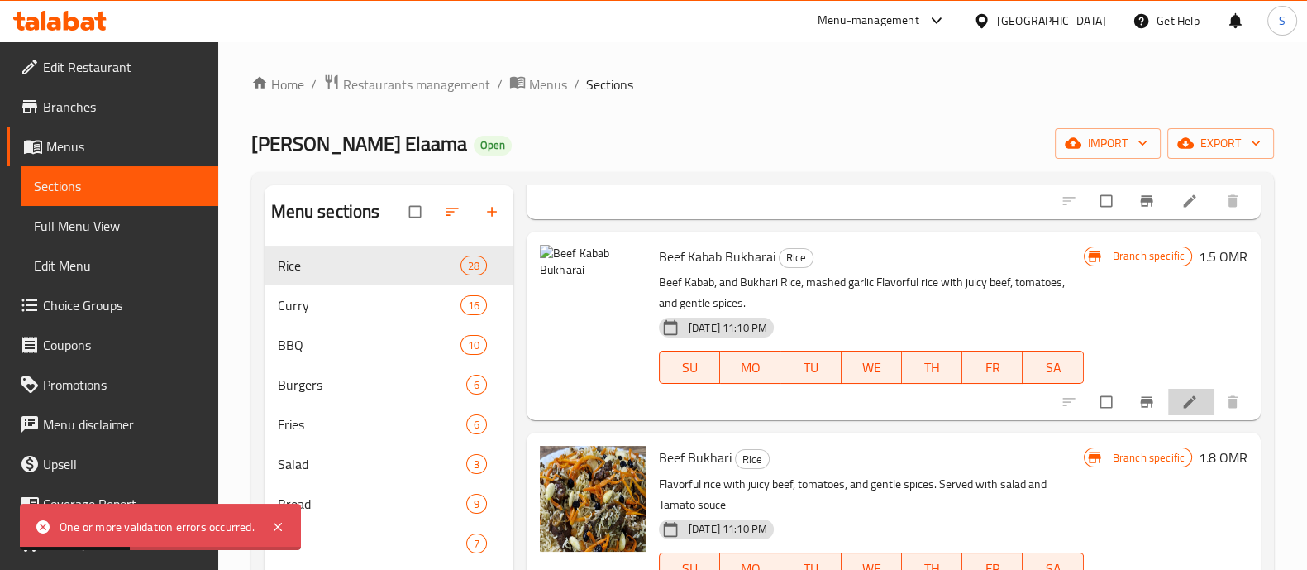
click at [1186, 389] on li at bounding box center [1191, 402] width 46 height 26
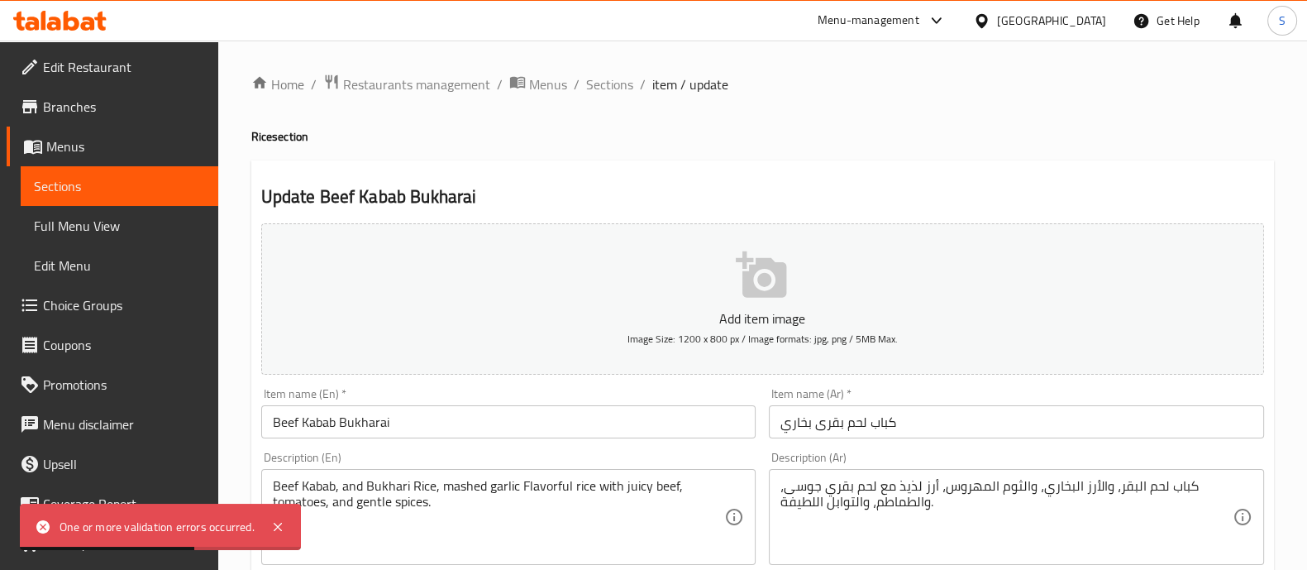
click at [770, 255] on icon "button" at bounding box center [762, 275] width 53 height 53
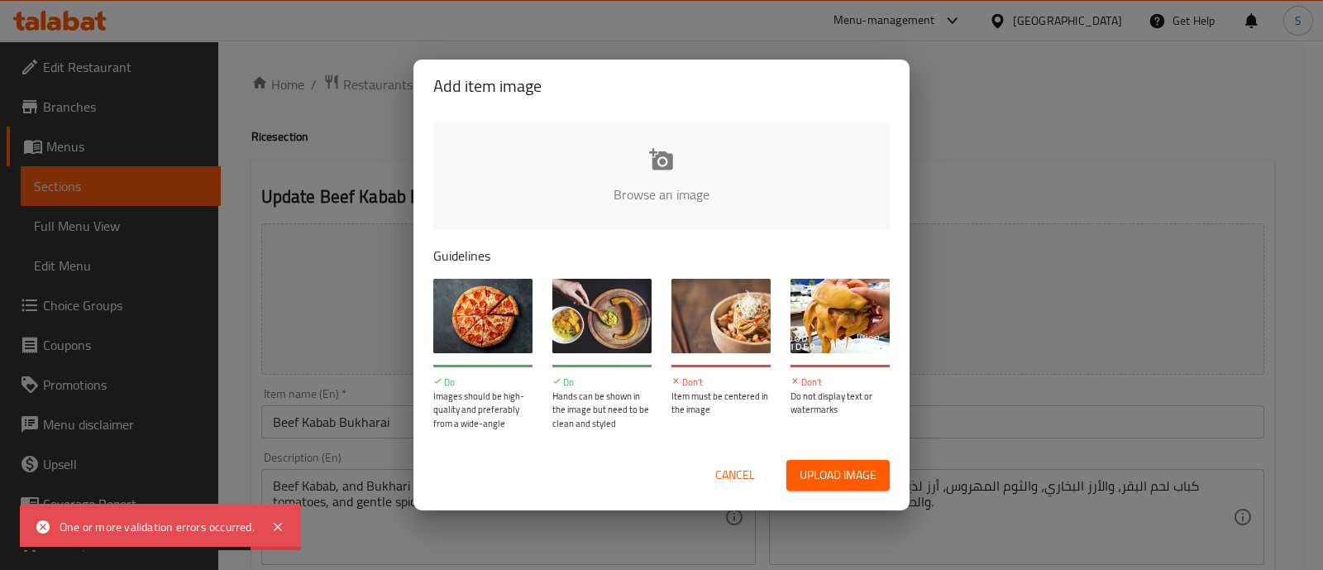
click at [654, 184] on input "file" at bounding box center [1220, 199] width 1574 height 155
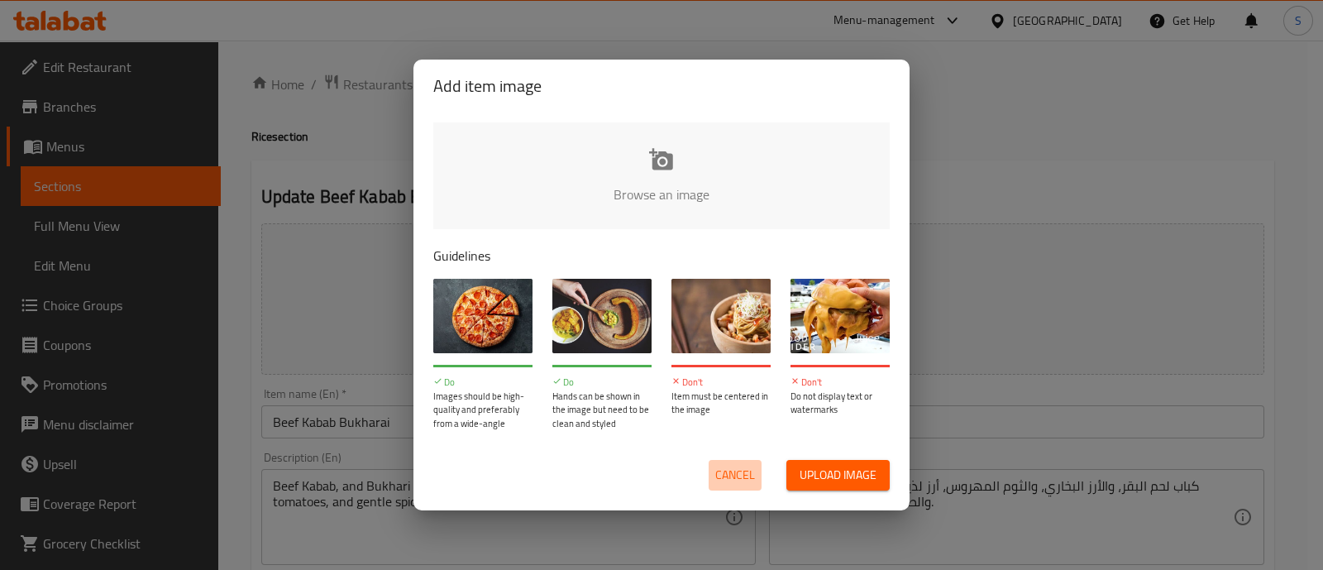
click at [744, 465] on span "Cancel" at bounding box center [735, 475] width 40 height 21
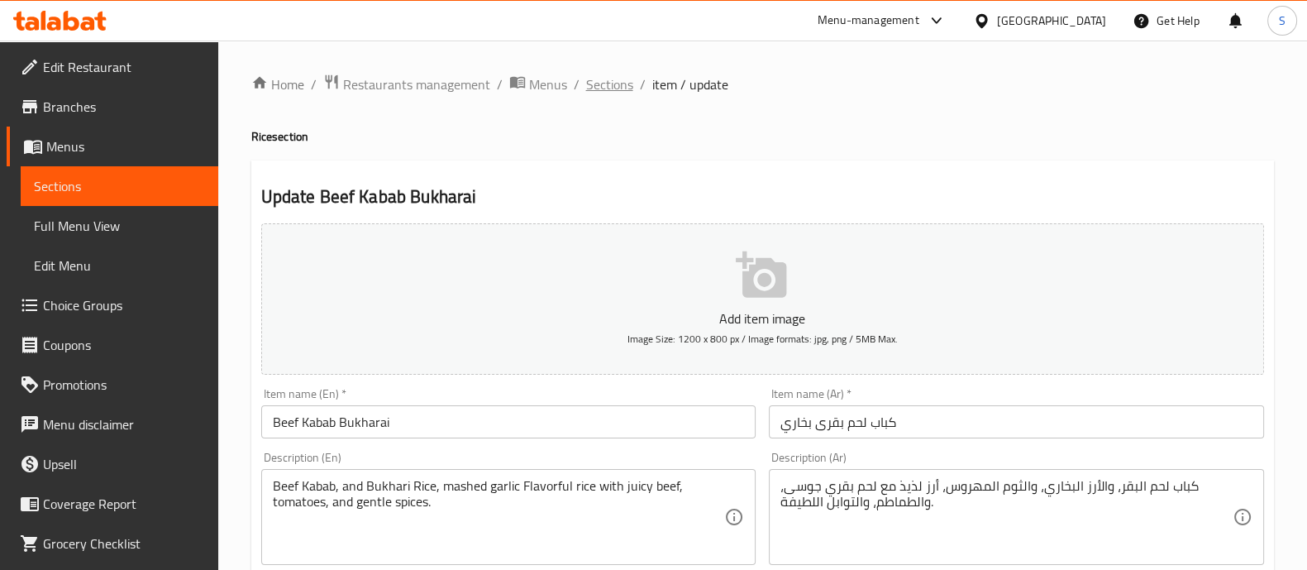
click at [611, 86] on span "Sections" at bounding box center [609, 84] width 47 height 20
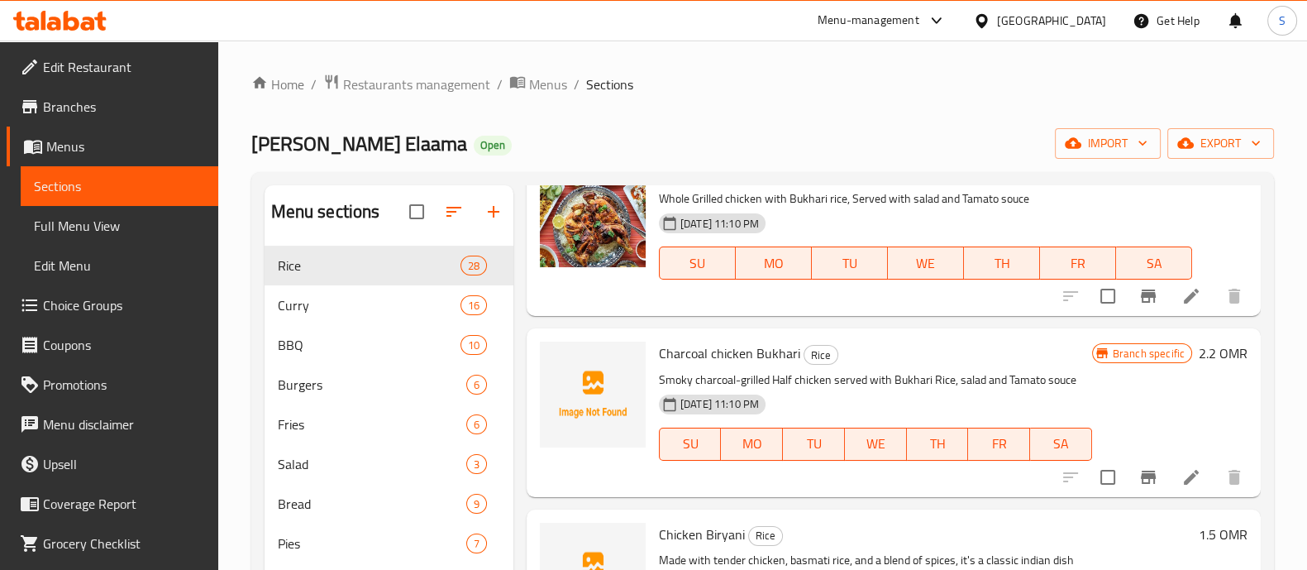
scroll to position [3100, 0]
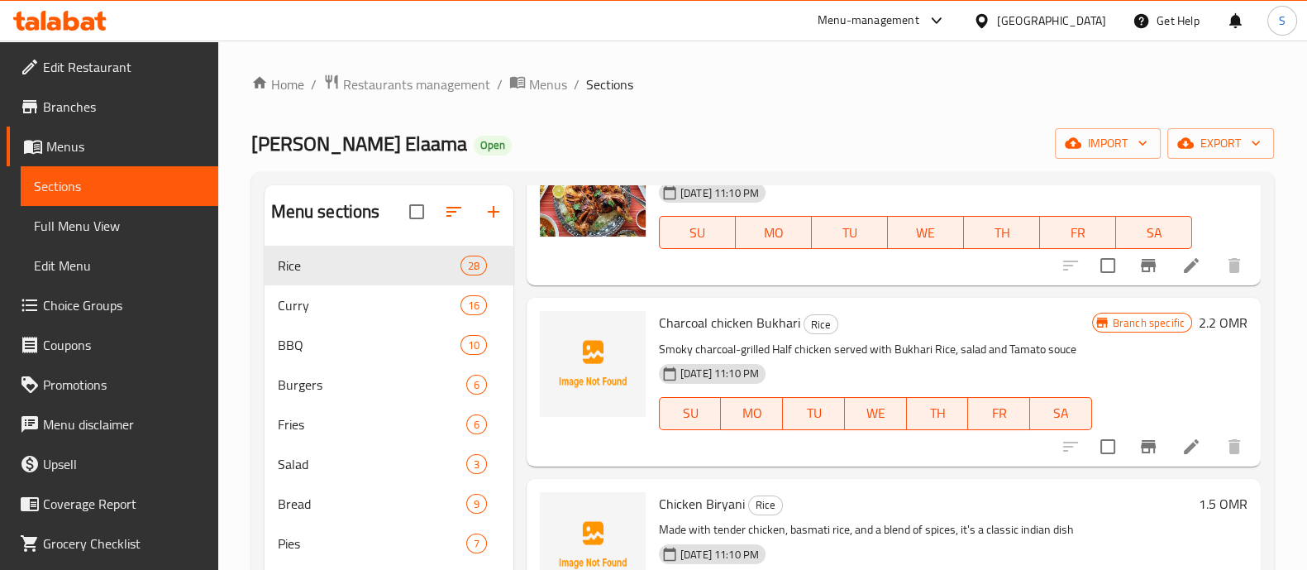
click at [701, 324] on span "Charcoal chicken Bukhari" at bounding box center [729, 322] width 141 height 25
copy h6 "Charcoal chicken Bukhari"
click at [562, 324] on icon "upload picture" at bounding box center [563, 334] width 20 height 20
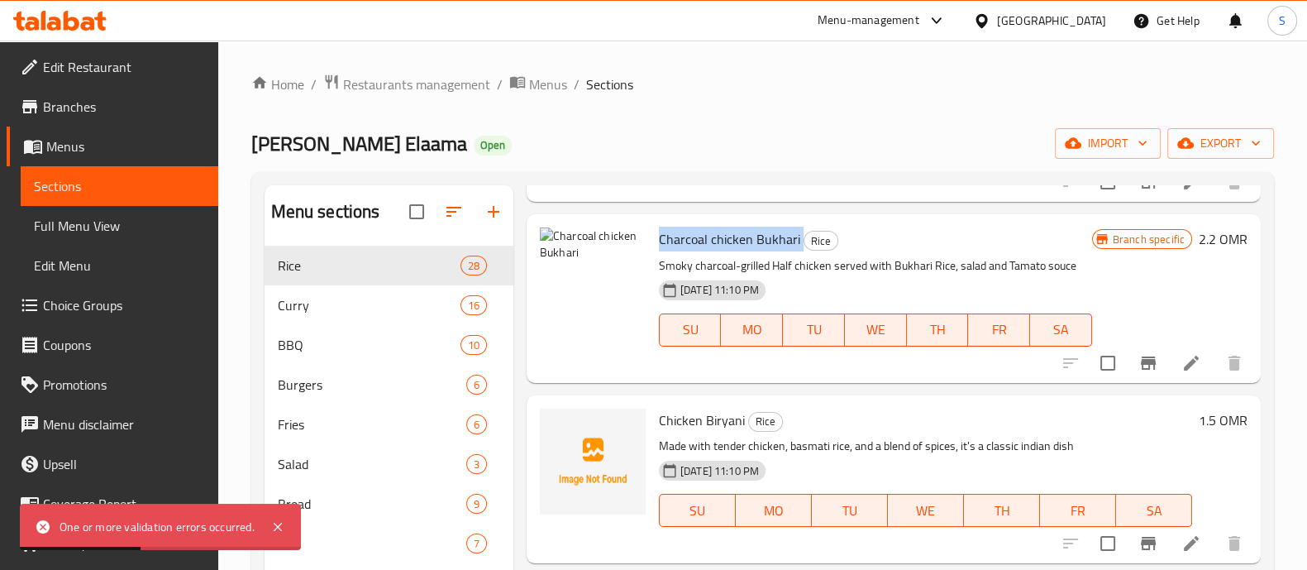
scroll to position [3203, 0]
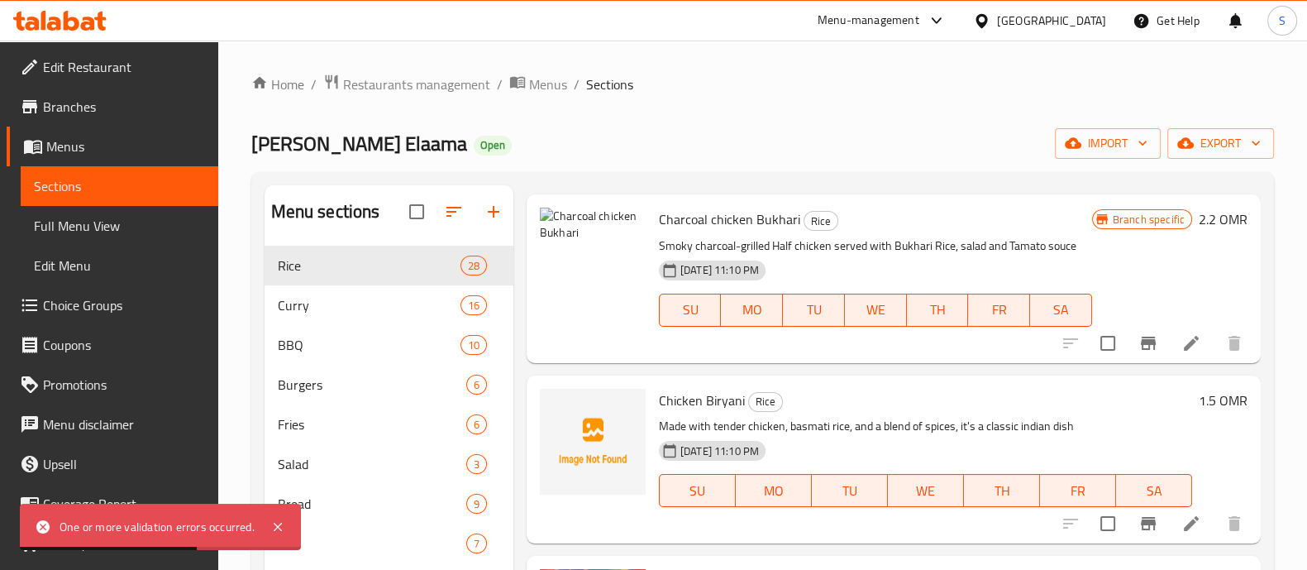
click at [703, 403] on span "Chicken Biryani" at bounding box center [702, 400] width 86 height 25
copy h6 "Chicken Biryani"
click at [555, 408] on icon "upload picture" at bounding box center [563, 410] width 17 height 15
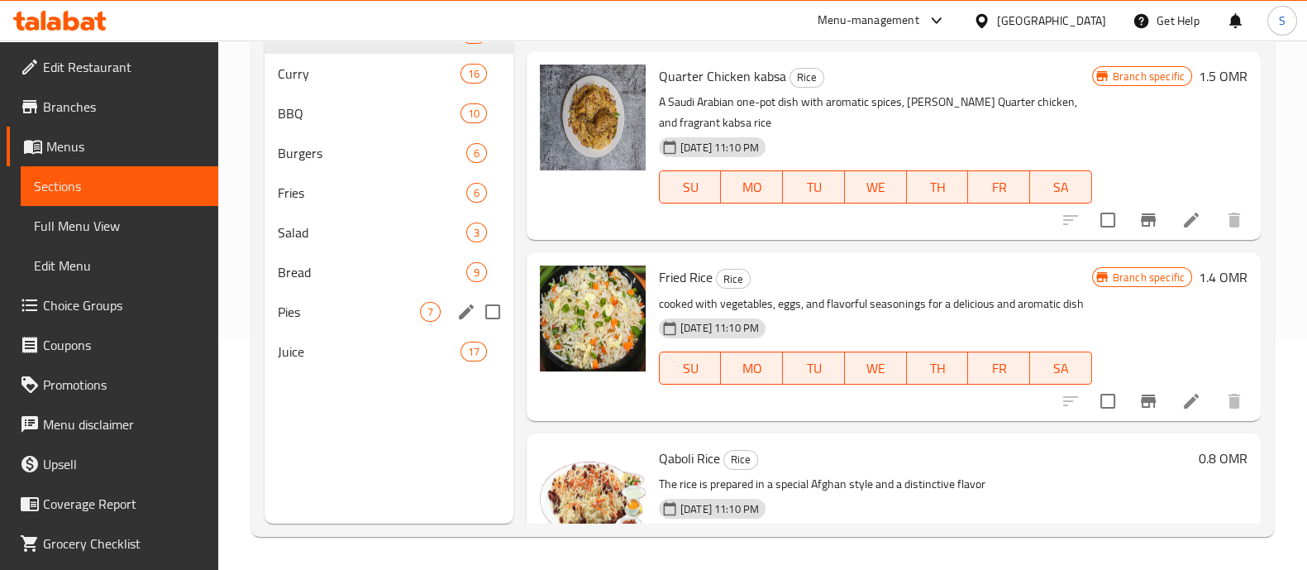
scroll to position [4568, 0]
